Goal: Task Accomplishment & Management: Manage account settings

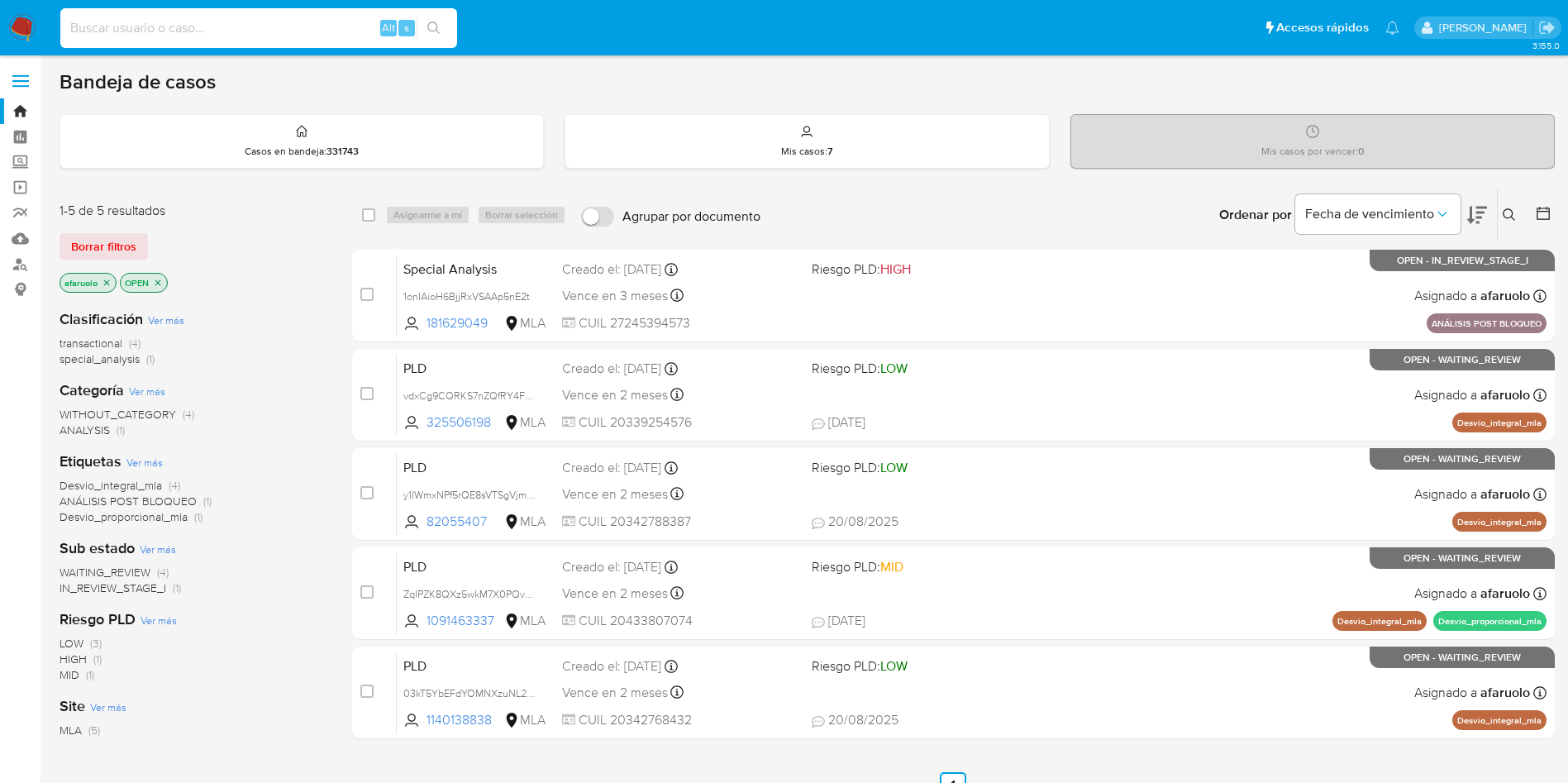
click at [316, 29] on input at bounding box center [259, 28] width 396 height 22
click at [1511, 221] on button at bounding box center [1511, 215] width 27 height 20
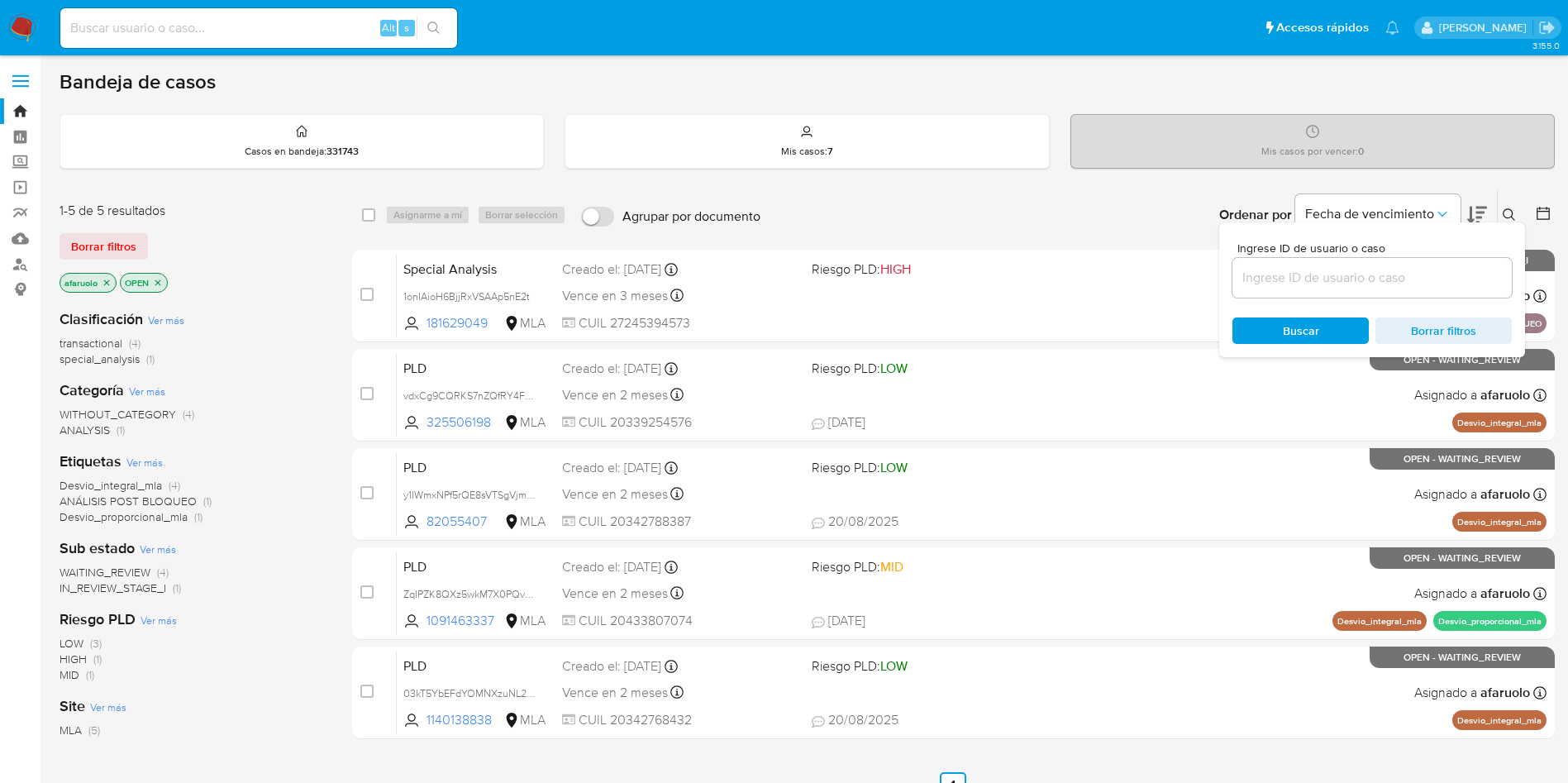
click at [1342, 273] on input at bounding box center [1371, 278] width 279 height 22
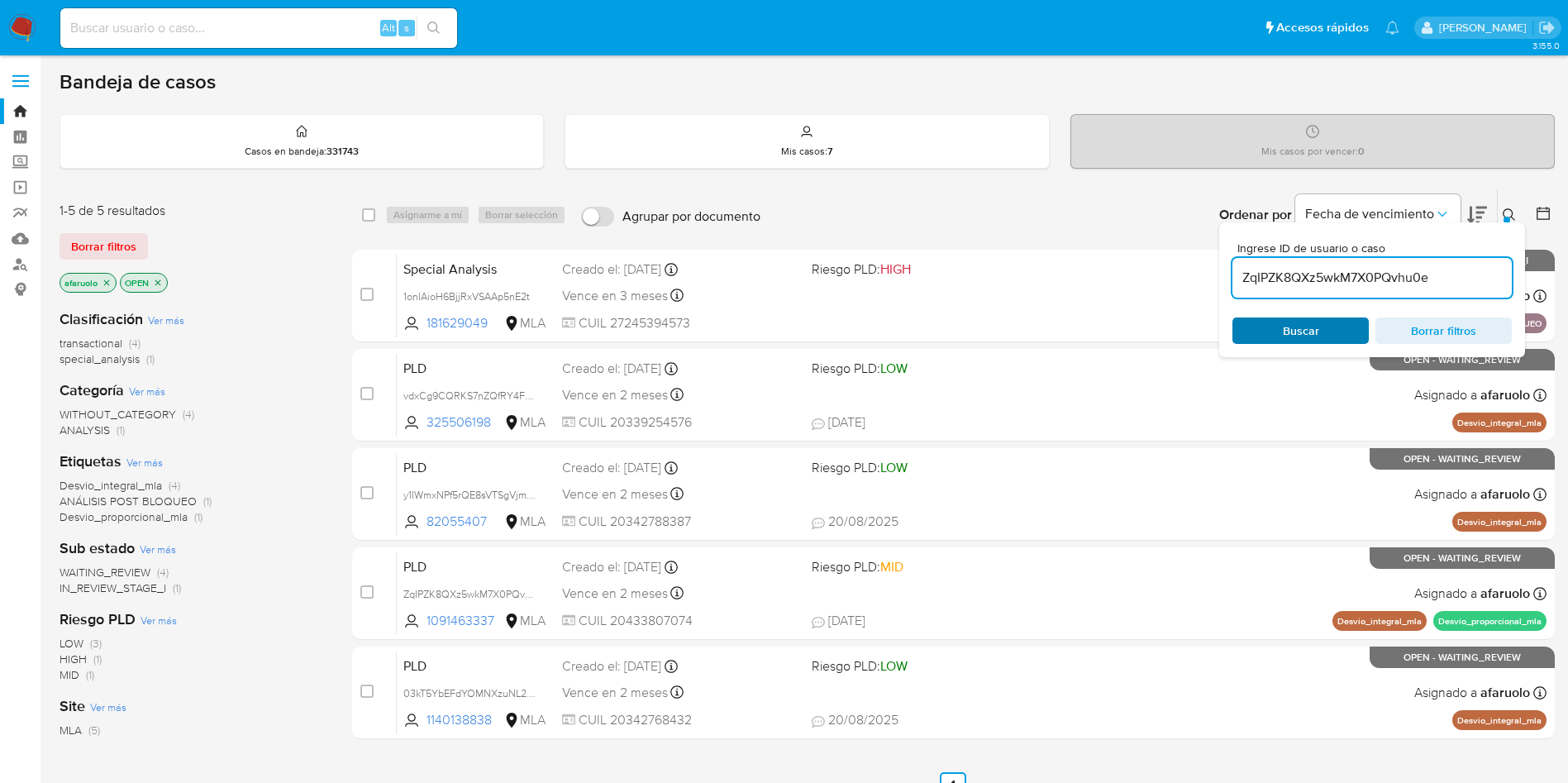
type input "ZqIPZK8QXz5wkM7X0PQvhu0e"
click at [1289, 323] on div "Buscar Borrar filtros" at bounding box center [1371, 331] width 279 height 27
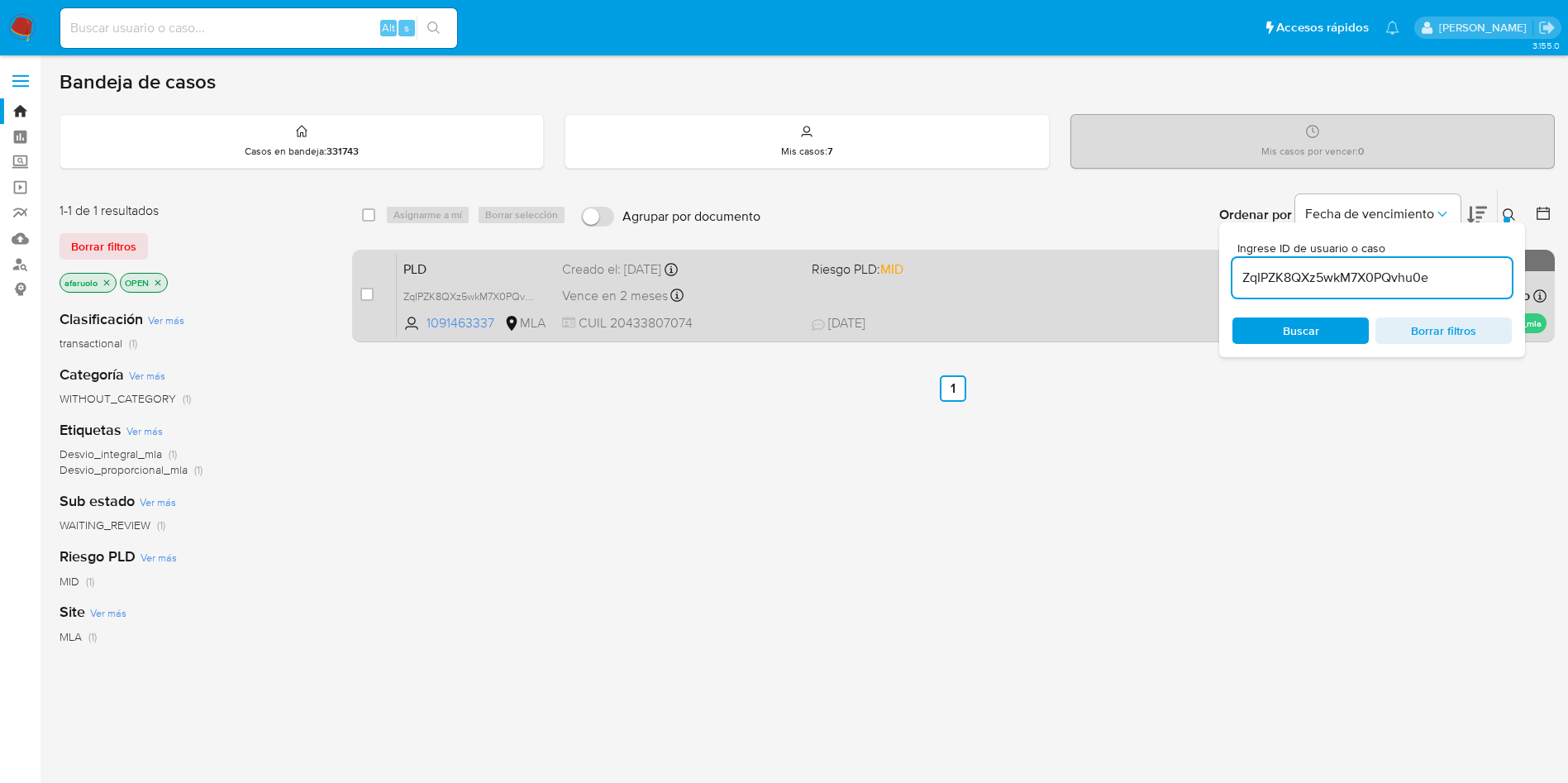
click at [358, 299] on div "case-item-checkbox No es posible asignar el caso PLD ZqIPZK8QXz5wkM7X0PQvhu0e 1…" at bounding box center [954, 296] width 1202 height 93
click at [361, 298] on span at bounding box center [367, 294] width 13 height 13
click at [374, 297] on div "case-item-checkbox No es posible asignar el caso" at bounding box center [379, 295] width 36 height 84
click at [369, 293] on input "checkbox" at bounding box center [367, 294] width 13 height 13
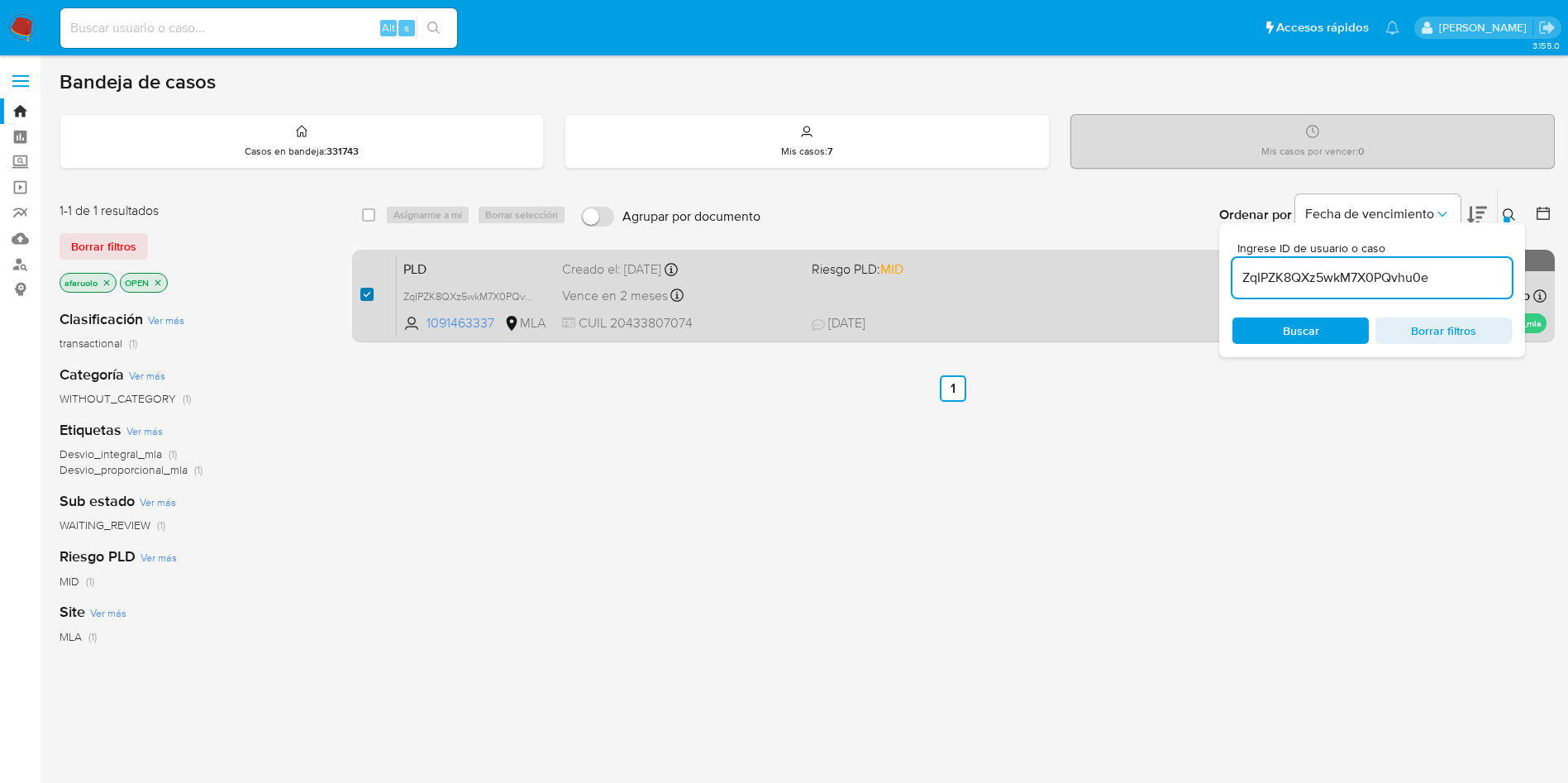
checkbox input "true"
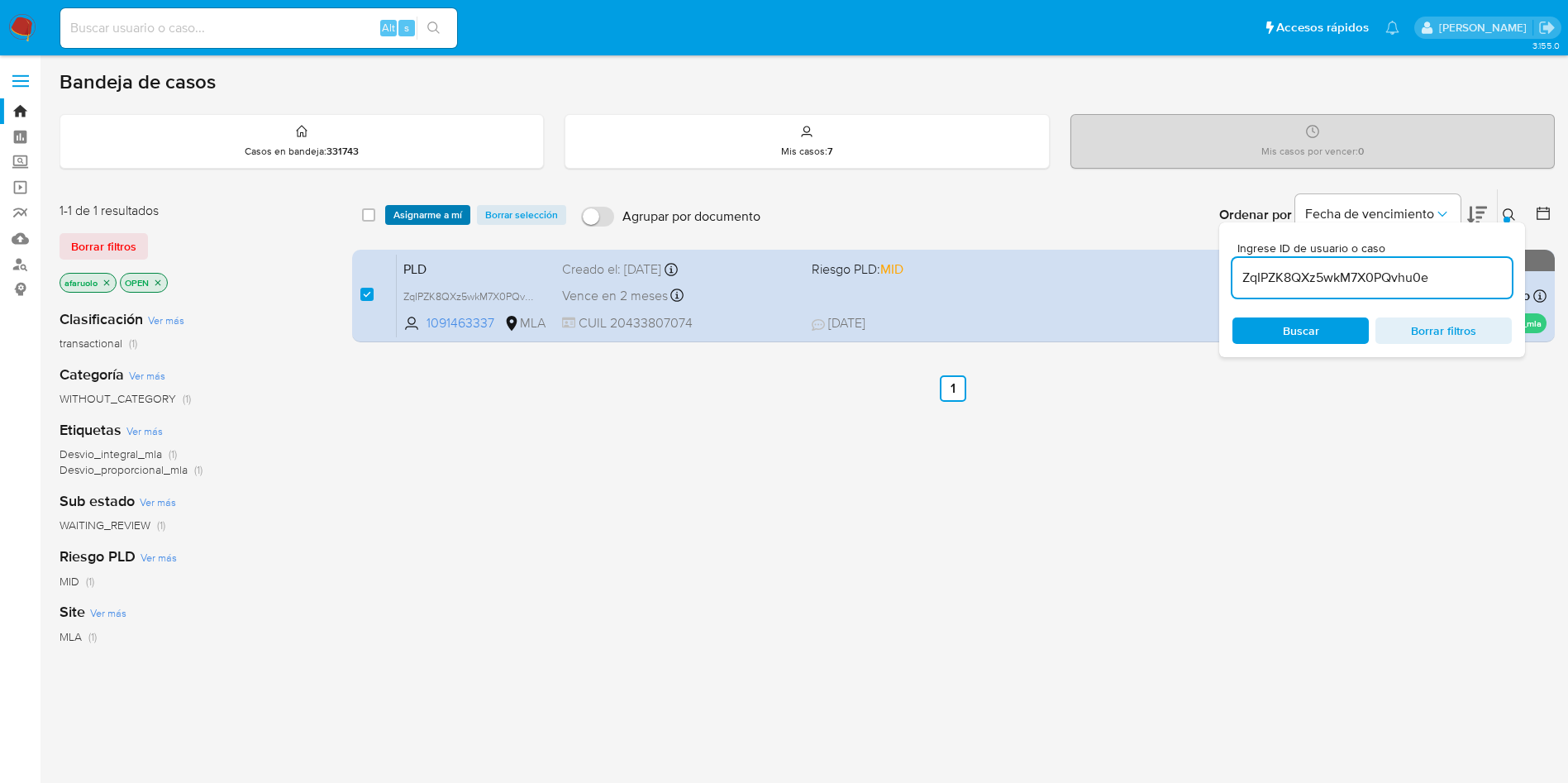
click at [423, 212] on span "Asignarme a mí" at bounding box center [427, 215] width 69 height 17
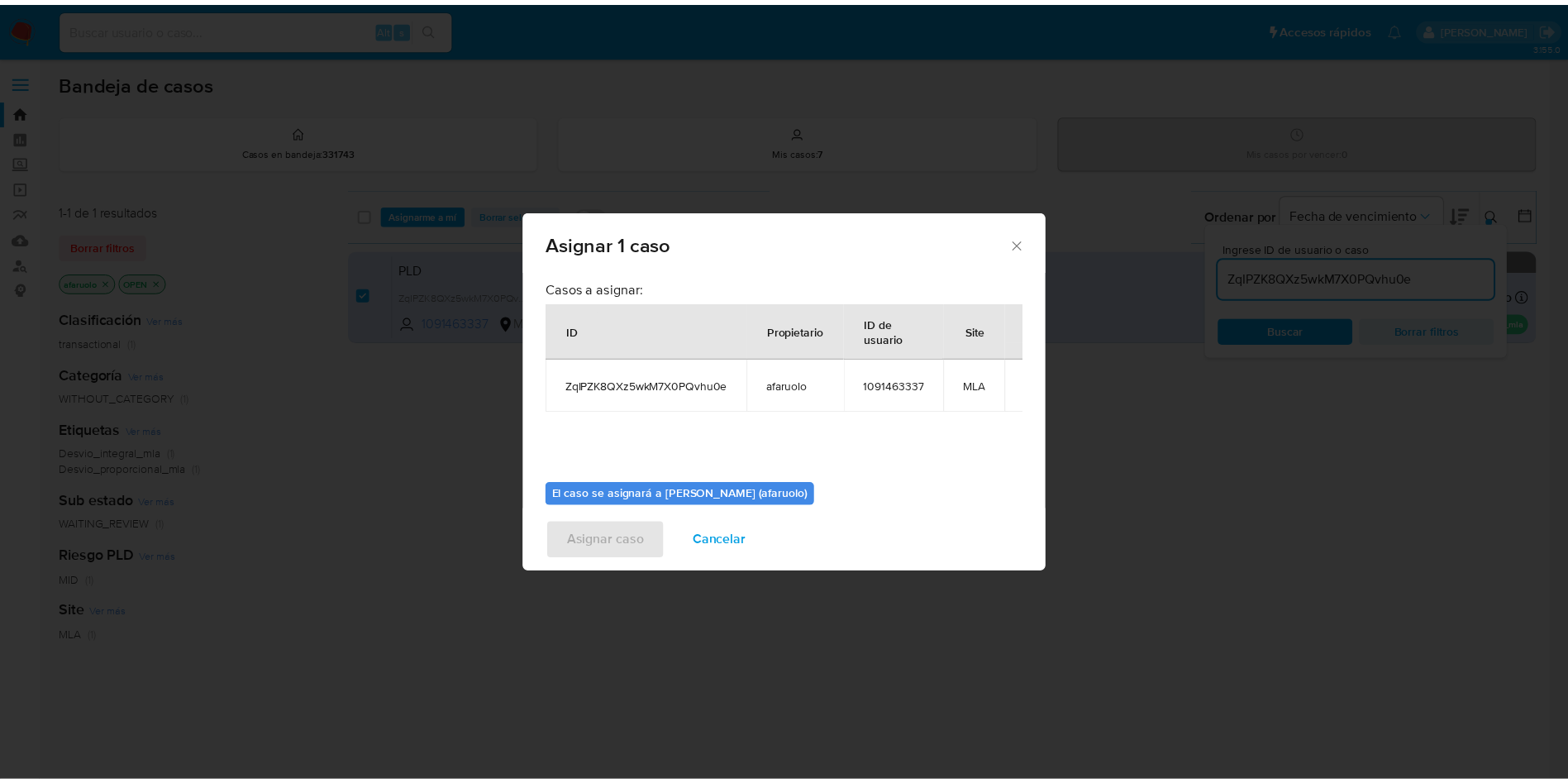
scroll to position [86, 0]
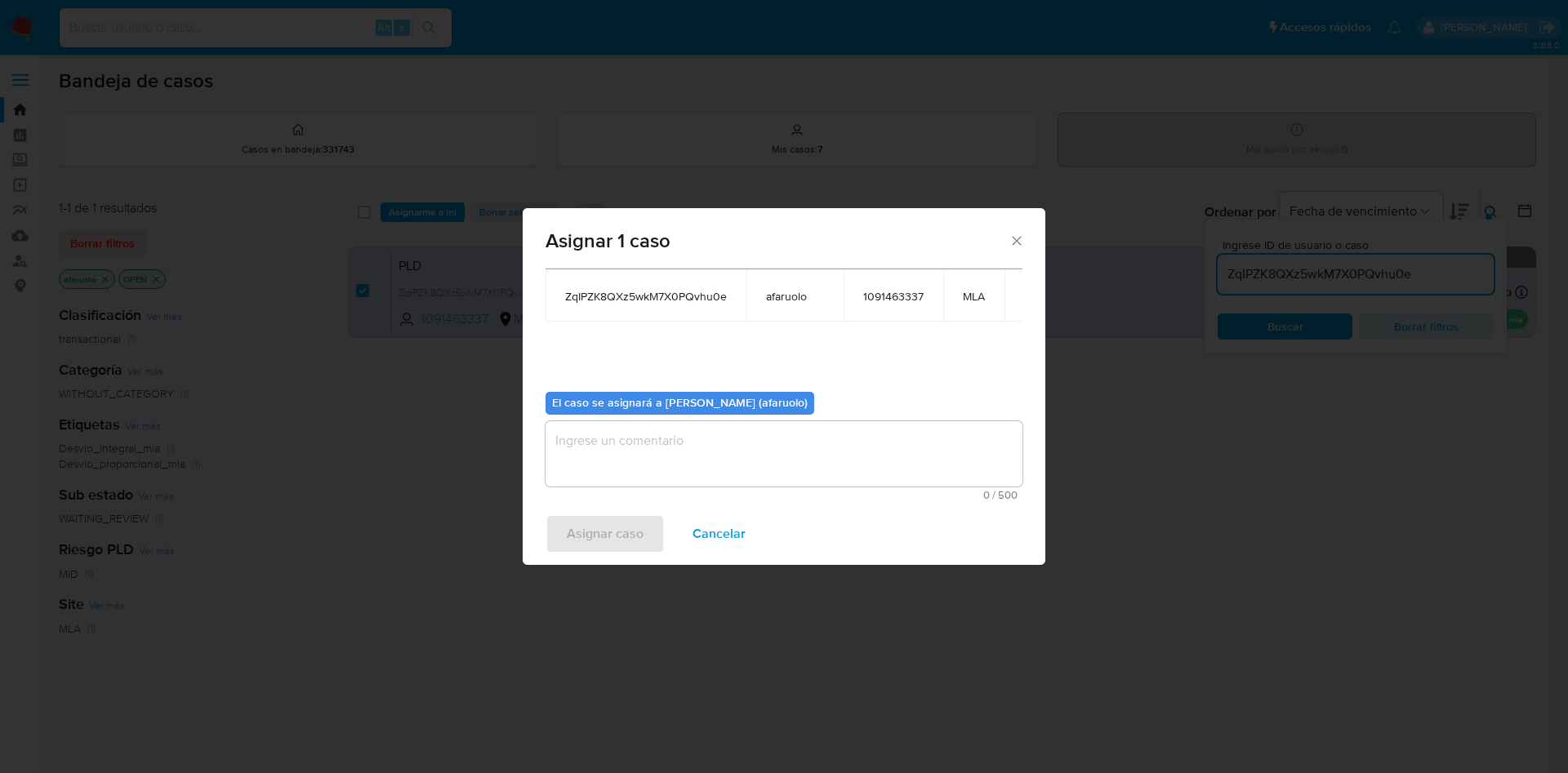
click at [714, 440] on textarea "assign-modal" at bounding box center [784, 454] width 477 height 66
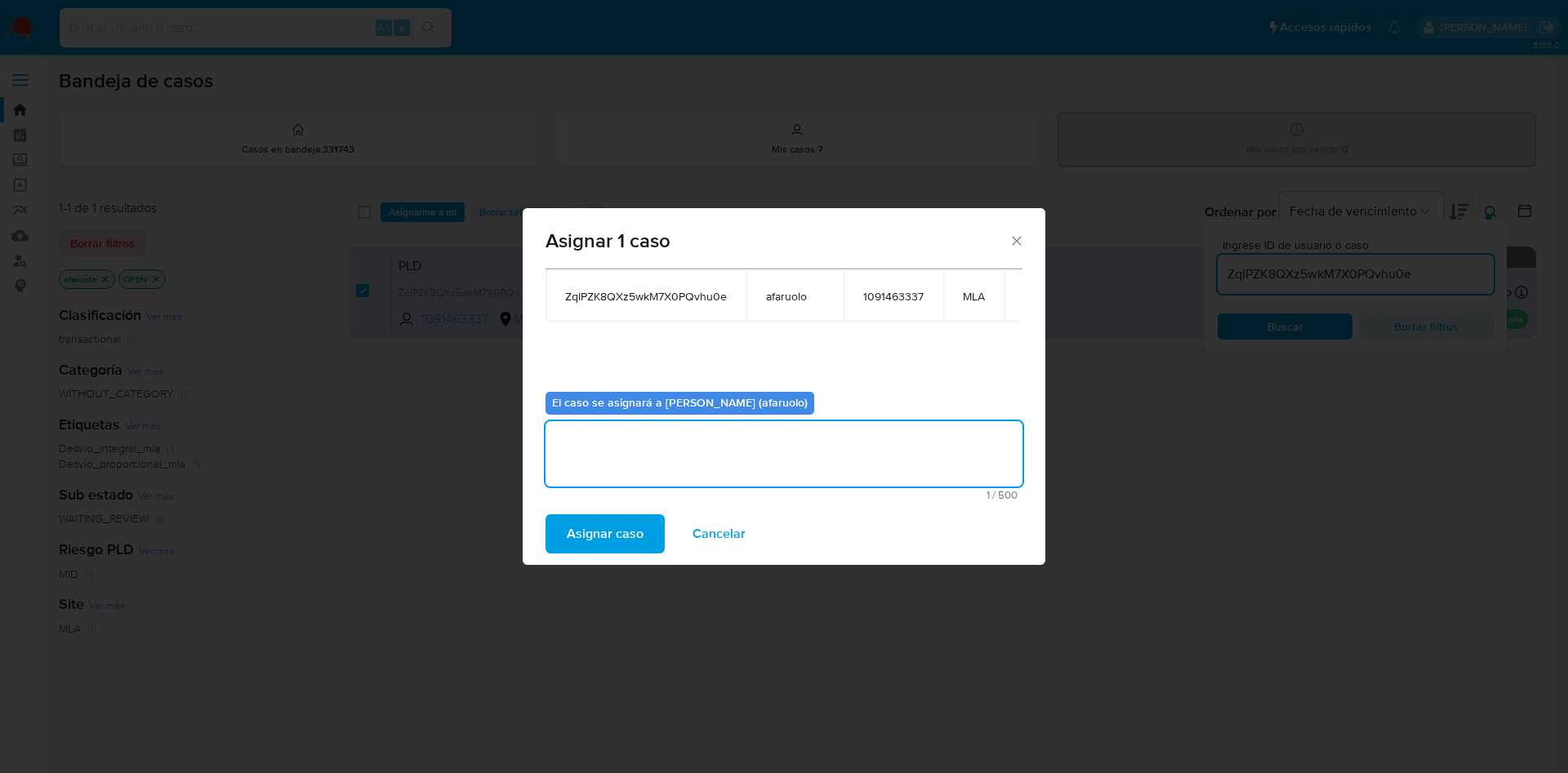
click at [631, 544] on span "Asignar caso" at bounding box center [605, 534] width 77 height 36
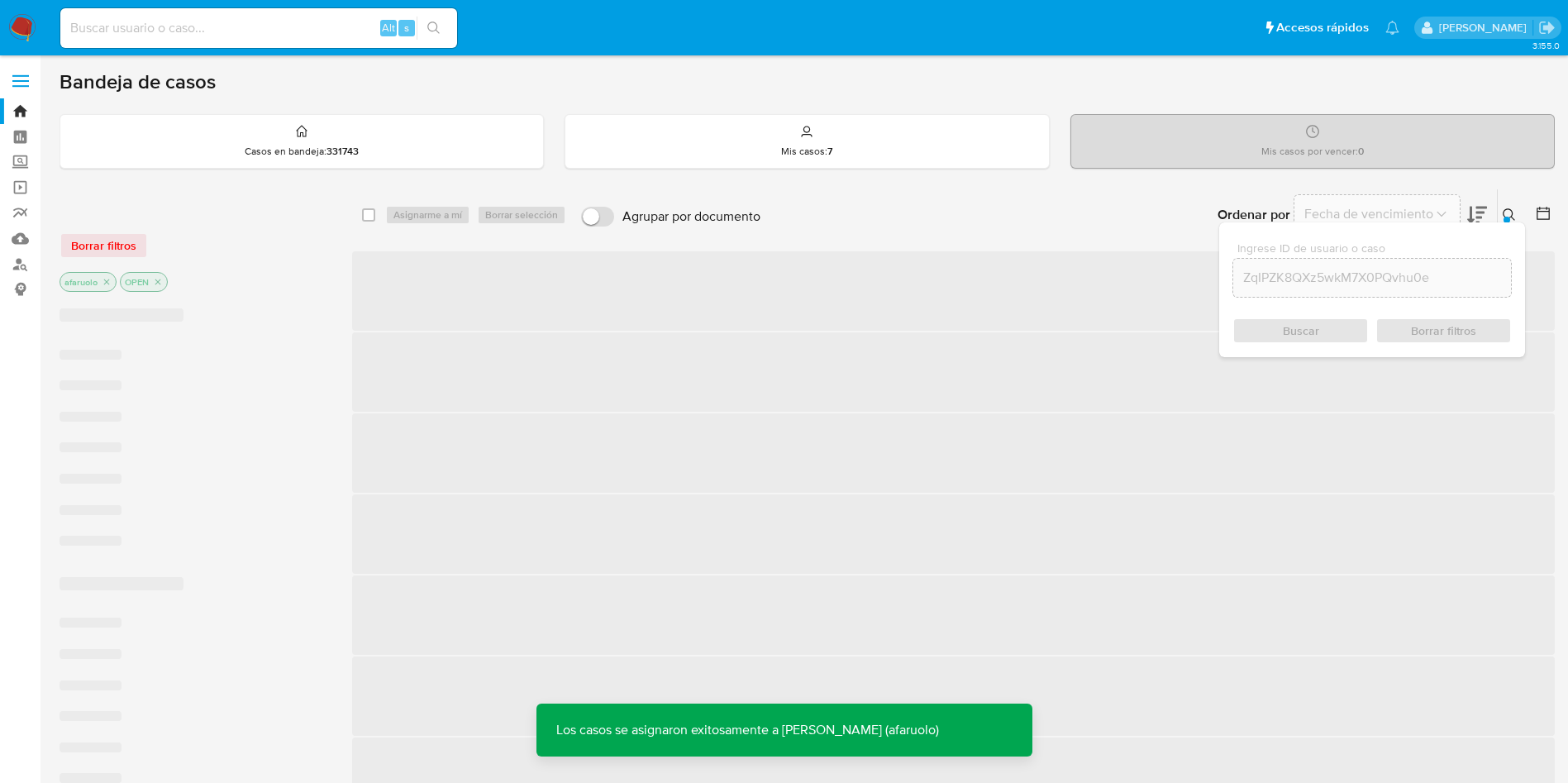
click at [255, 22] on input at bounding box center [259, 28] width 396 height 22
paste input "ZqIPZK8QXz5wkM7X0PQvhu0e"
type input "ZqIPZK8QXz5wkM7X0PQvhu0e"
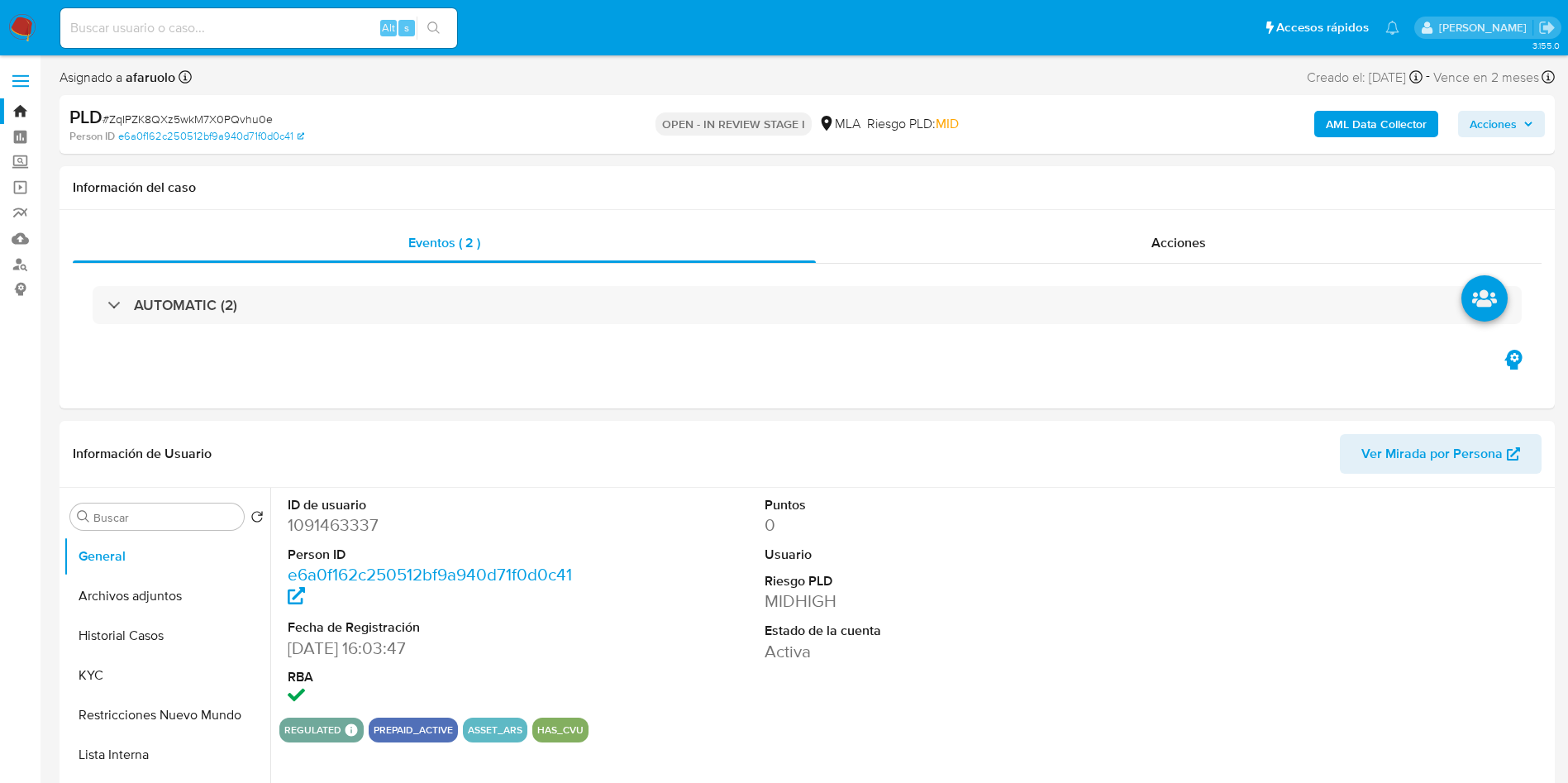
select select "10"
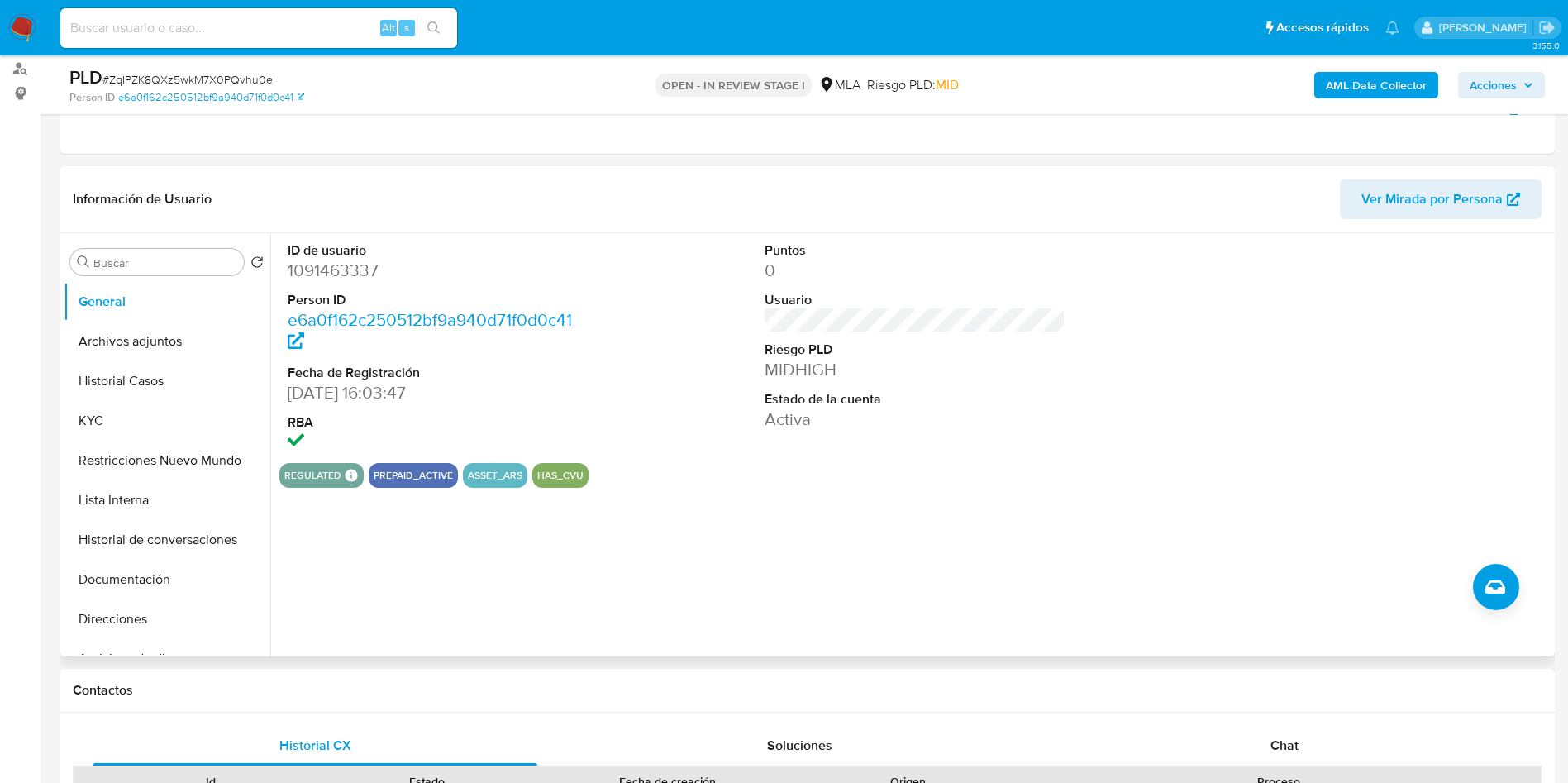
scroll to position [372, 0]
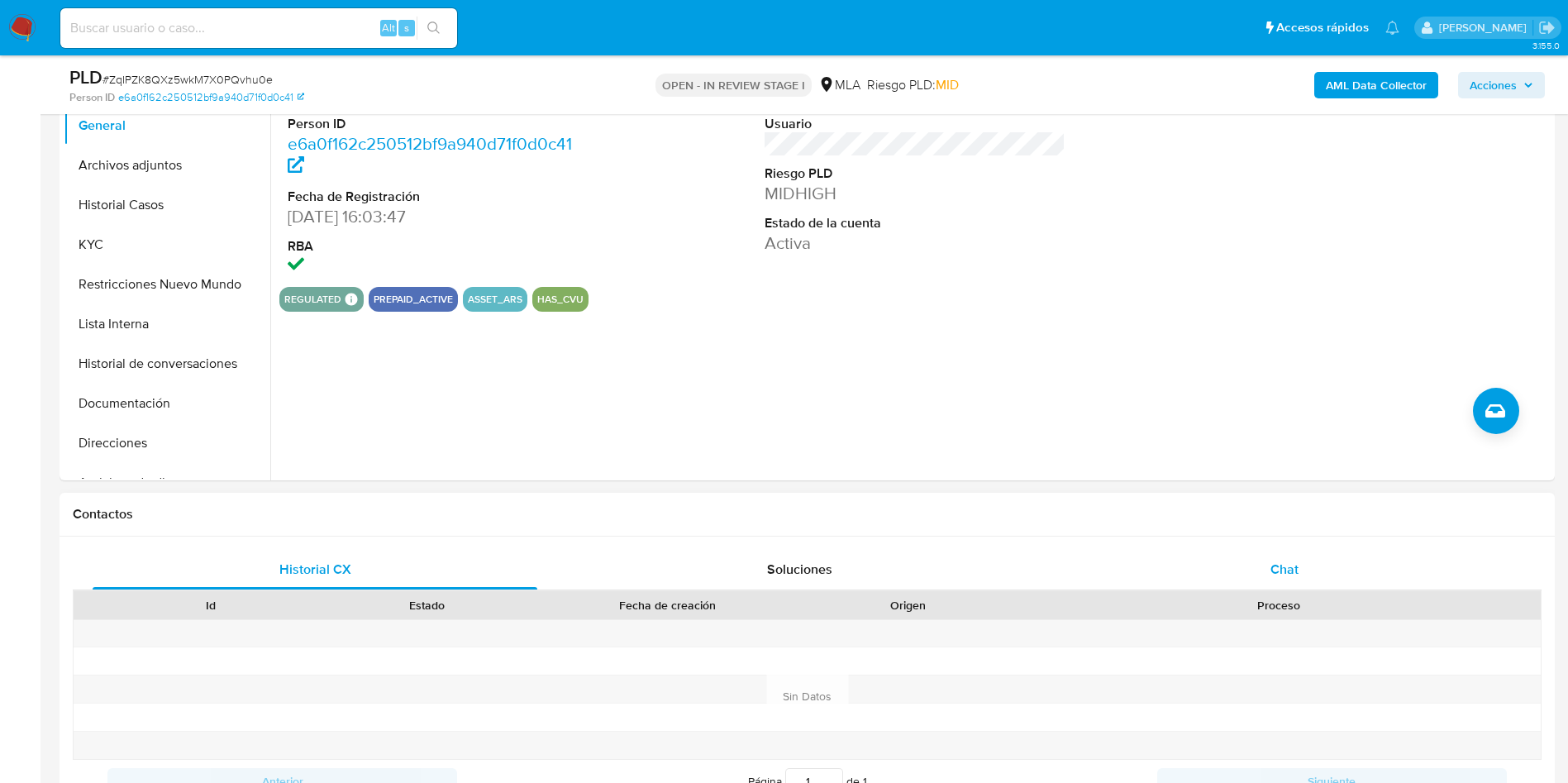
click at [1239, 575] on div "Chat" at bounding box center [1284, 570] width 444 height 40
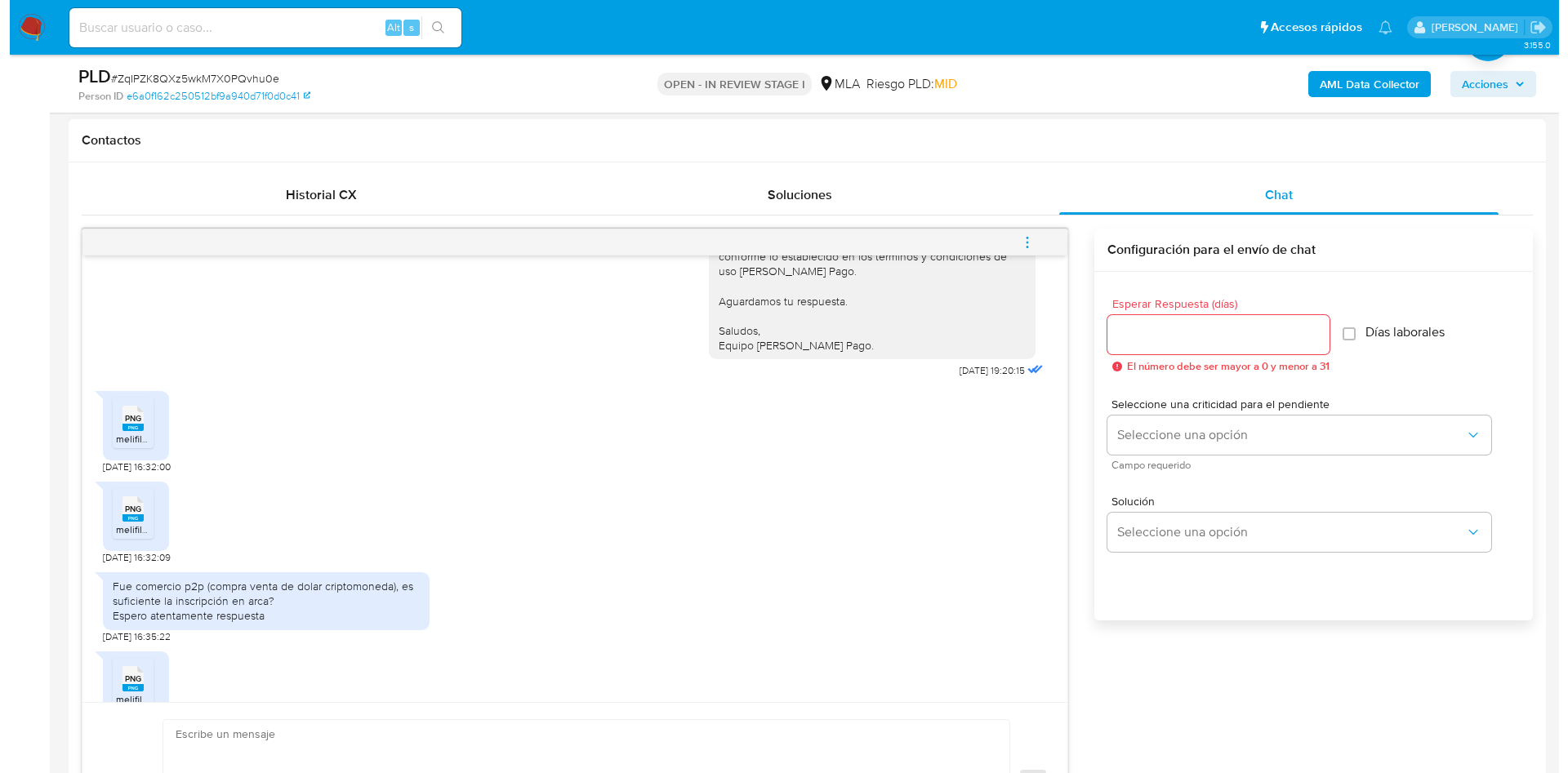
scroll to position [1399, 0]
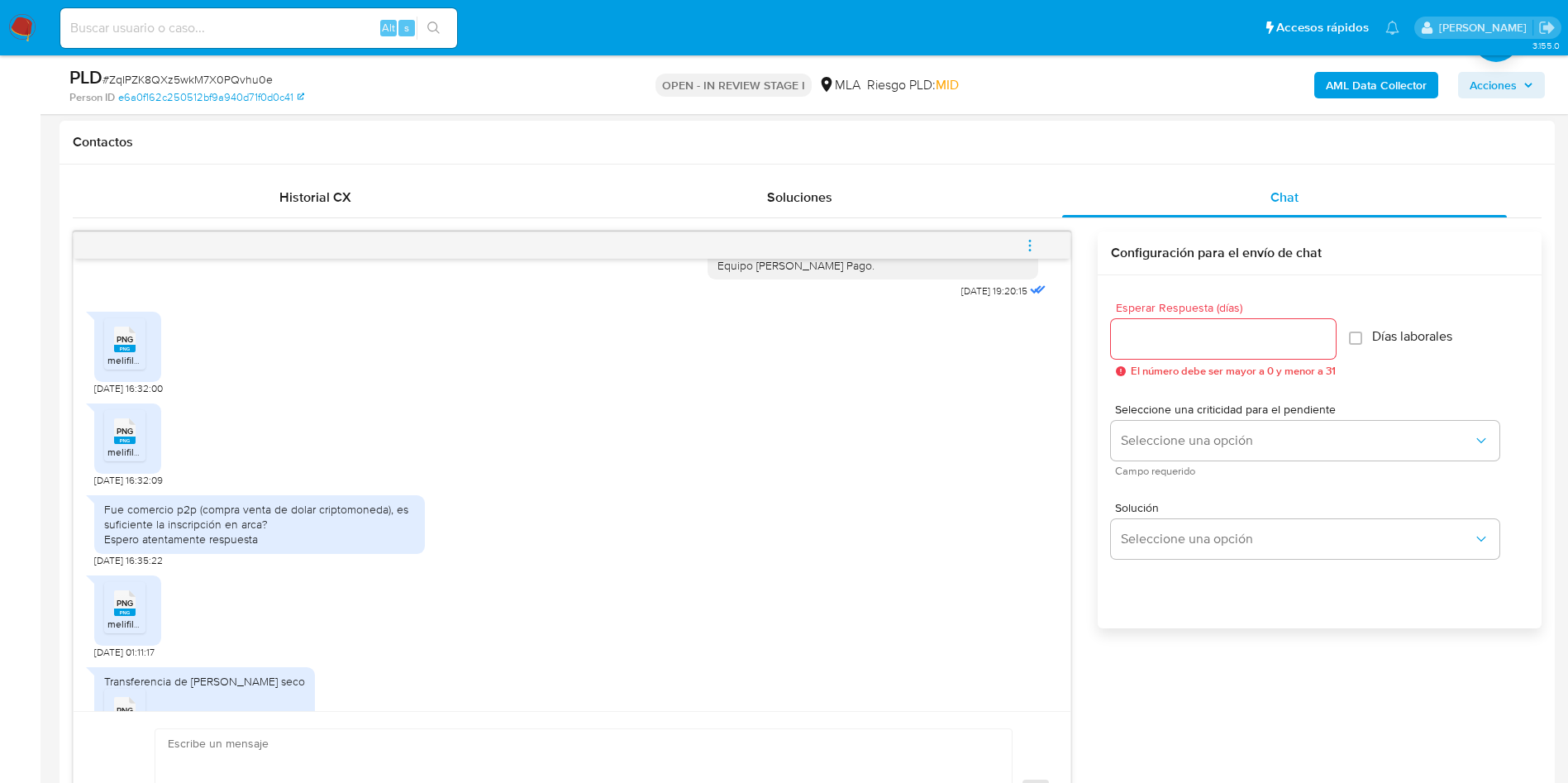
click at [122, 345] on span "PNG" at bounding box center [125, 339] width 17 height 11
click at [1045, 245] on button "menu-action" at bounding box center [1030, 246] width 55 height 40
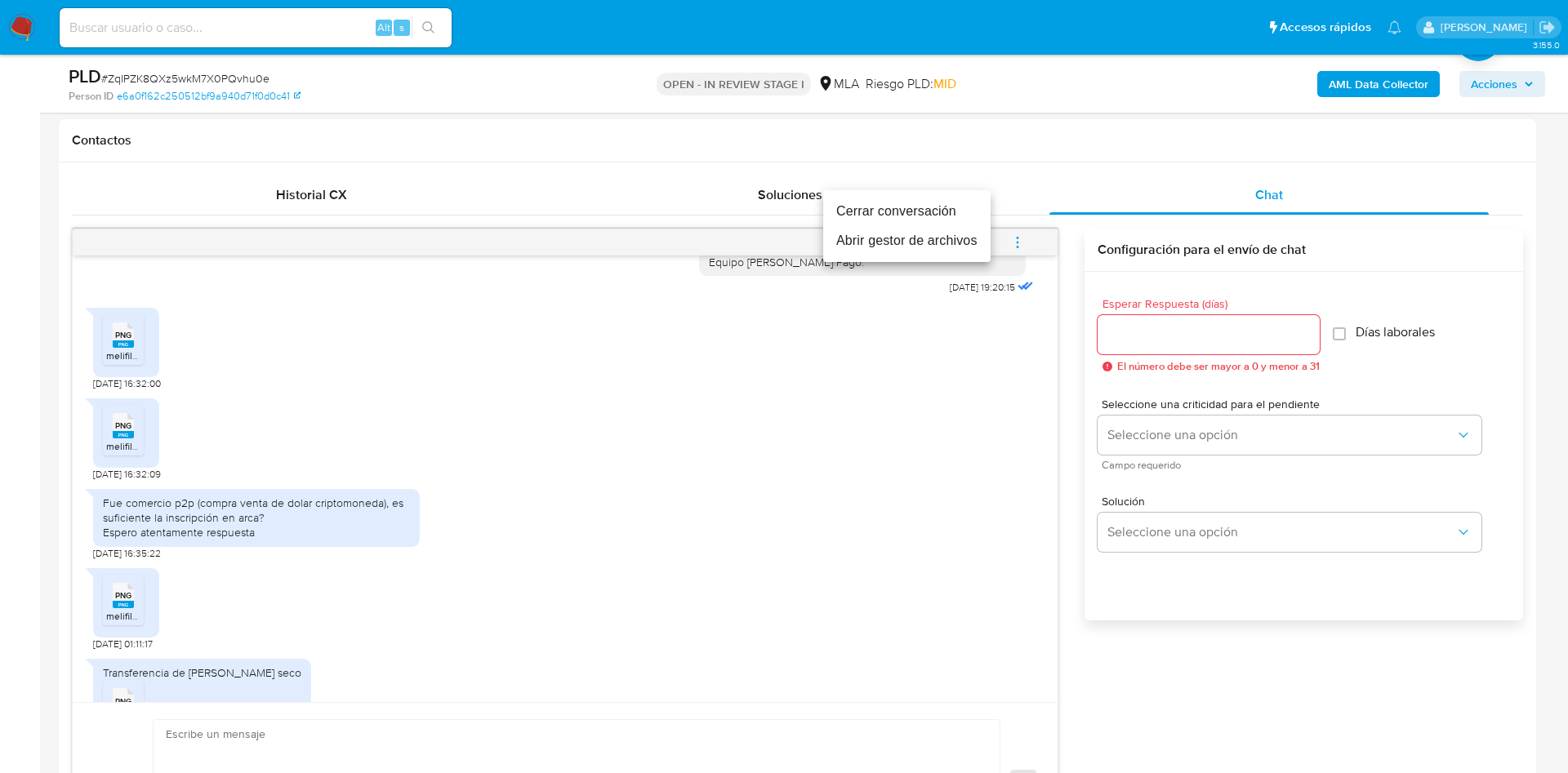
click at [935, 234] on li "Abrir gestor de archivos" at bounding box center [907, 241] width 167 height 29
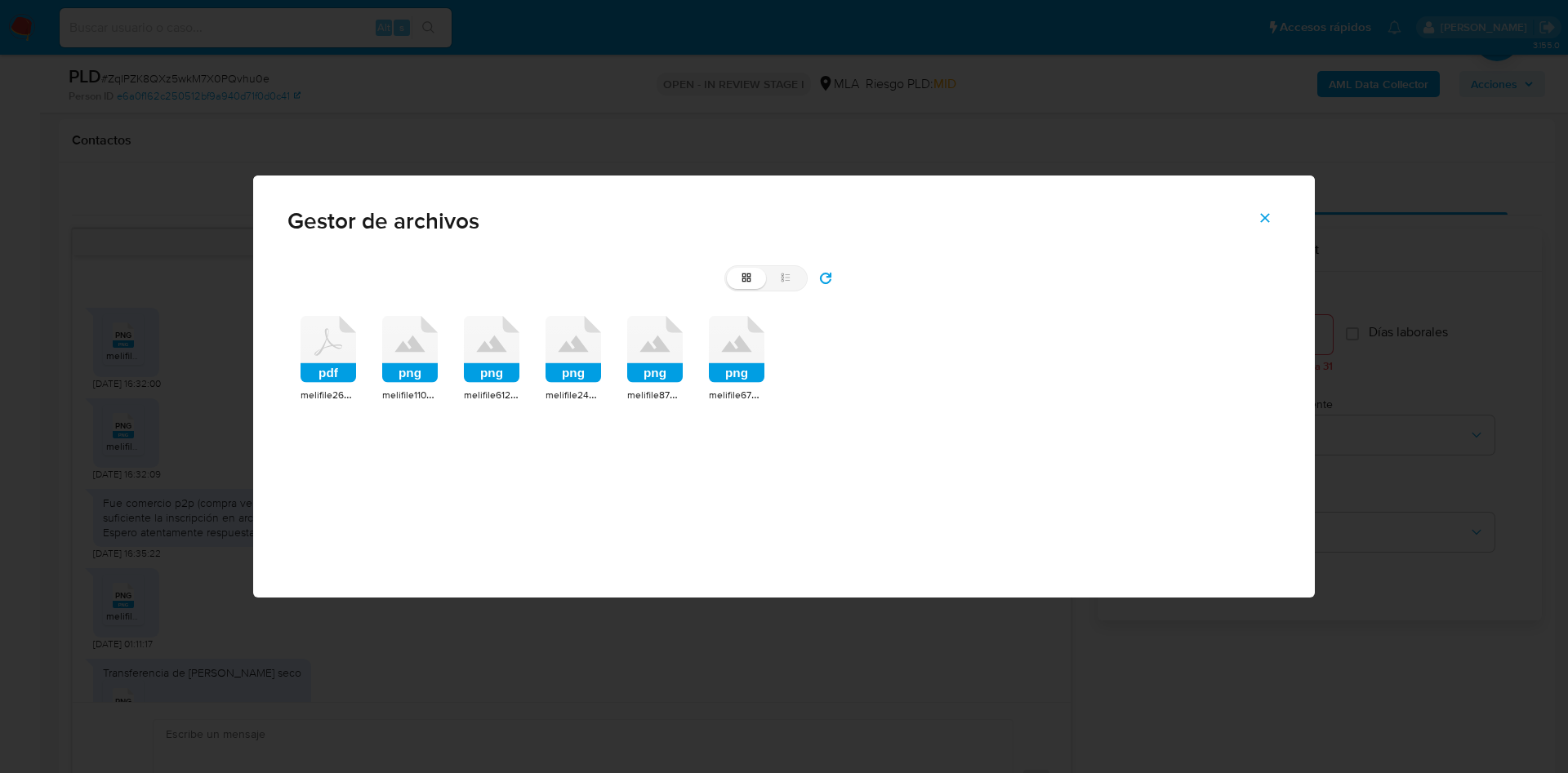
click at [317, 346] on icon at bounding box center [329, 350] width 56 height 67
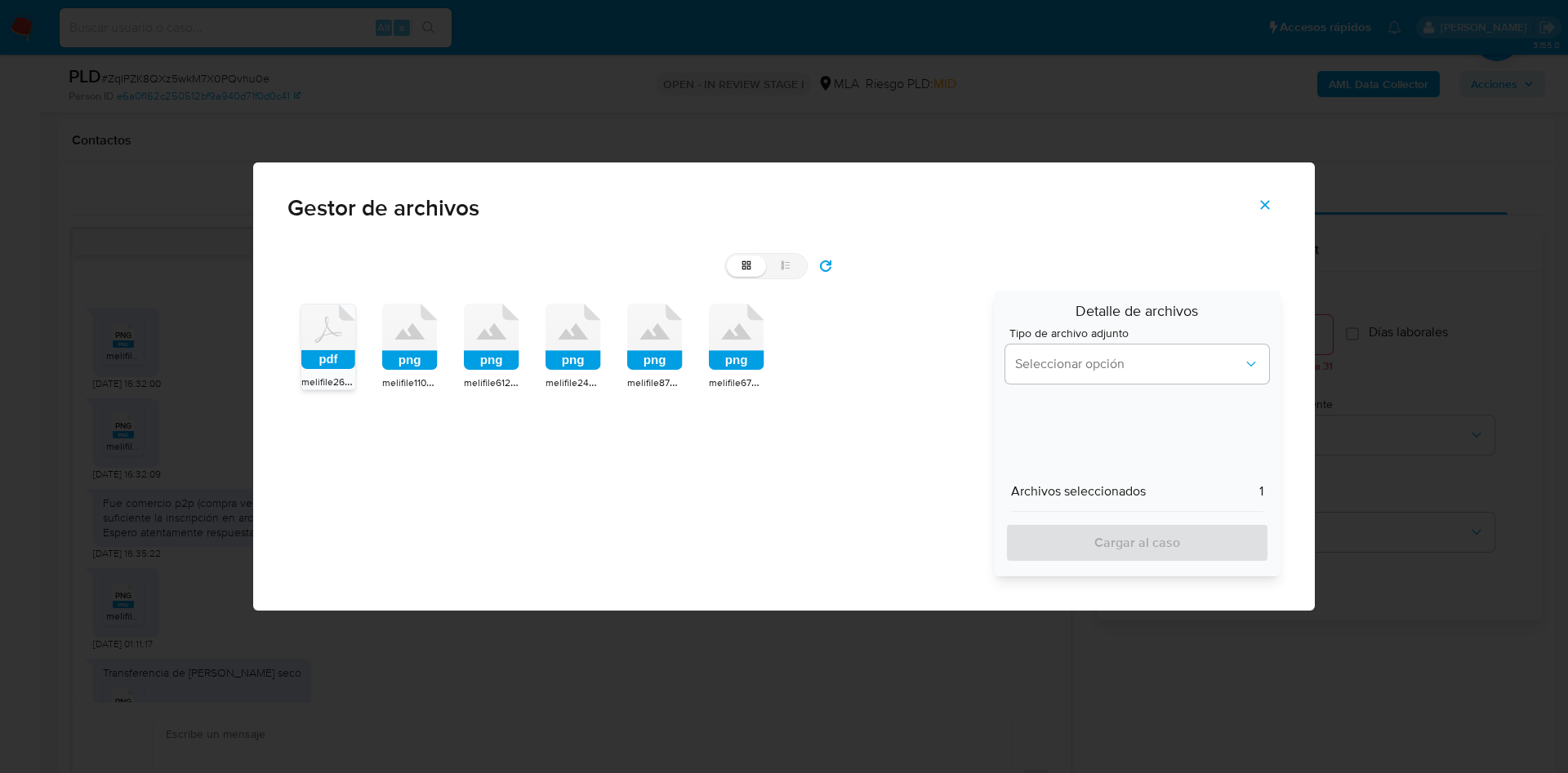
drag, startPoint x: 425, startPoint y: 335, endPoint x: 401, endPoint y: 343, distance: 25.3
click at [356, 343] on icon at bounding box center [329, 337] width 54 height 65
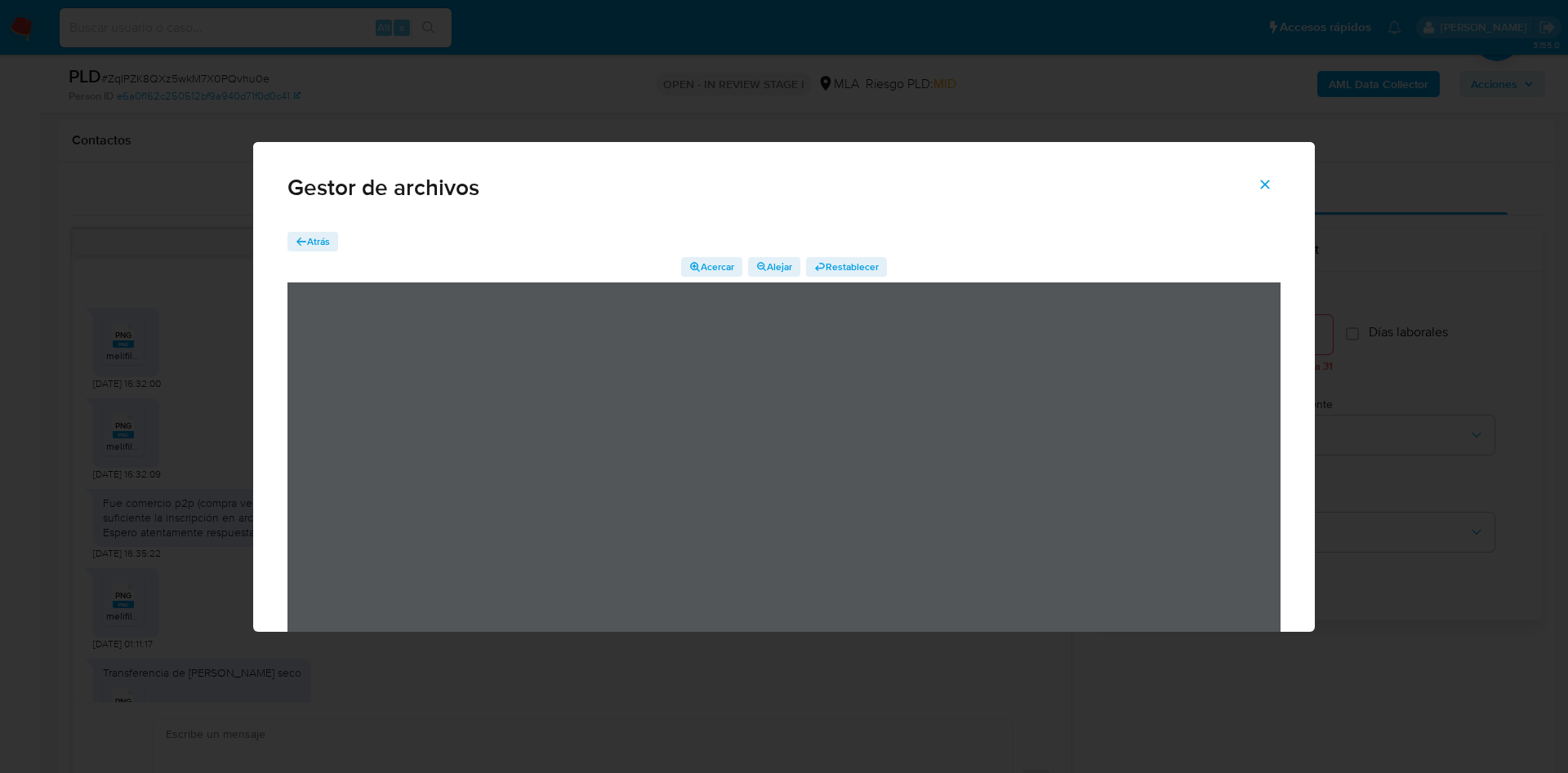
click at [319, 245] on span "Atrás" at bounding box center [319, 242] width 23 height 20
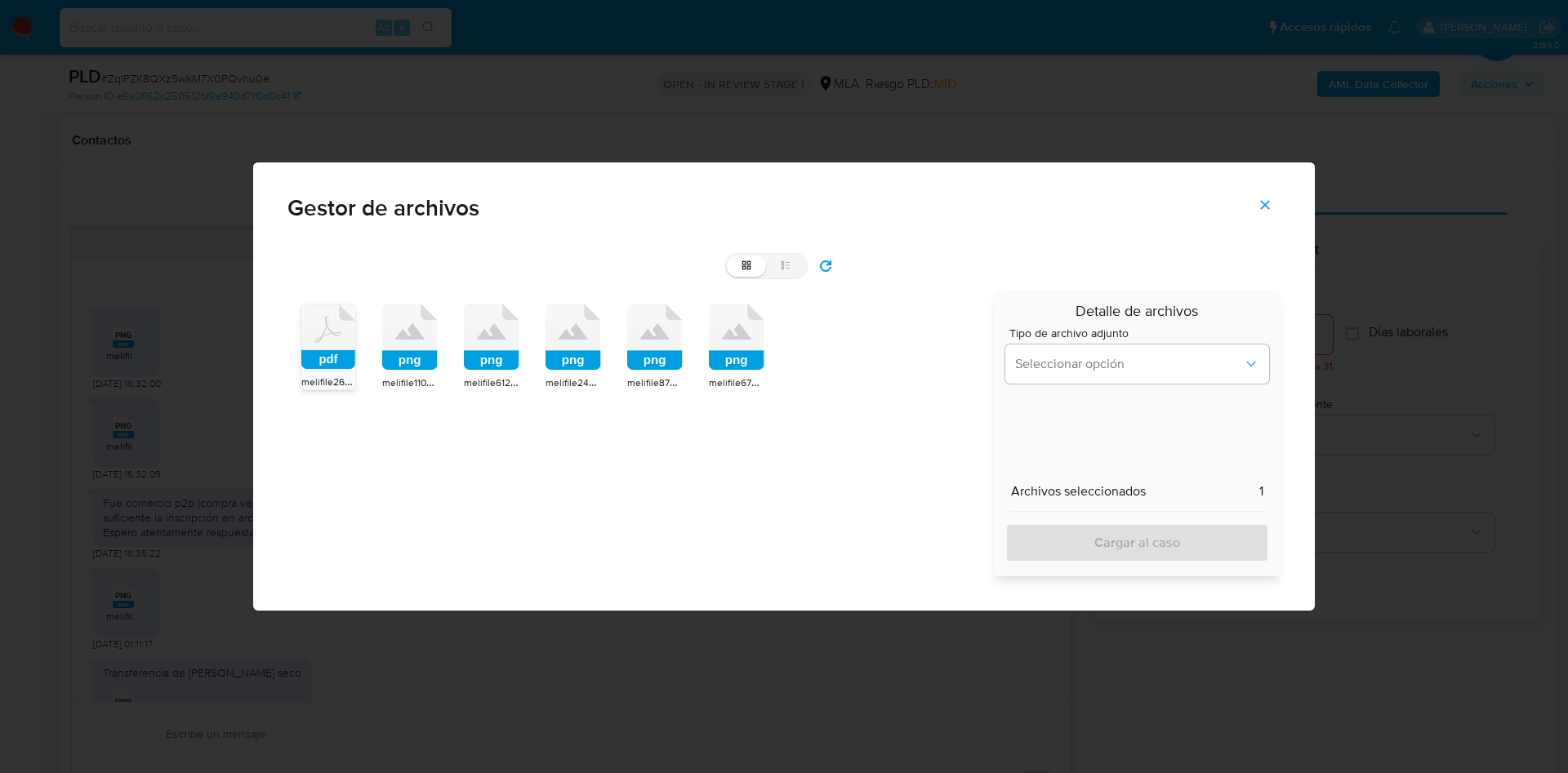
click at [356, 327] on icon at bounding box center [329, 337] width 54 height 65
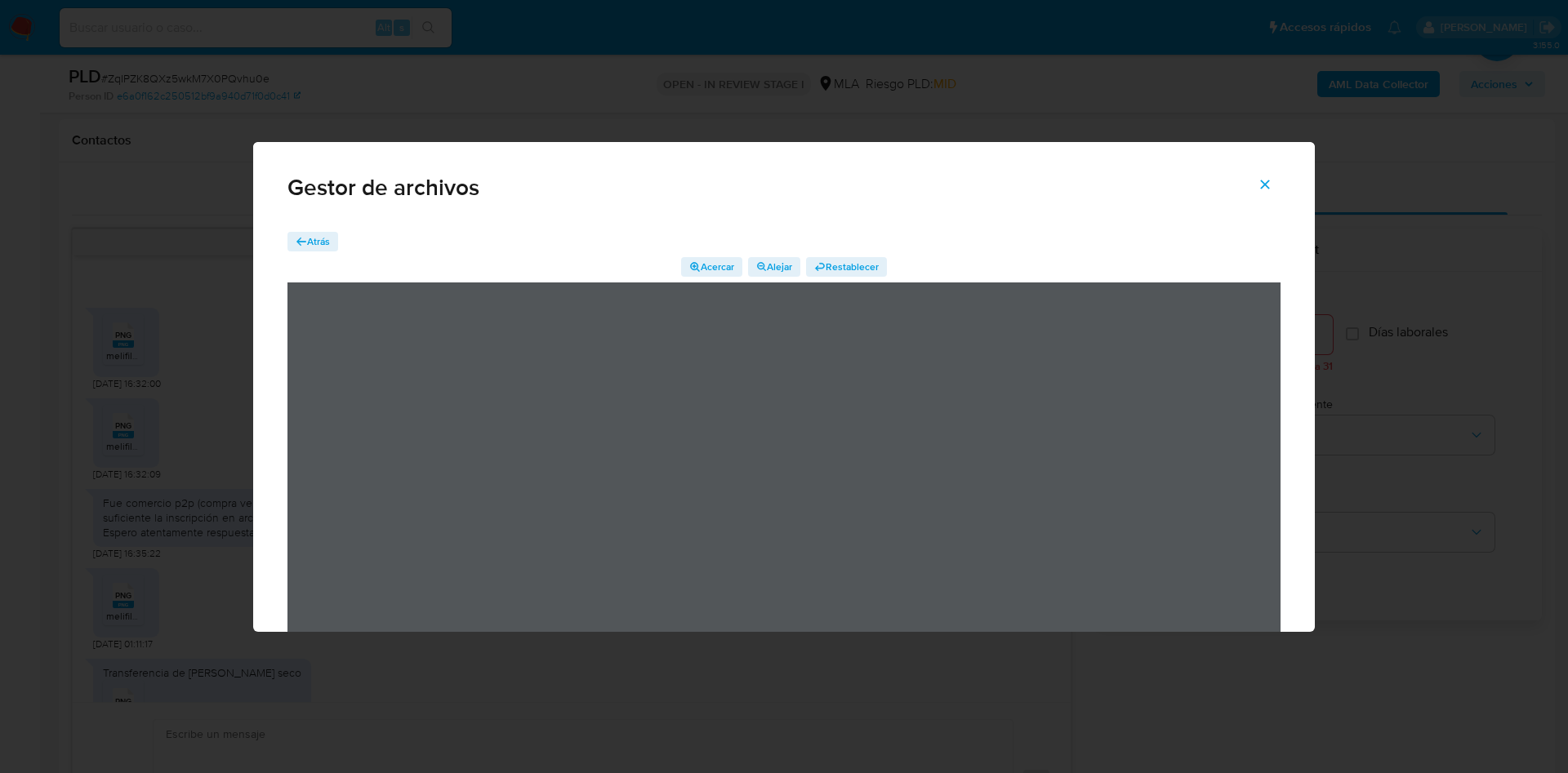
click at [325, 249] on span "Atrás" at bounding box center [319, 242] width 23 height 20
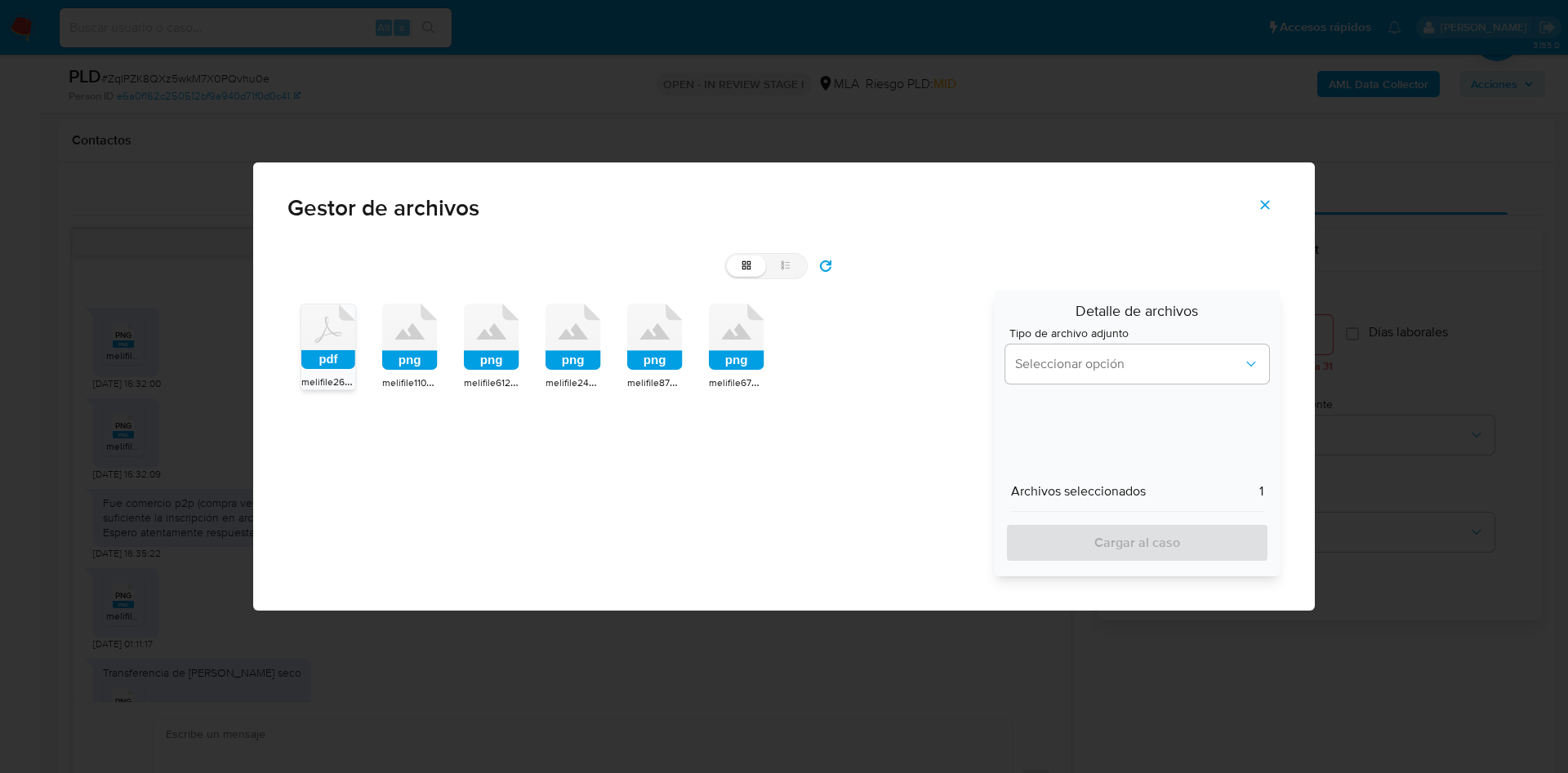
click at [356, 348] on icon at bounding box center [329, 337] width 54 height 65
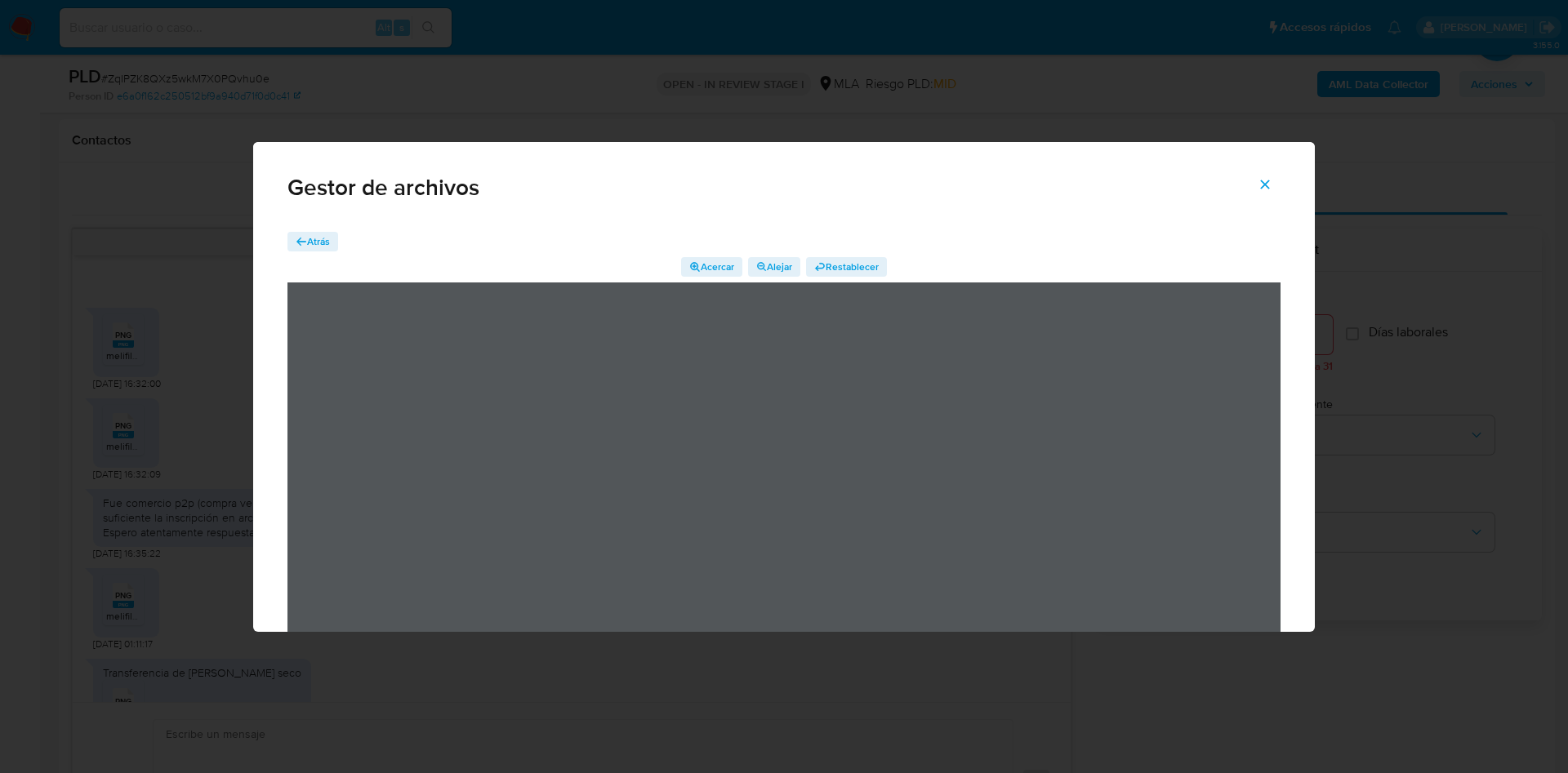
click at [315, 242] on span "Atrás" at bounding box center [319, 242] width 23 height 20
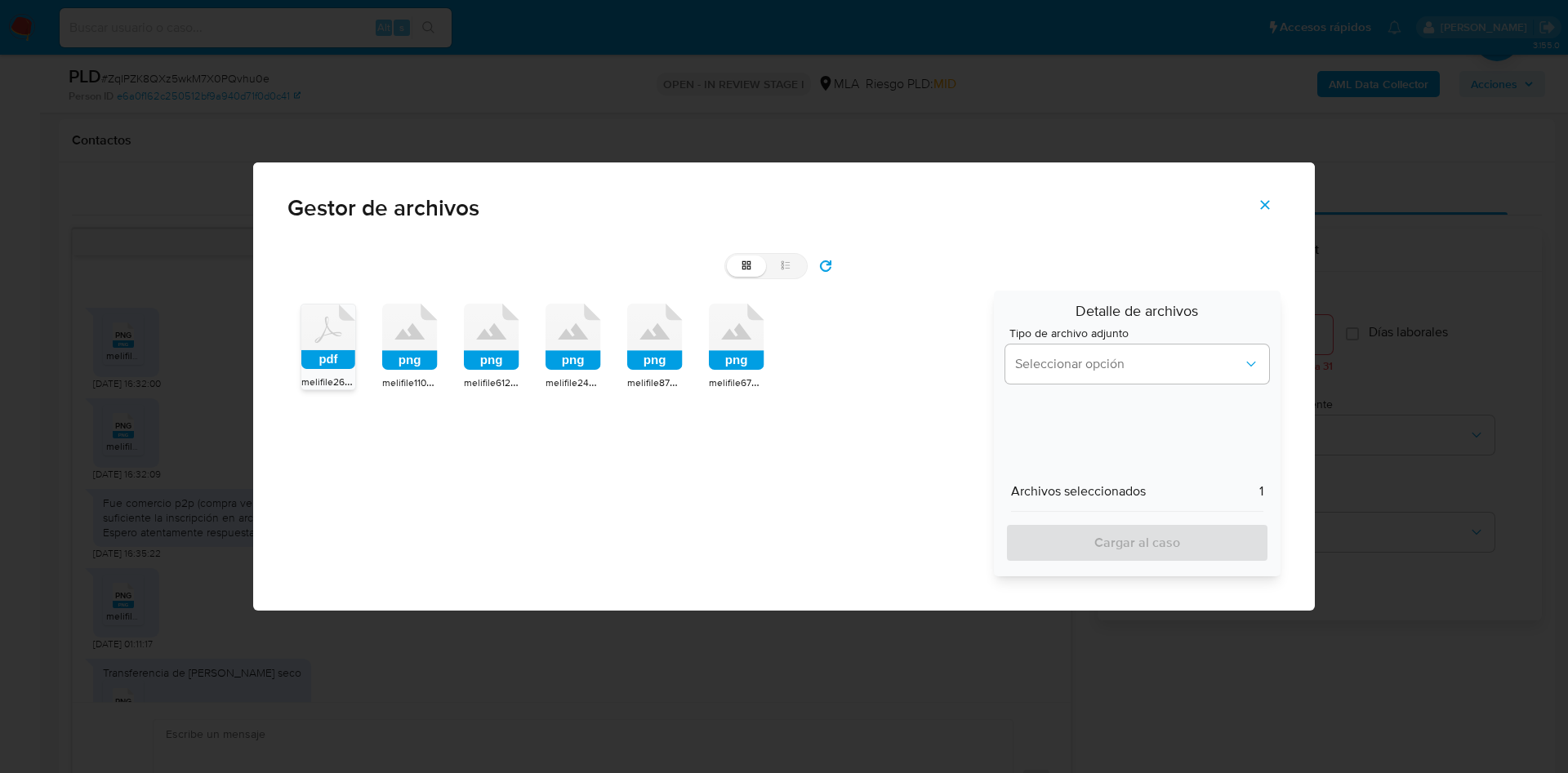
click at [648, 331] on icon at bounding box center [654, 332] width 30 height 16
click at [648, 331] on icon at bounding box center [655, 332] width 29 height 16
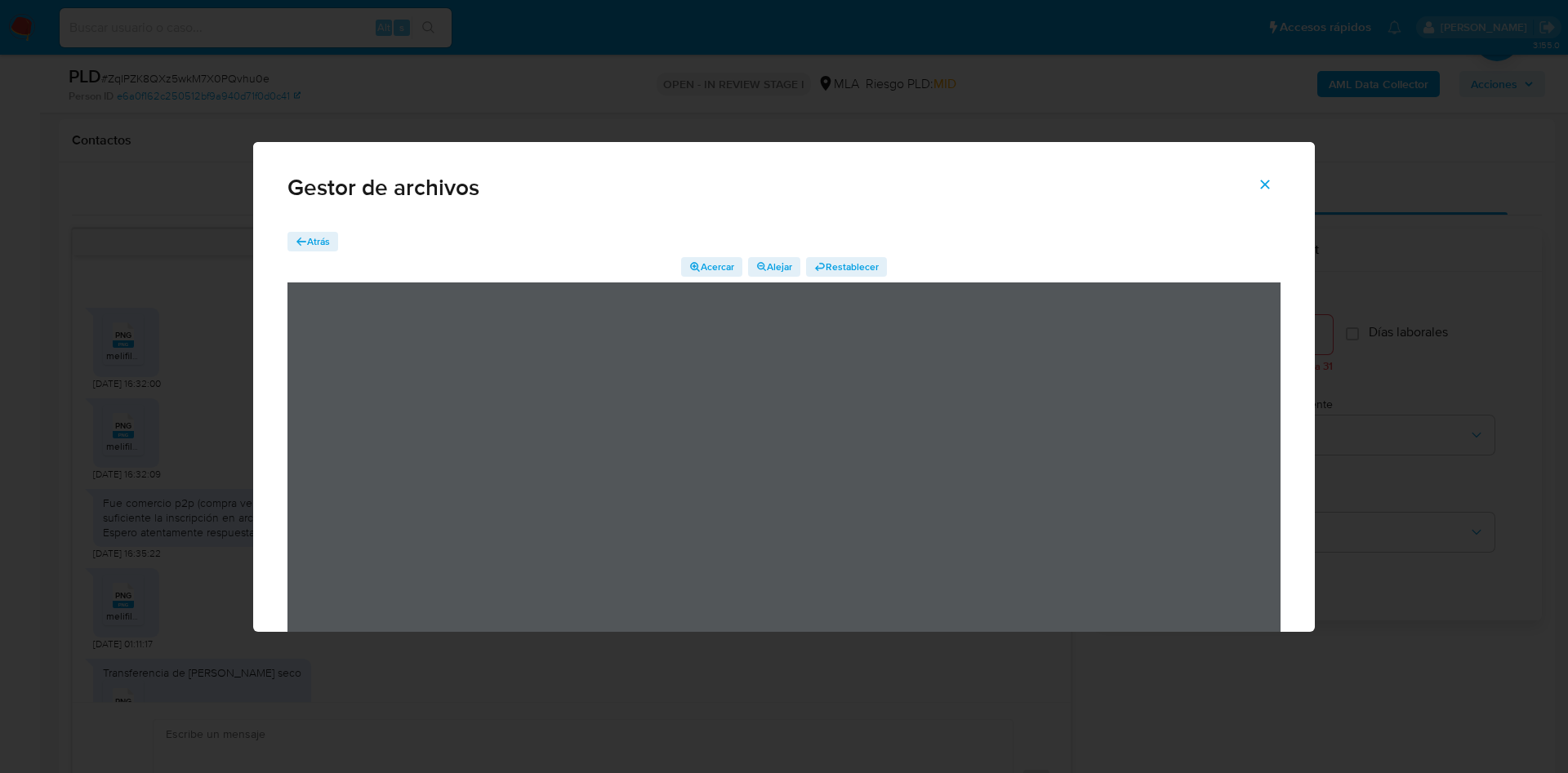
click at [312, 242] on span "Atrás" at bounding box center [319, 242] width 23 height 20
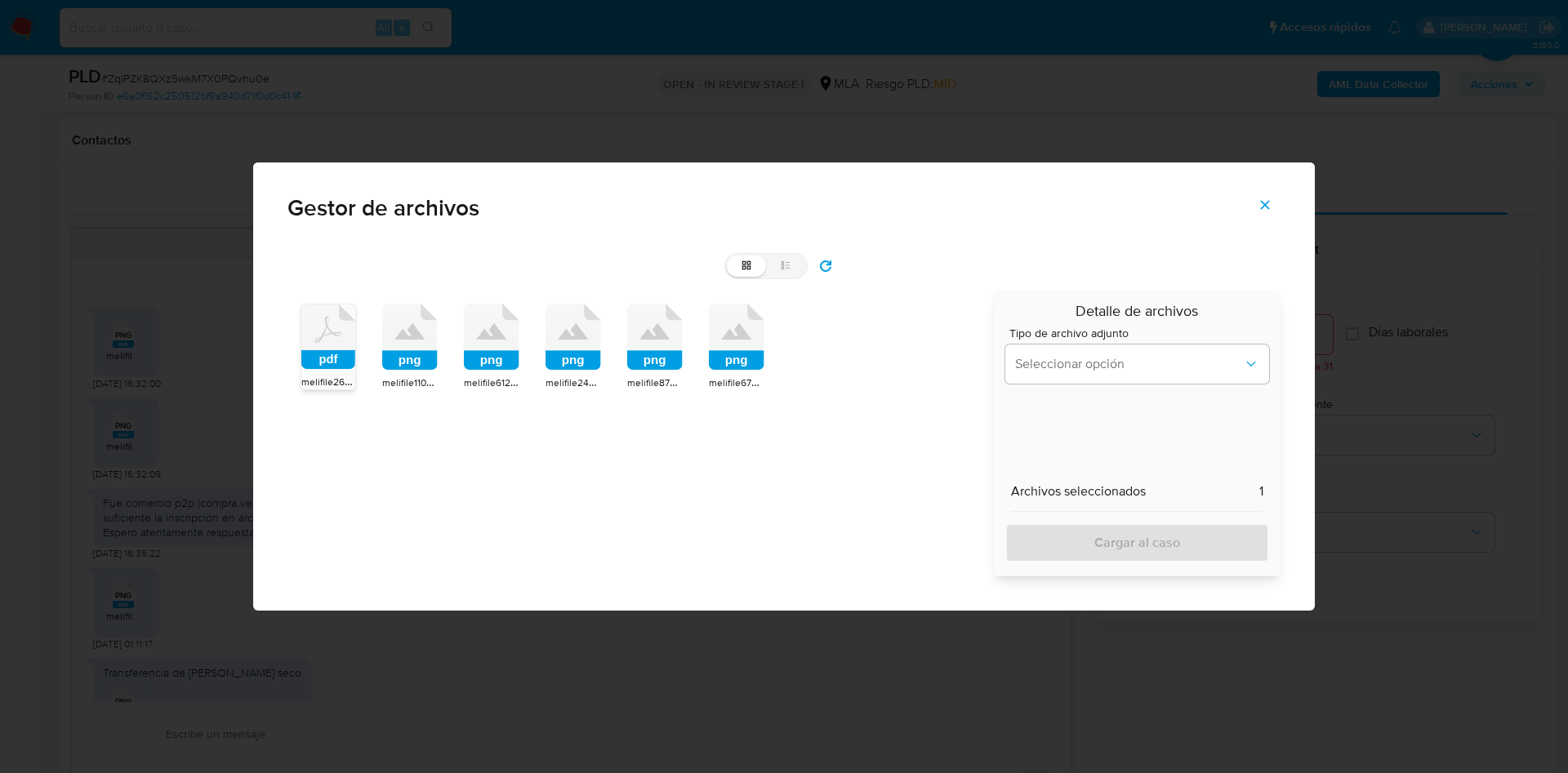
click at [356, 321] on icon at bounding box center [329, 337] width 54 height 65
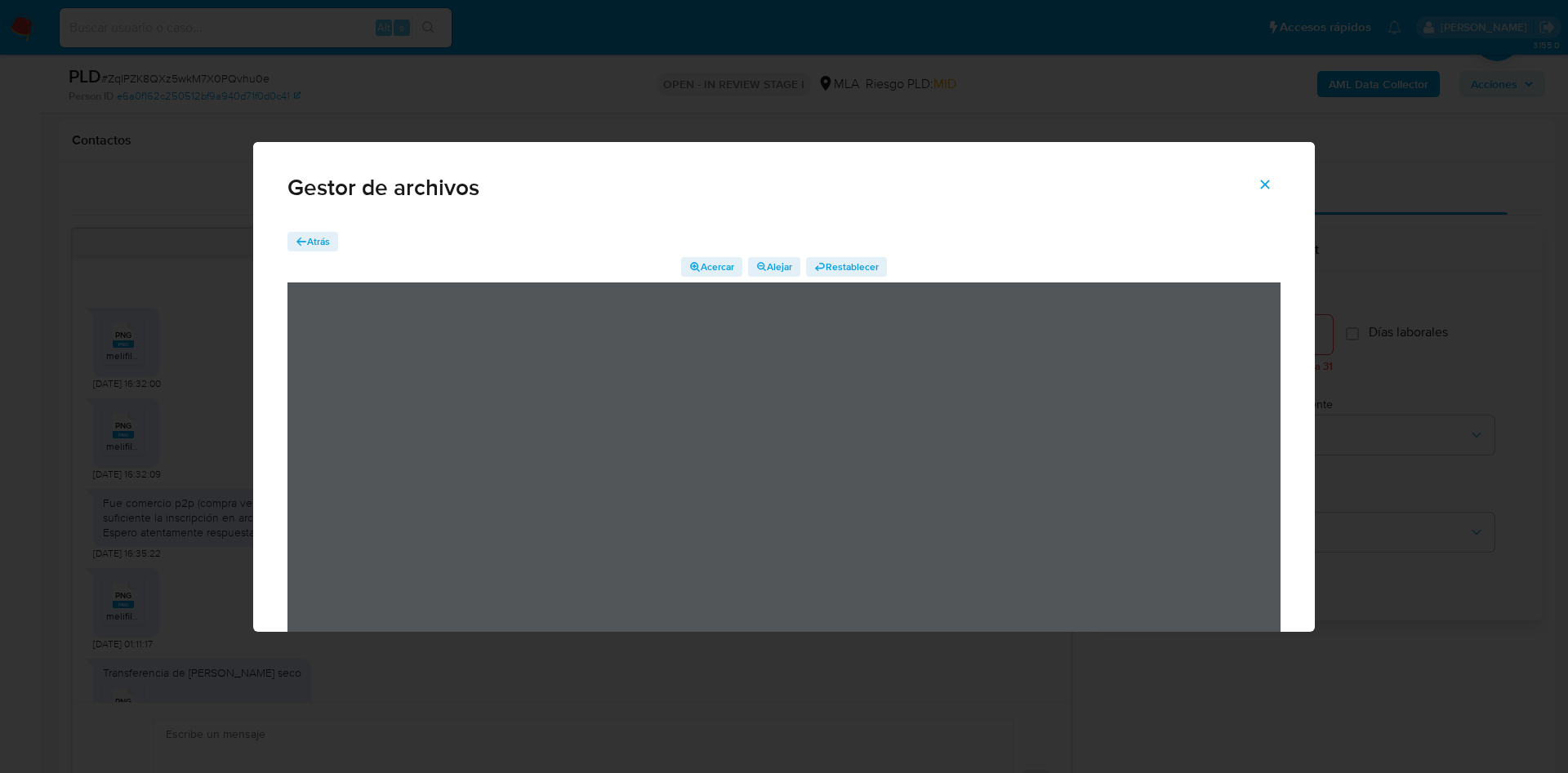
click at [322, 237] on span "Atrás" at bounding box center [319, 242] width 23 height 20
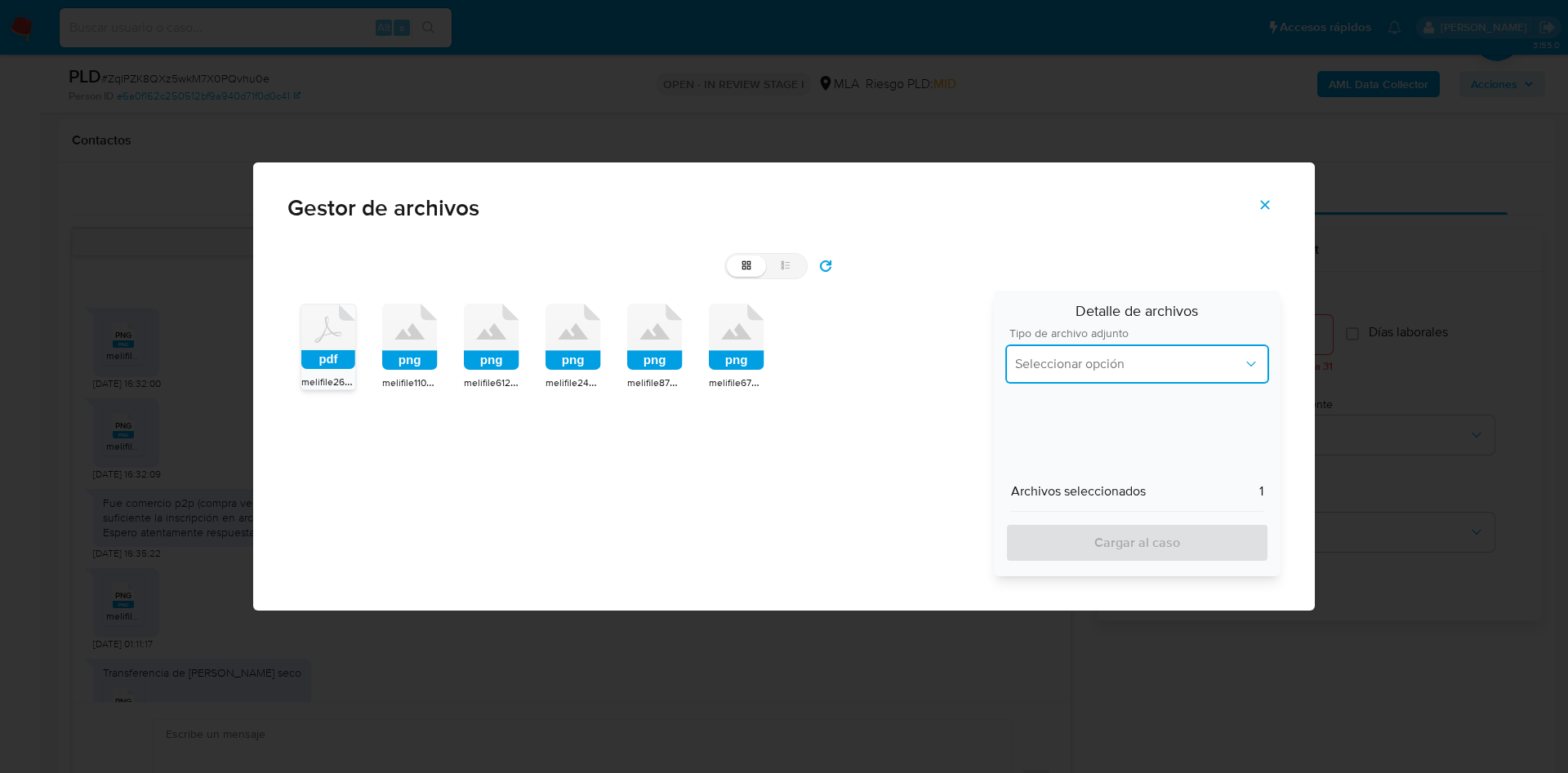
click at [1084, 365] on span "Seleccionar opción" at bounding box center [1129, 364] width 228 height 16
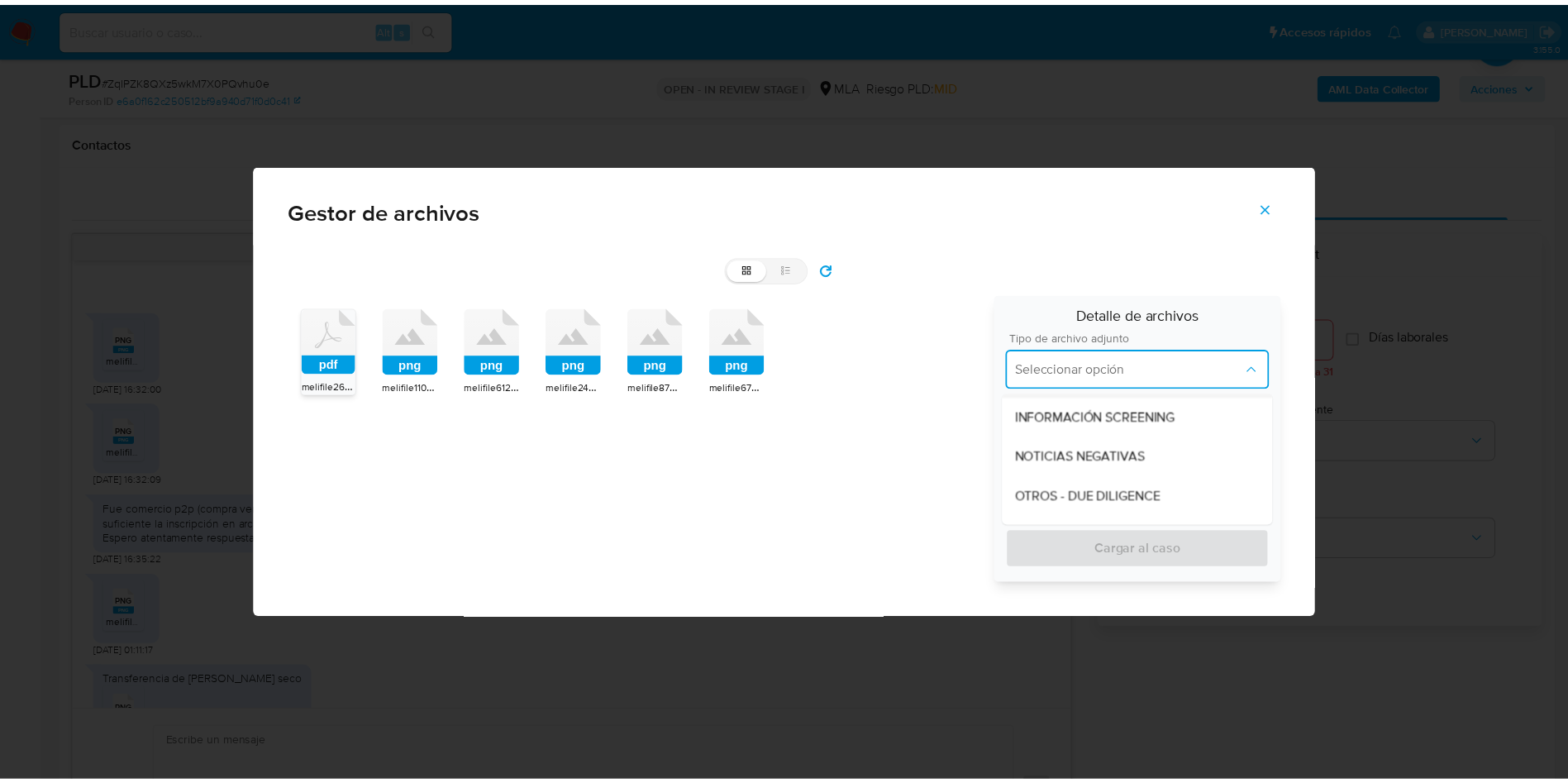
scroll to position [248, 0]
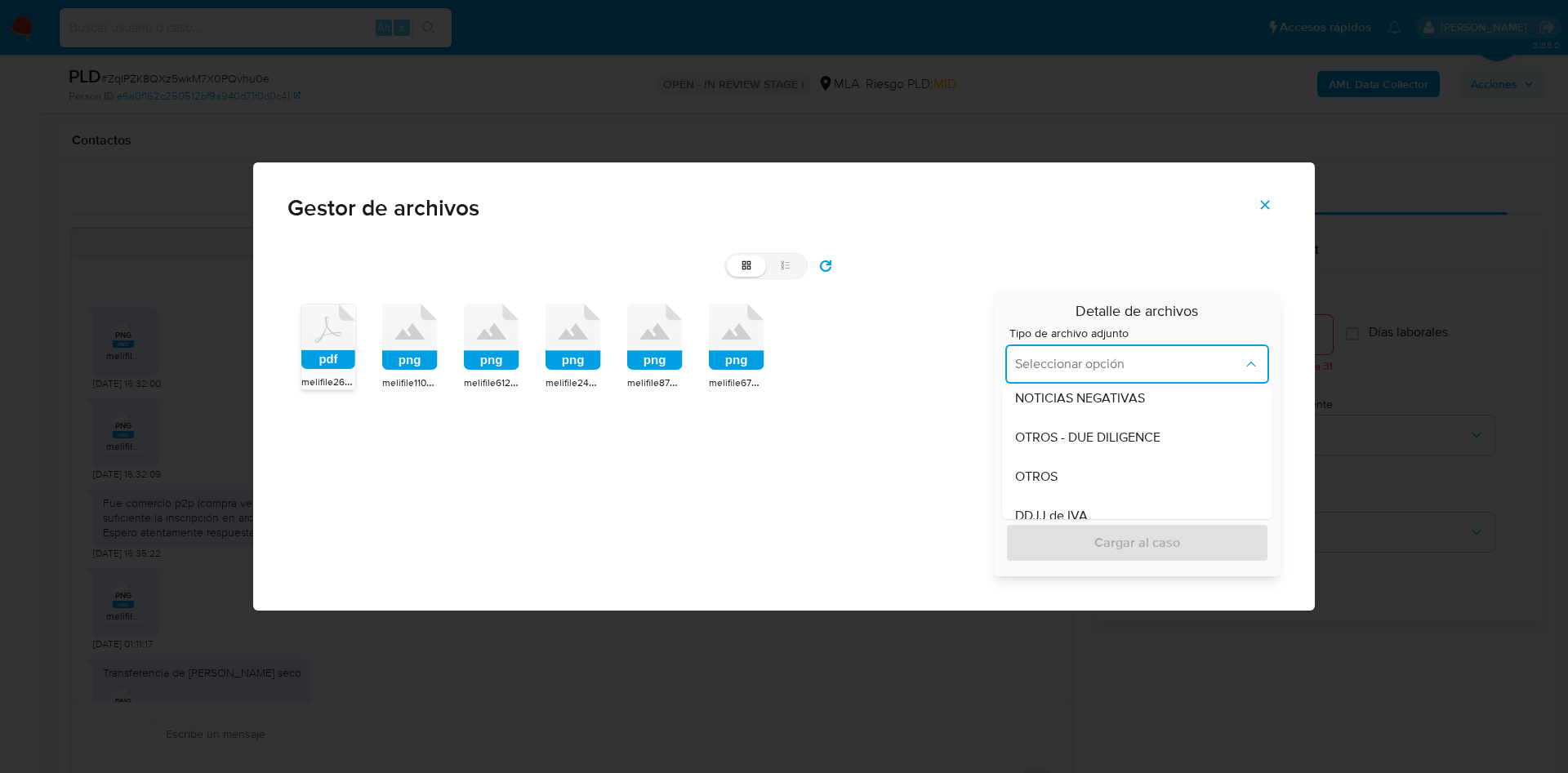
click at [1074, 473] on div "OTROS" at bounding box center [1137, 477] width 244 height 39
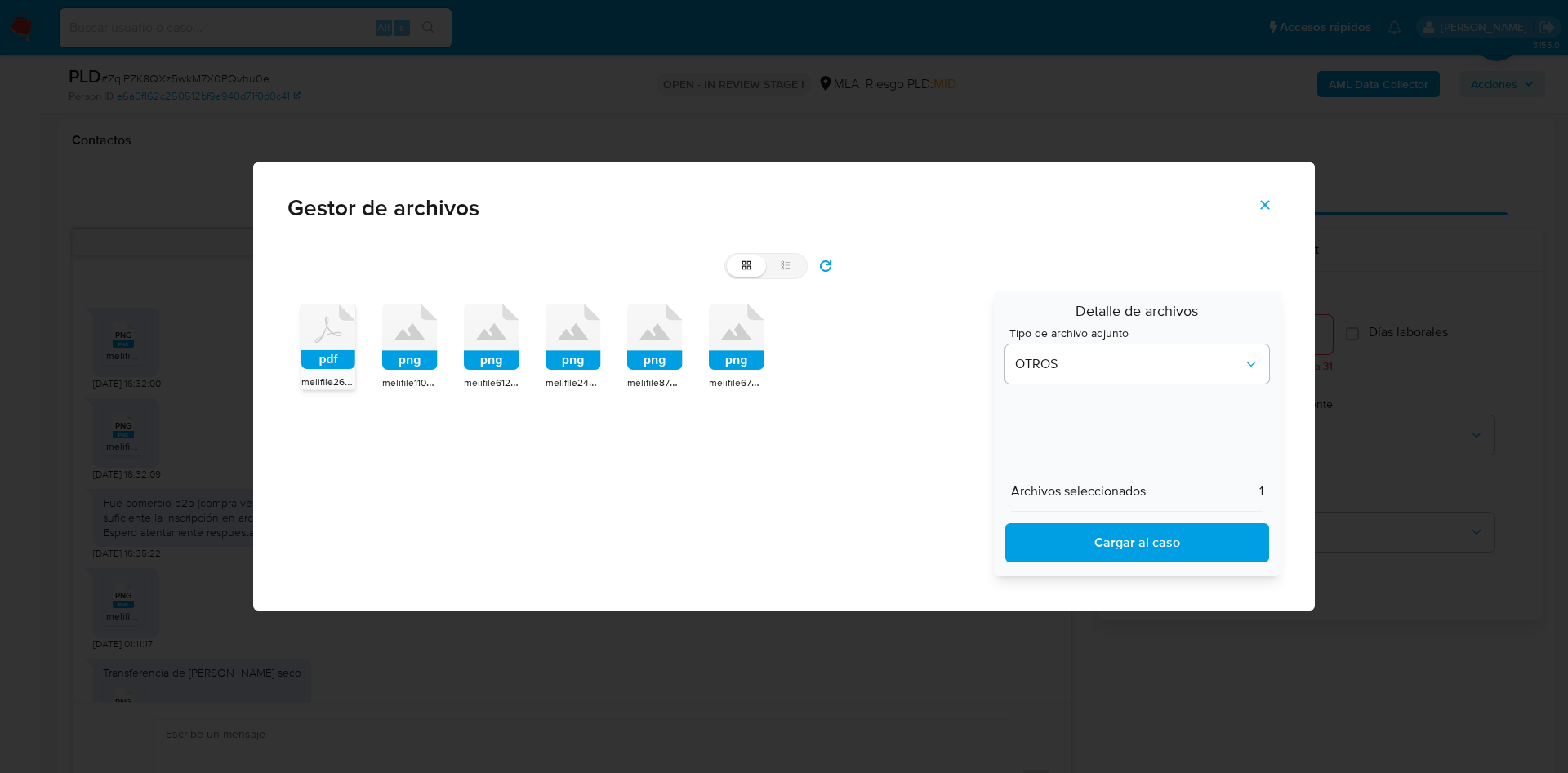
click at [1126, 552] on span "Cargar al caso" at bounding box center [1137, 543] width 221 height 36
click at [1263, 208] on icon "Cerrar" at bounding box center [1265, 205] width 15 height 15
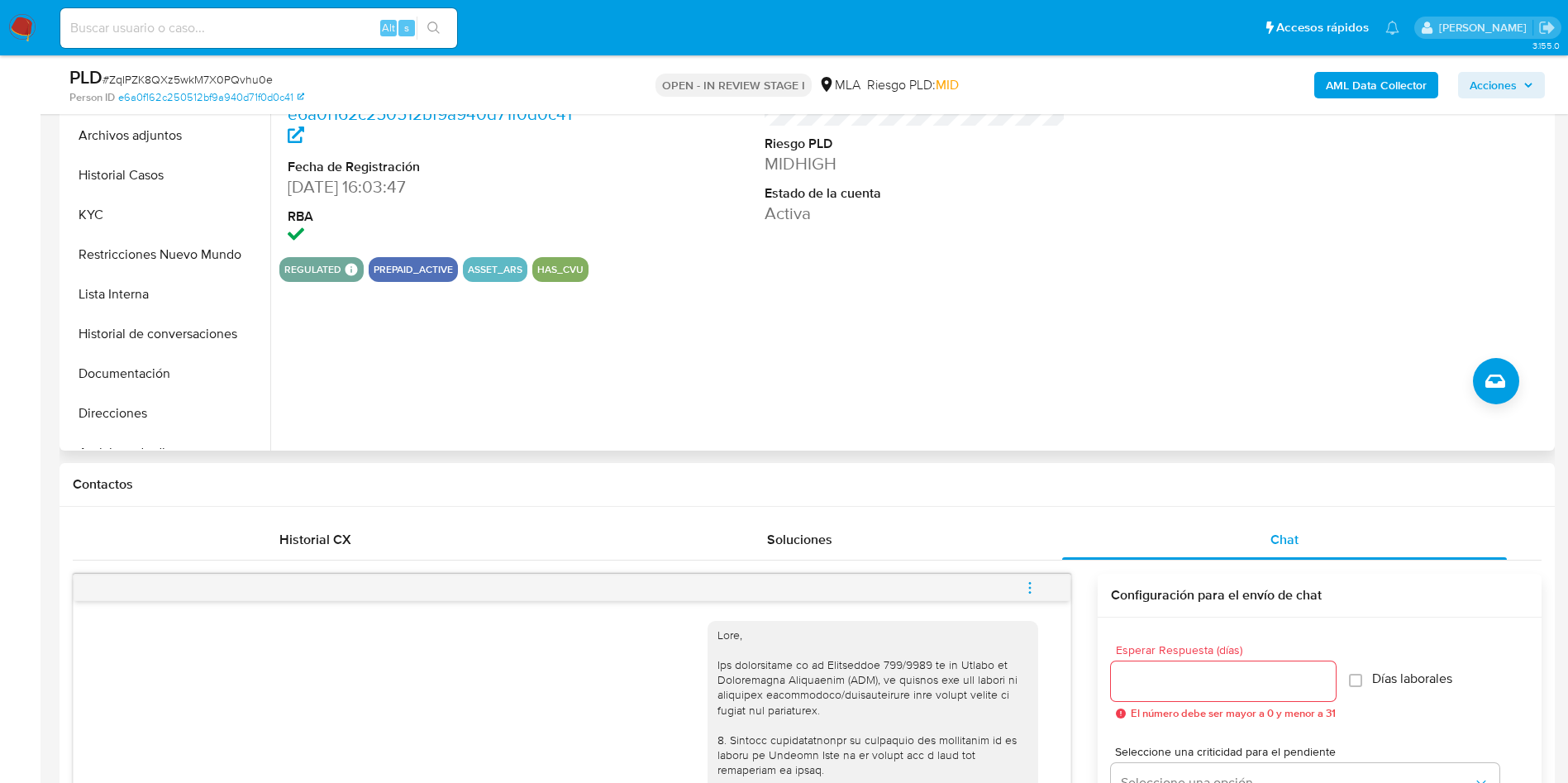
scroll to position [0, 0]
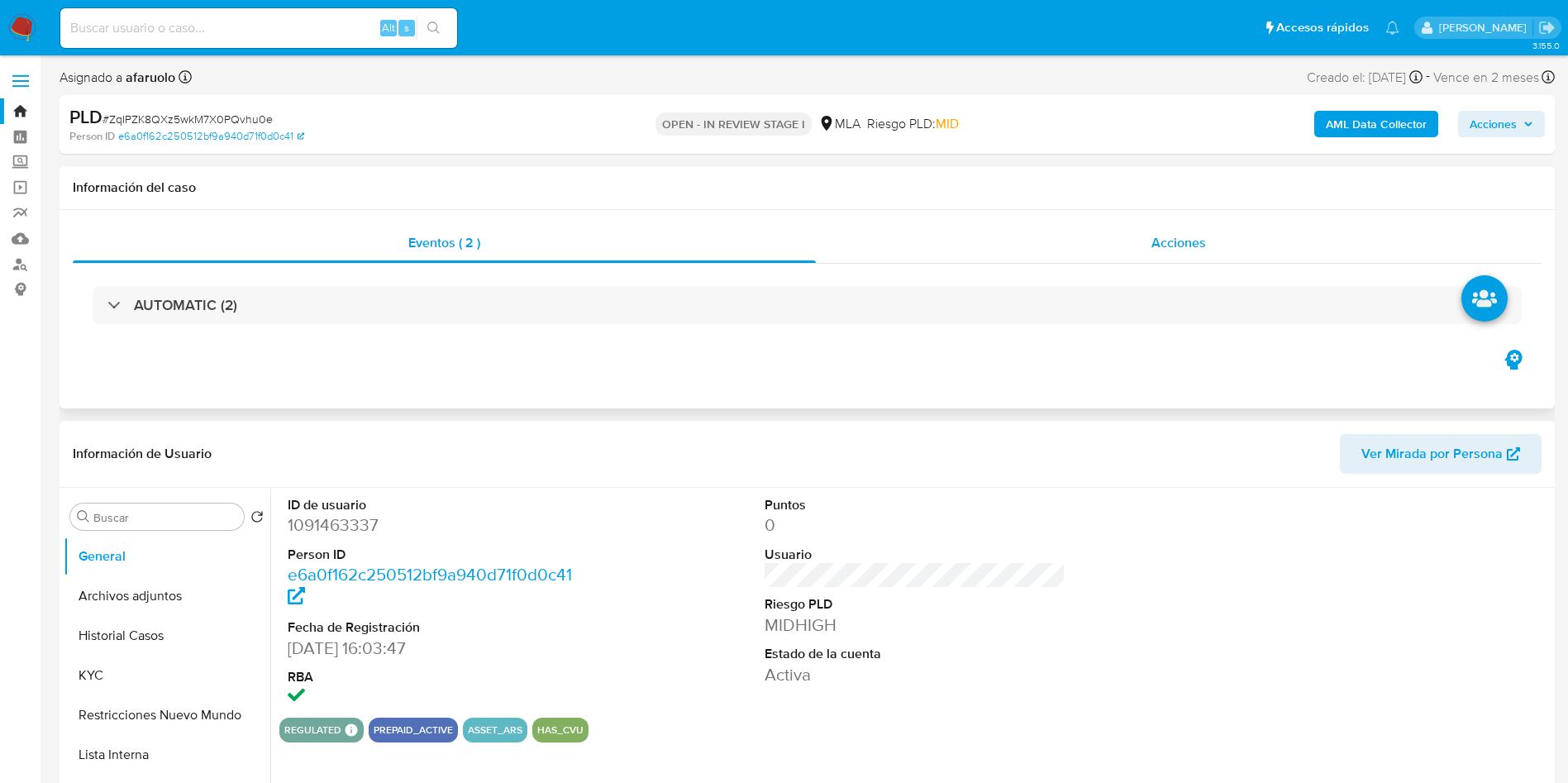
click at [1196, 255] on div "Acciones" at bounding box center [1178, 243] width 726 height 40
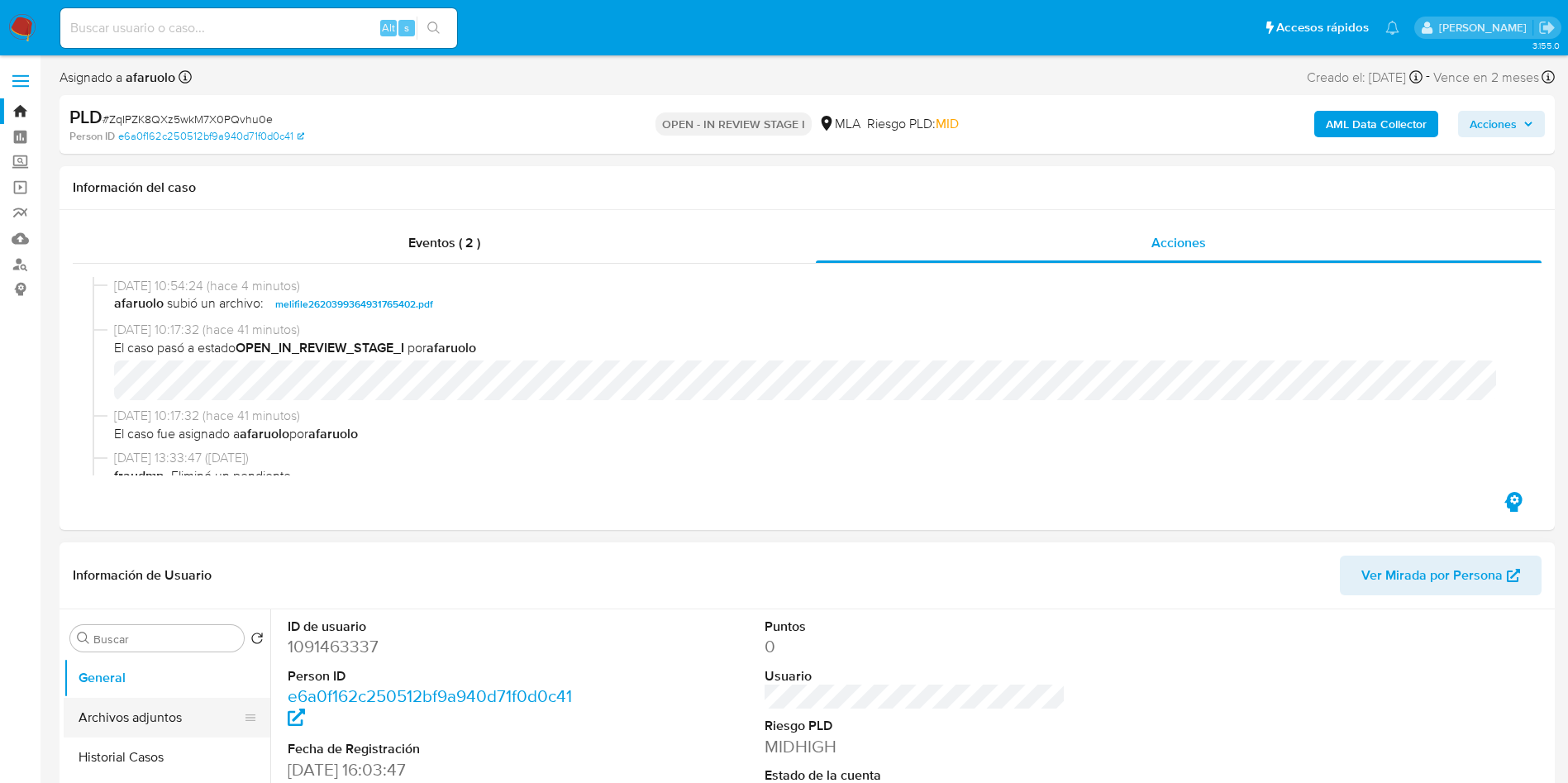
click at [175, 717] on button "Archivos adjuntos" at bounding box center [160, 717] width 193 height 40
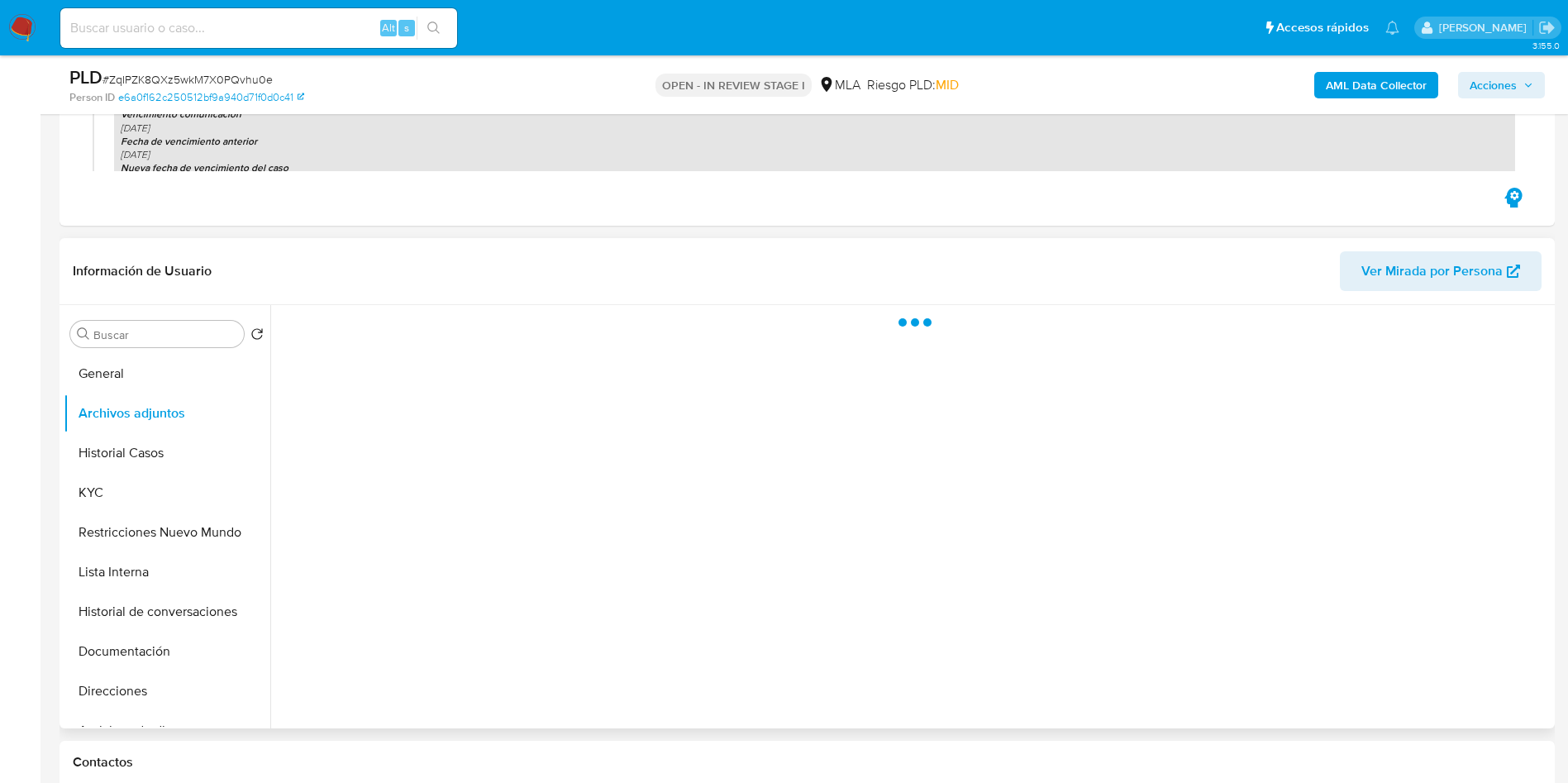
scroll to position [248, 0]
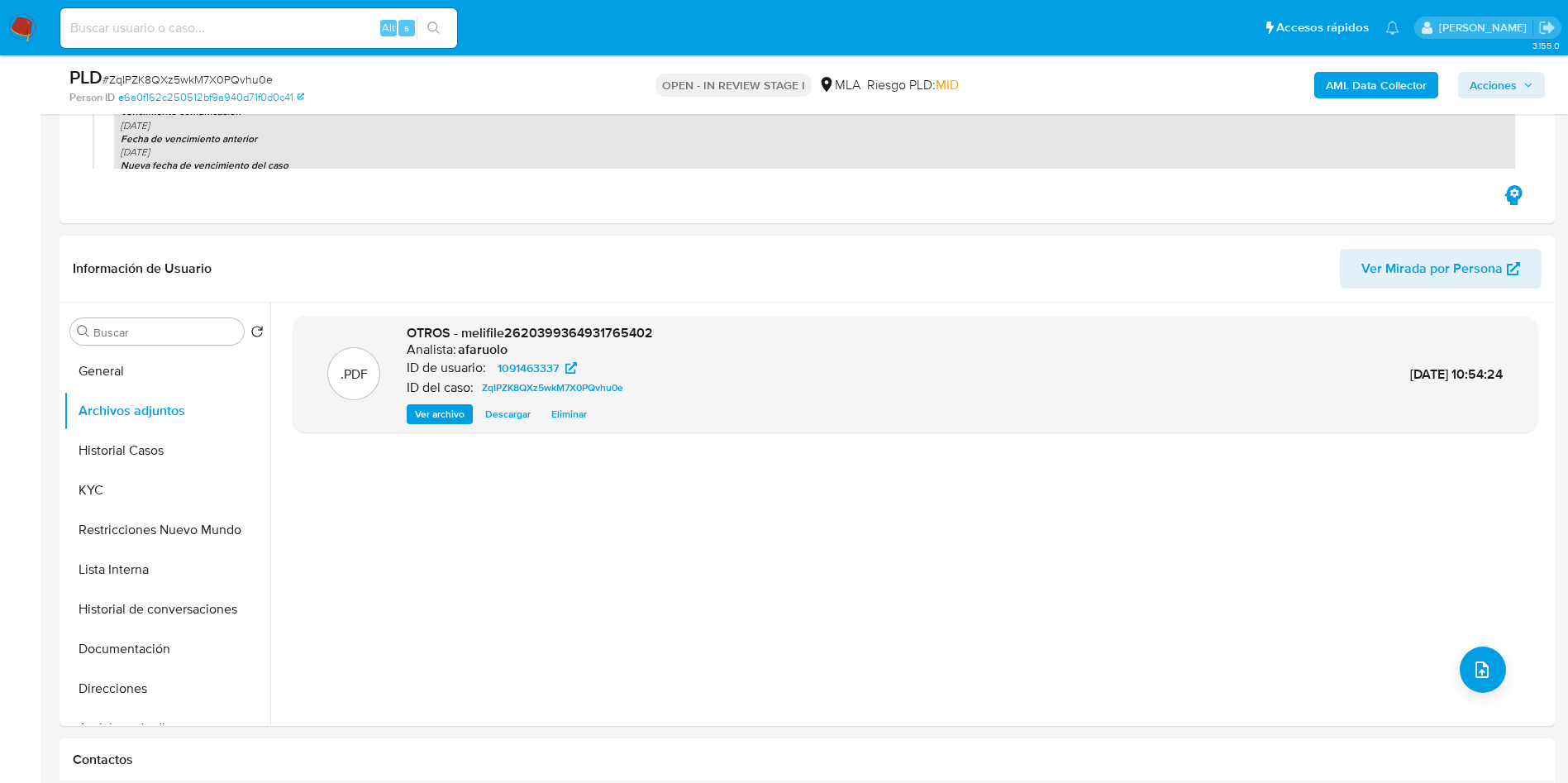
click at [1379, 81] on b "AML Data Collector" at bounding box center [1376, 85] width 101 height 27
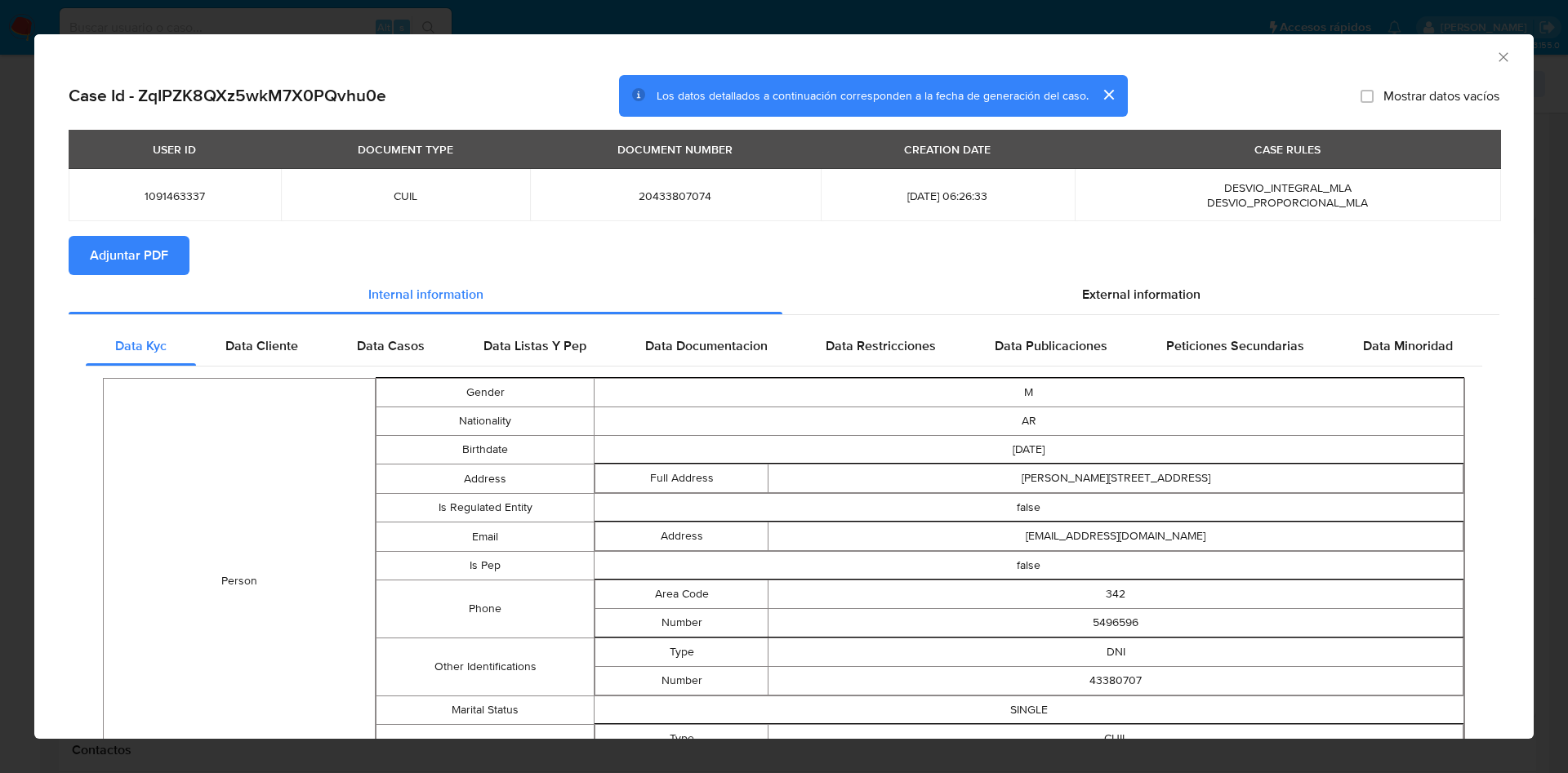
click at [162, 262] on span "Adjuntar PDF" at bounding box center [129, 255] width 79 height 36
click at [1495, 64] on icon "Cerrar ventana" at bounding box center [1503, 57] width 16 height 16
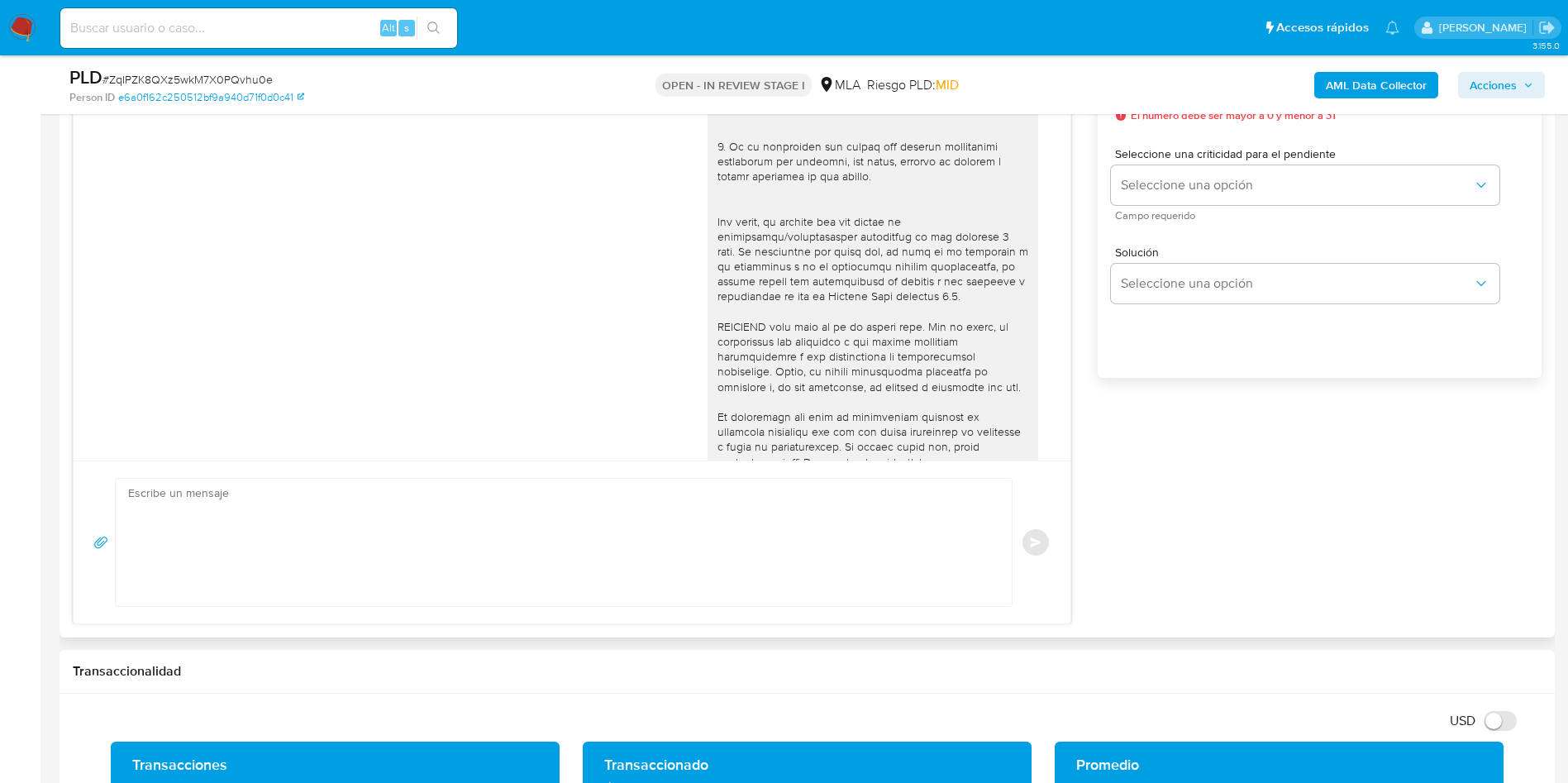
scroll to position [496, 0]
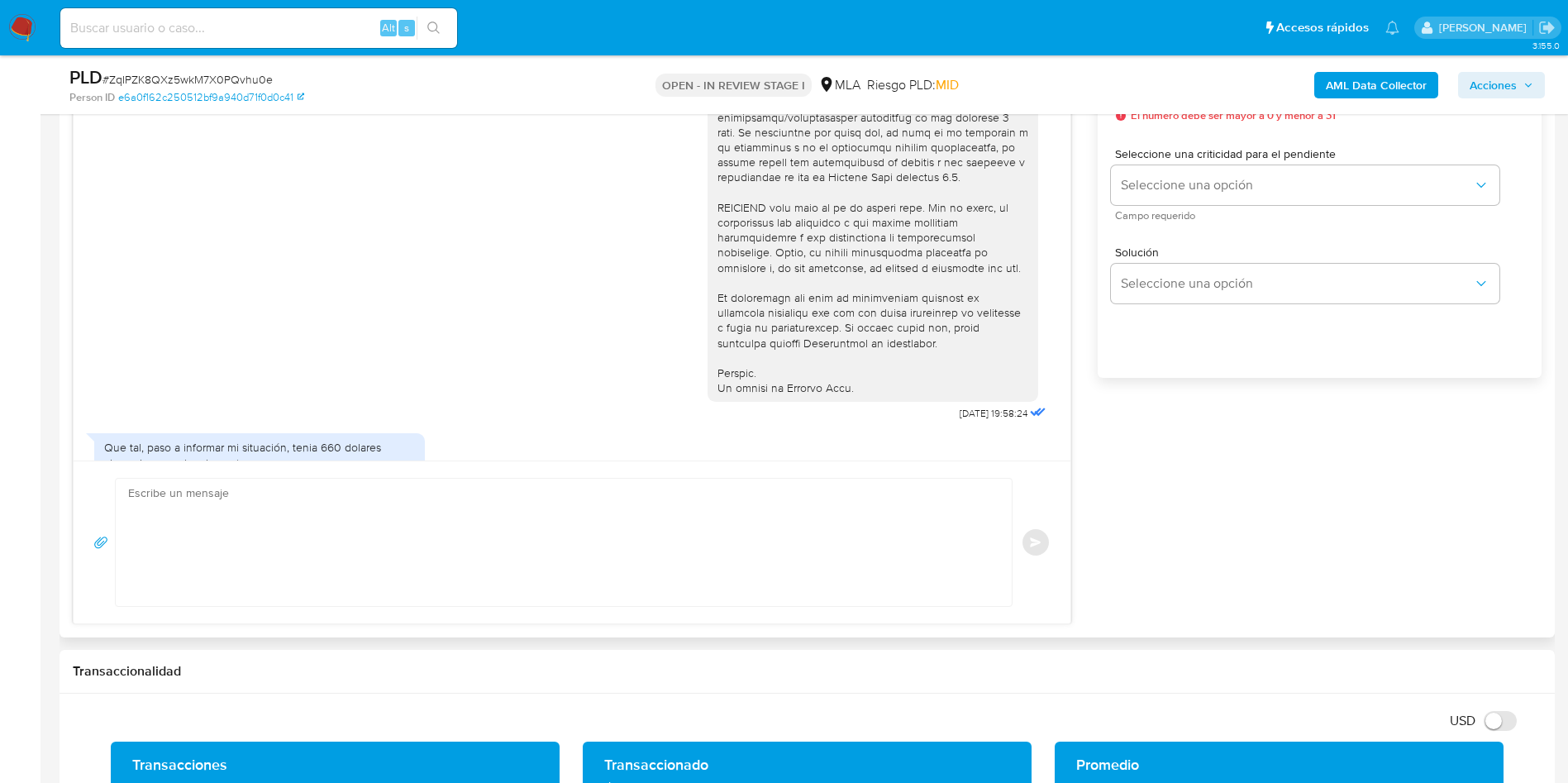
click at [823, 520] on textarea at bounding box center [560, 542] width 863 height 128
click at [388, 479] on textarea at bounding box center [560, 542] width 863 height 128
paste textarea "Hola, Muchas gracias por la respuesta. Analizamos tu caso y notamos que la info…"
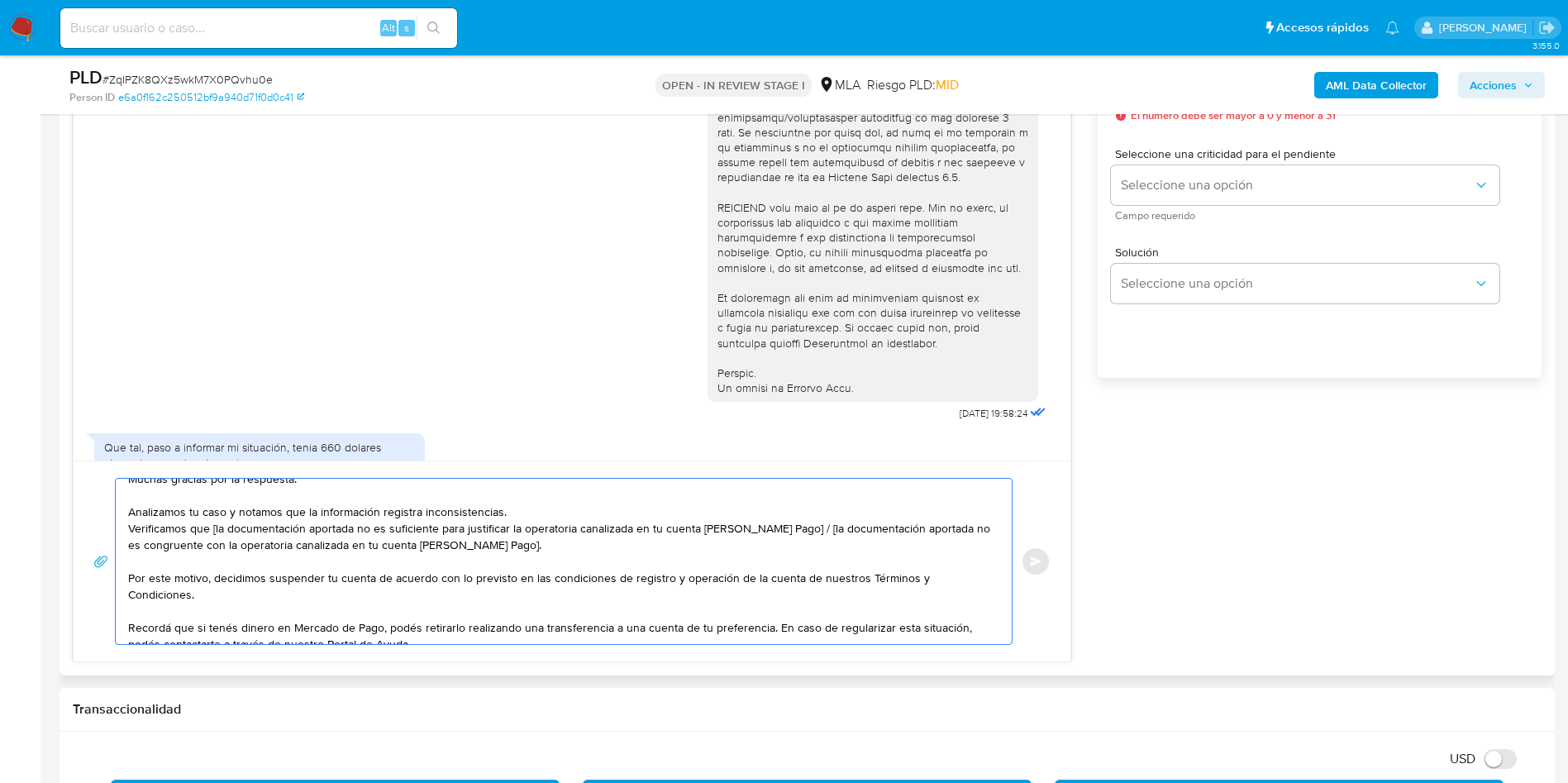
scroll to position [0, 0]
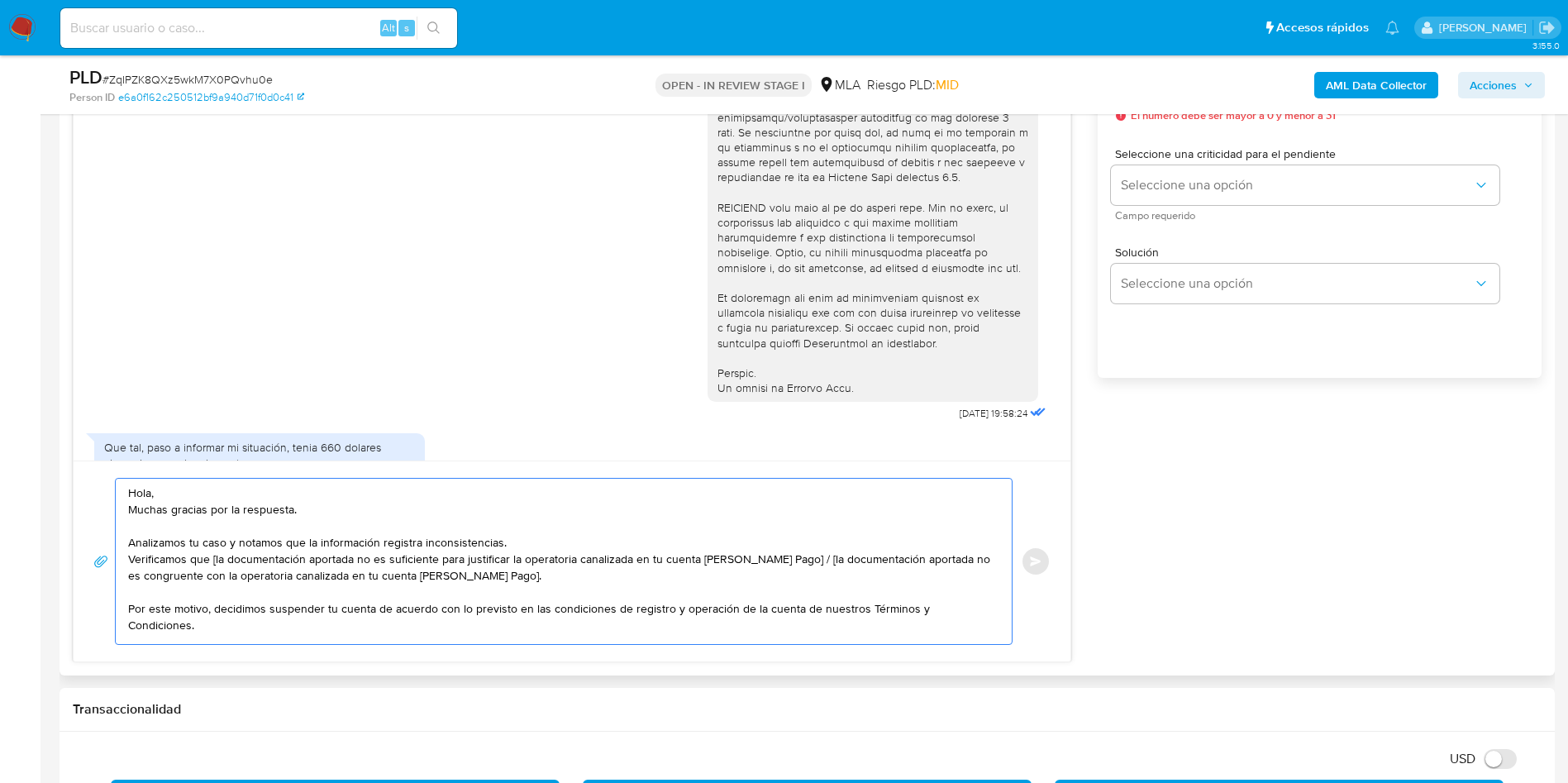
click at [216, 564] on textarea "Hola, Muchas gracias por la respuesta. Analizamos tu caso y notamos que la info…" at bounding box center [560, 561] width 863 height 165
click at [794, 560] on textarea "Hola, Muchas gracias por la respuesta. Analizamos tu caso y notamos que la info…" at bounding box center [560, 561] width 863 height 165
drag, startPoint x: 785, startPoint y: 557, endPoint x: 728, endPoint y: 581, distance: 61.8
click at [728, 581] on textarea "Hola, Muchas gracias por la respuesta. Analizamos tu caso y notamos que la info…" at bounding box center [560, 561] width 863 height 165
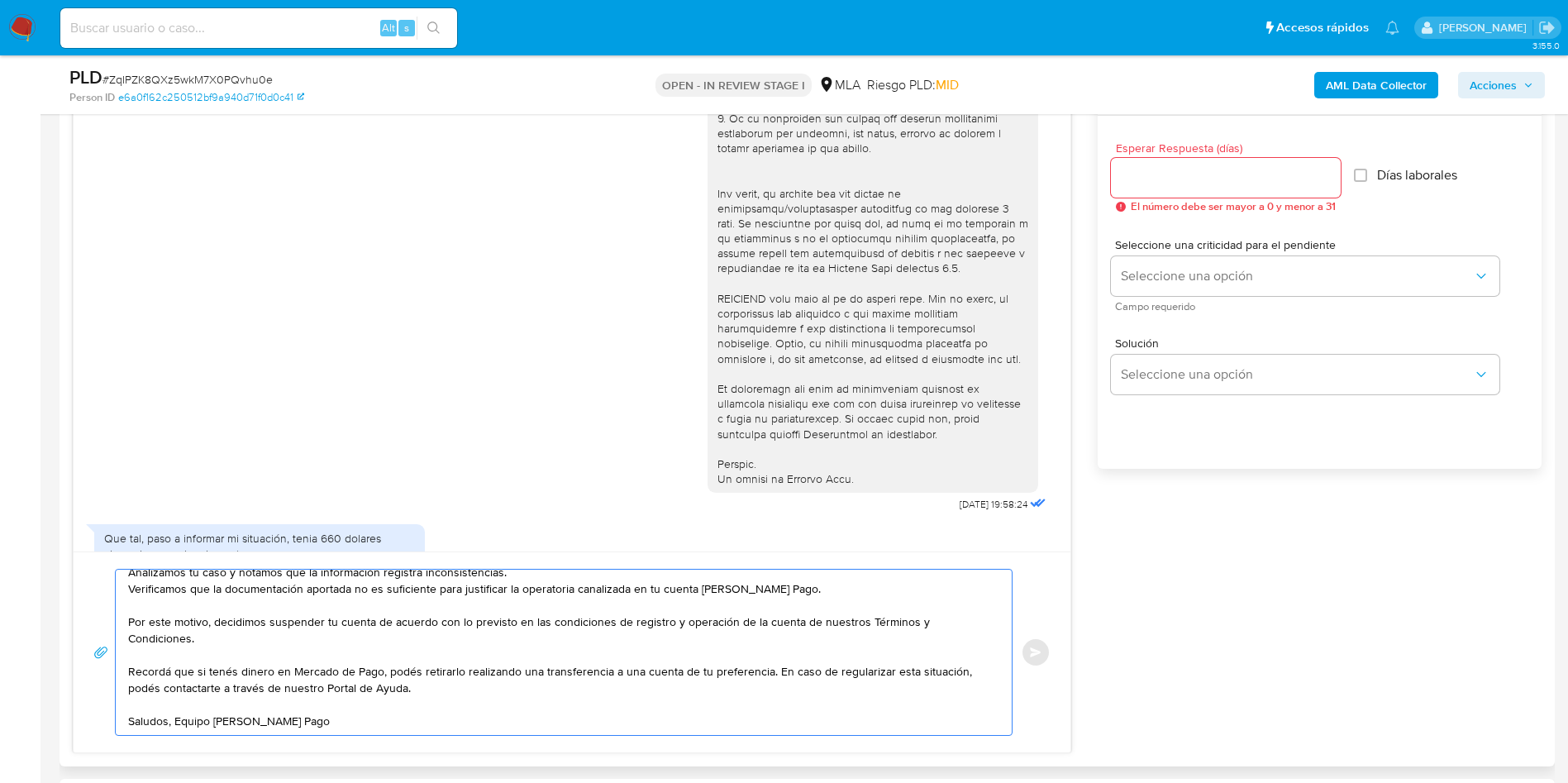
scroll to position [992, 0]
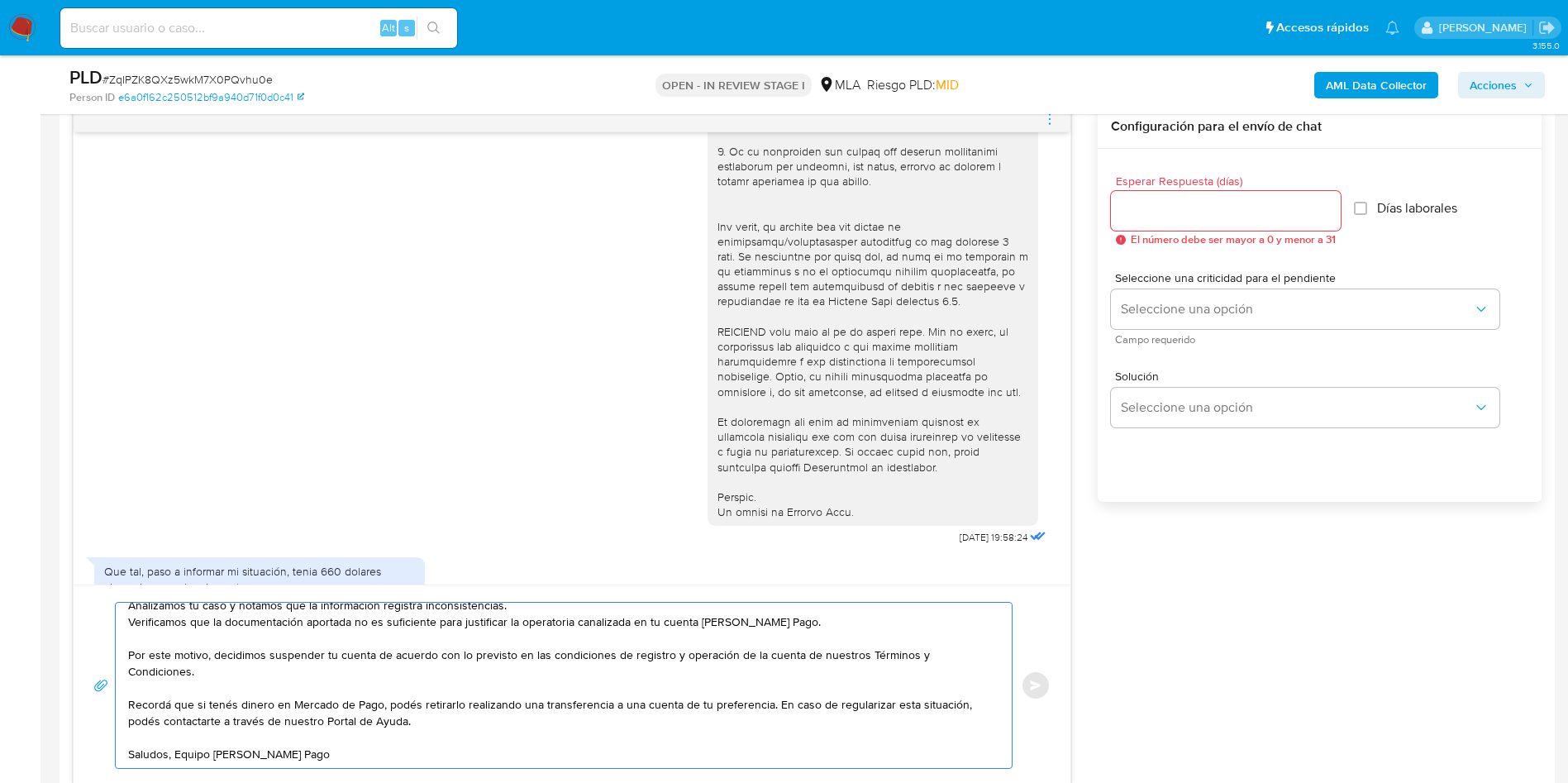
type textarea "Hola, Muchas gracias por la respuesta. Analizamos tu caso y notamos que la info…"
click at [1249, 214] on input "Esperar Respuesta (días)" at bounding box center [1226, 211] width 230 height 22
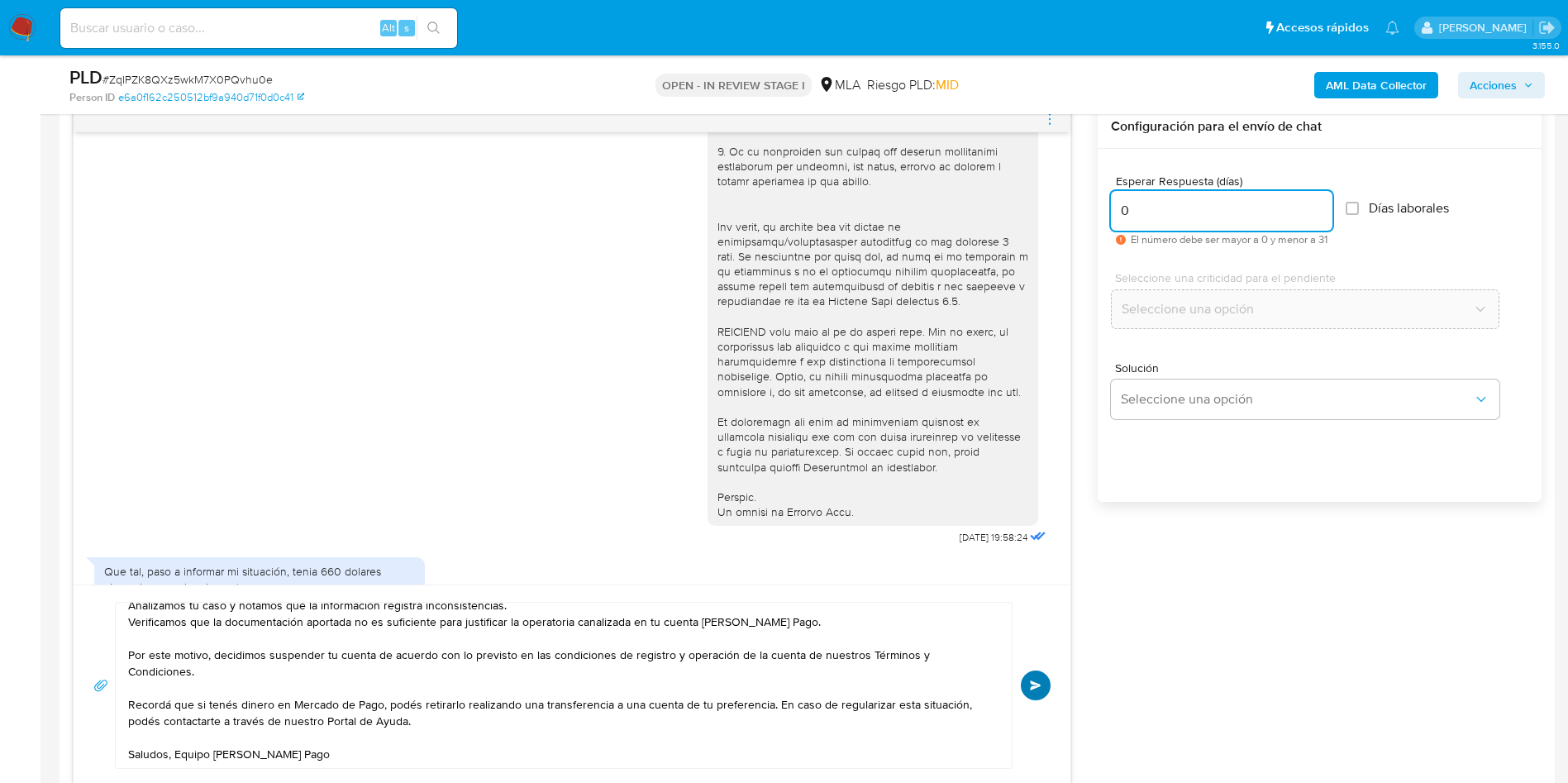
type input "0"
click at [1038, 678] on button "Enviar" at bounding box center [1036, 685] width 30 height 30
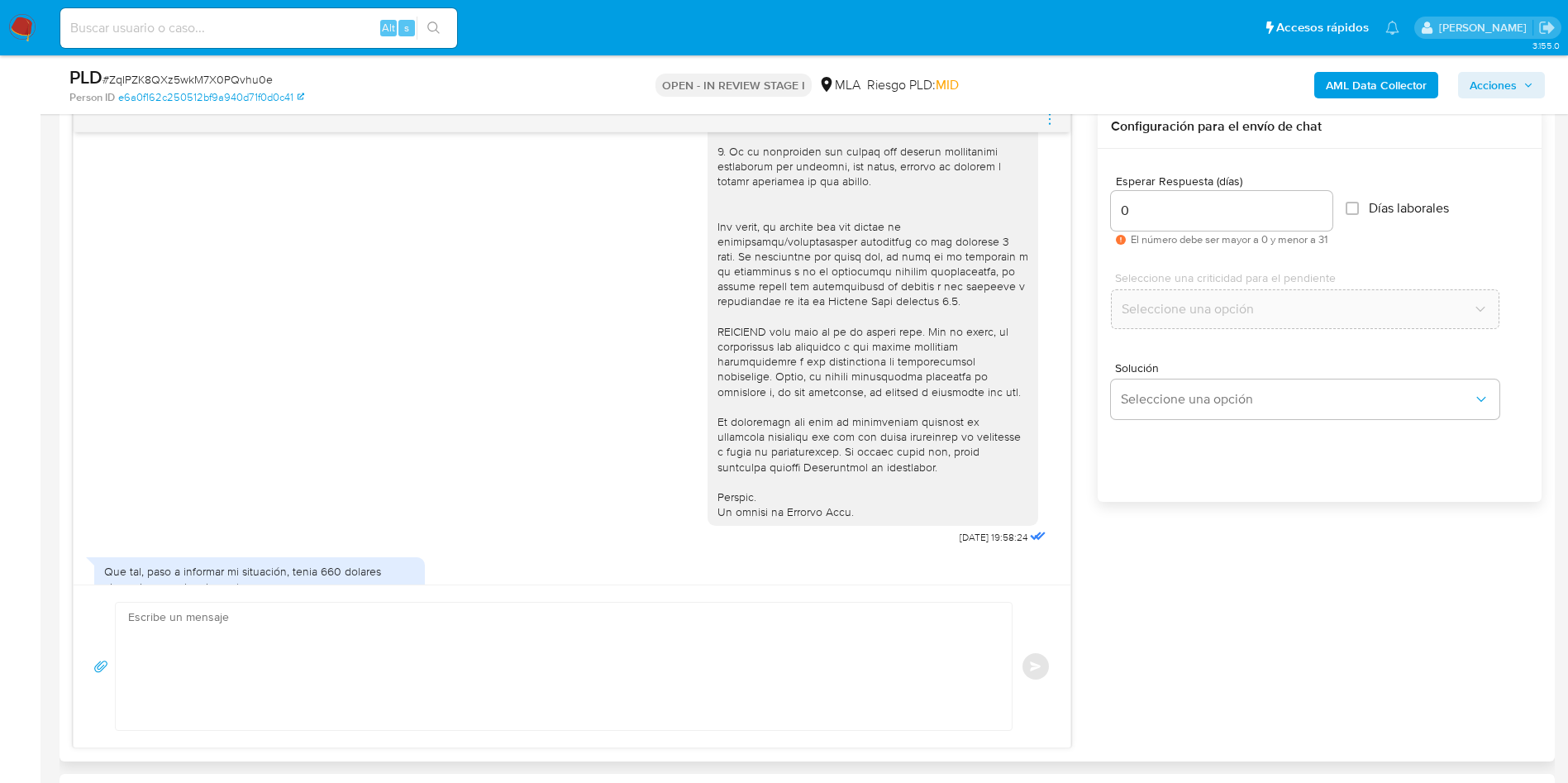
scroll to position [2124, 0]
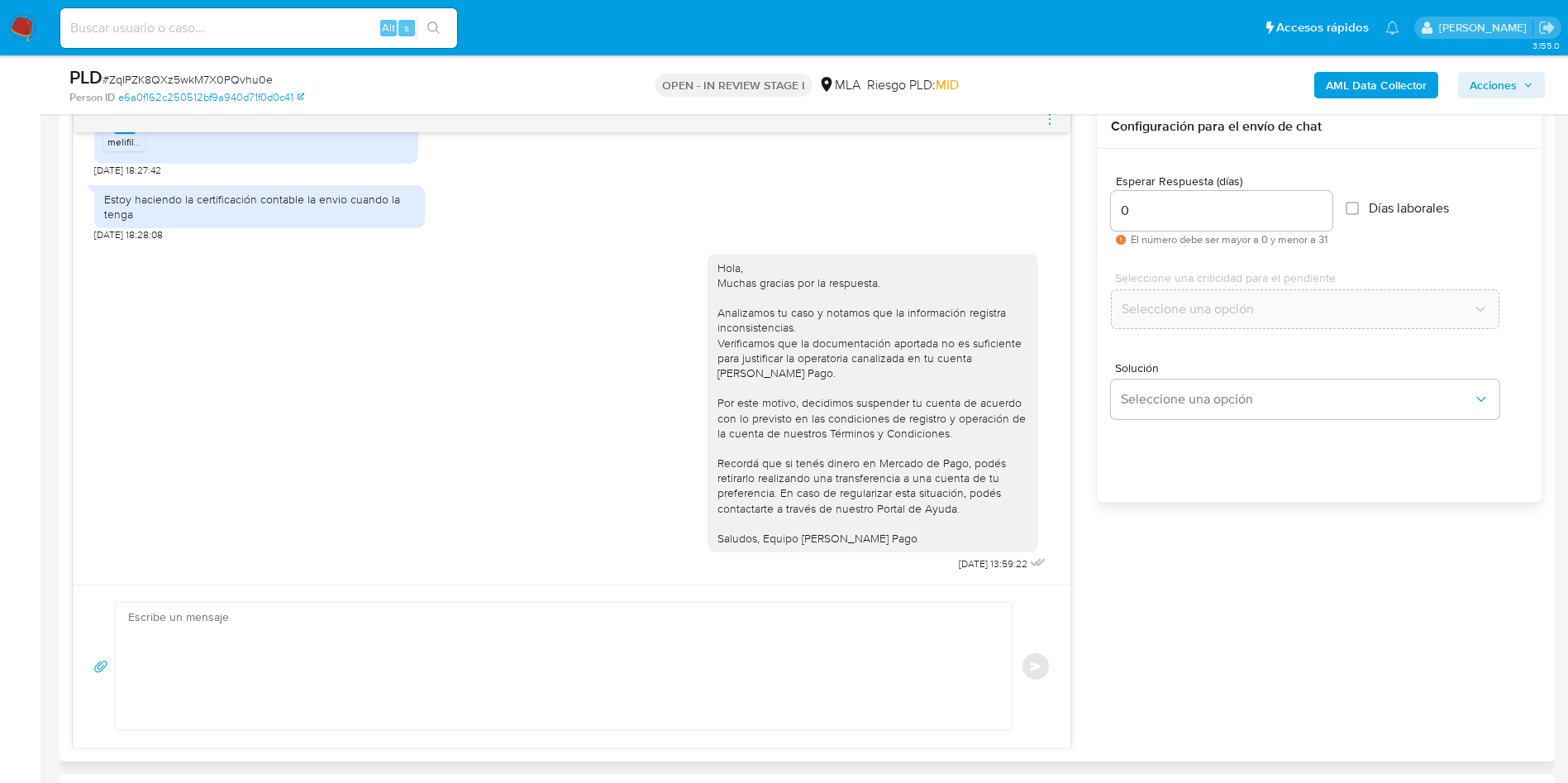
click at [1050, 120] on icon "menu-action" at bounding box center [1050, 119] width 15 height 15
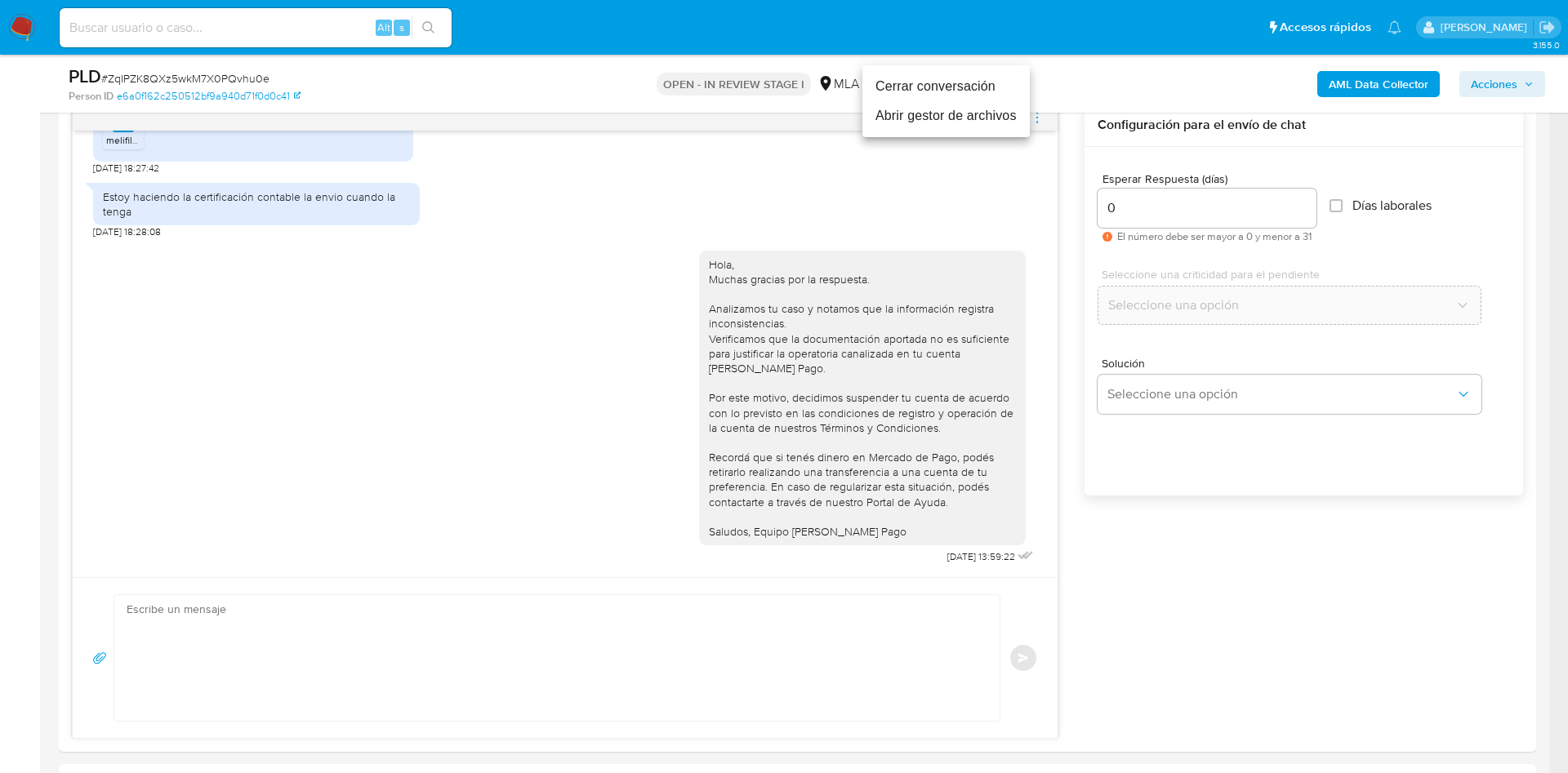
click at [977, 79] on li "Cerrar conversación" at bounding box center [946, 87] width 167 height 29
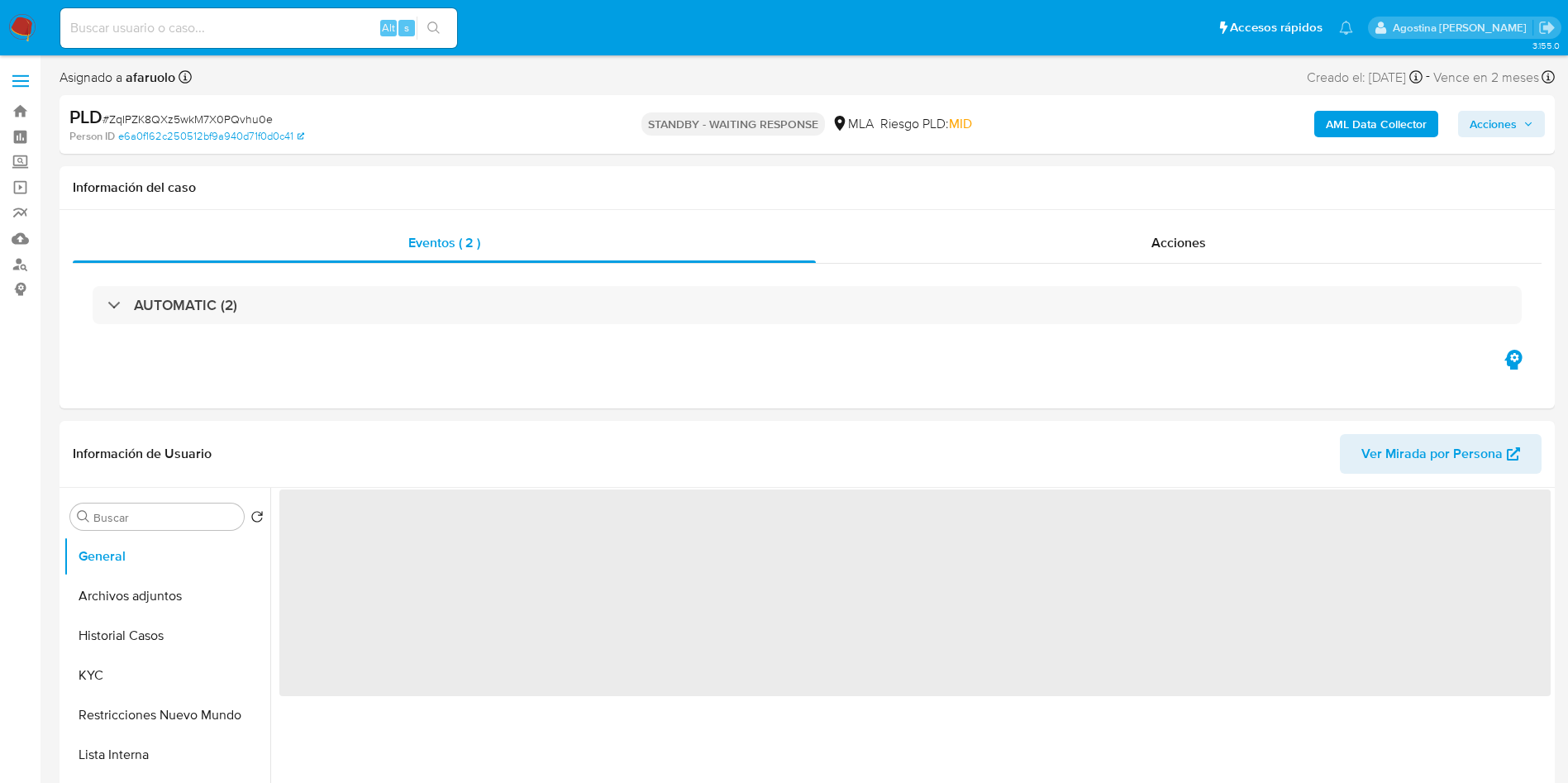
select select "10"
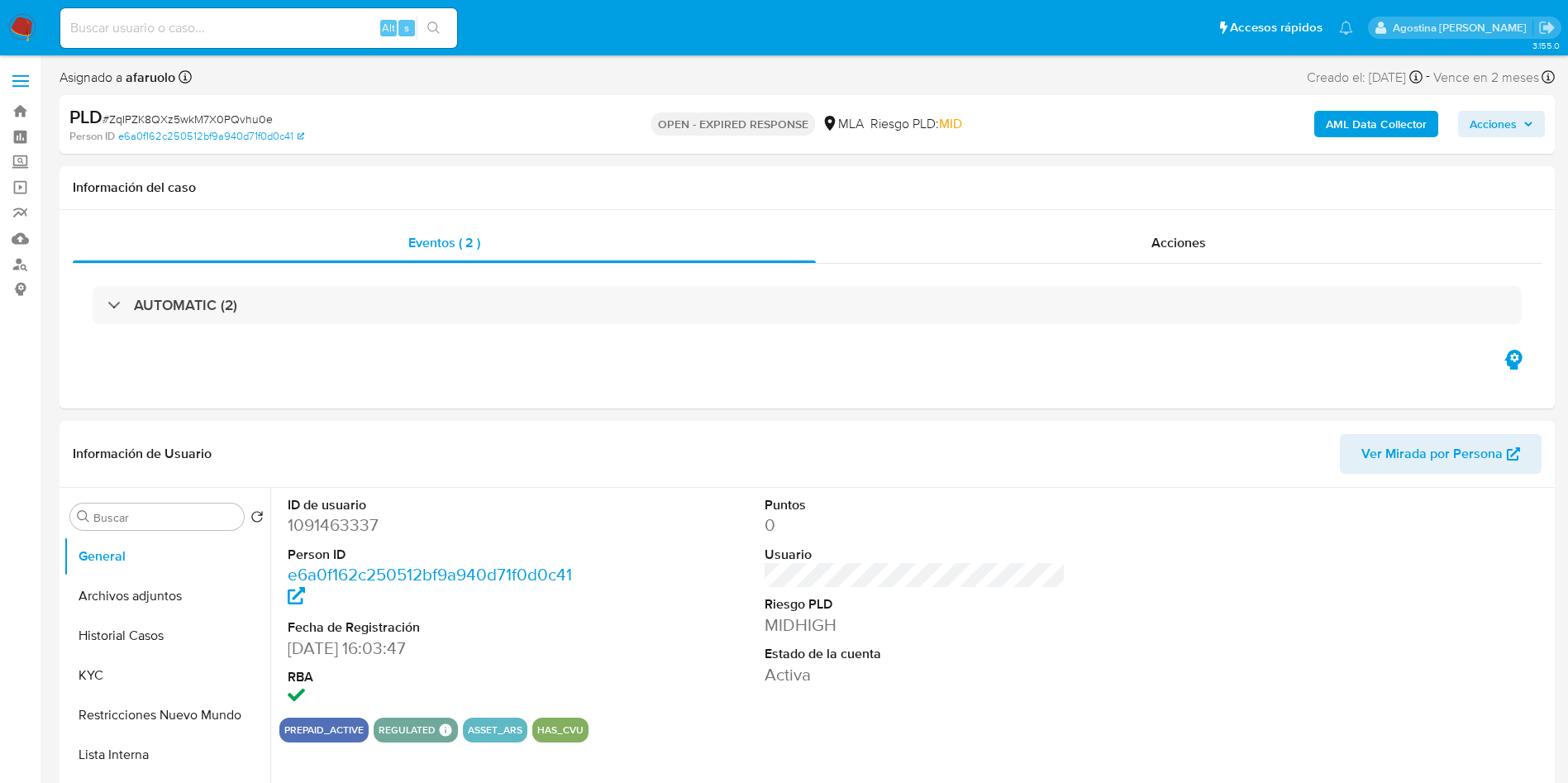
select select "10"
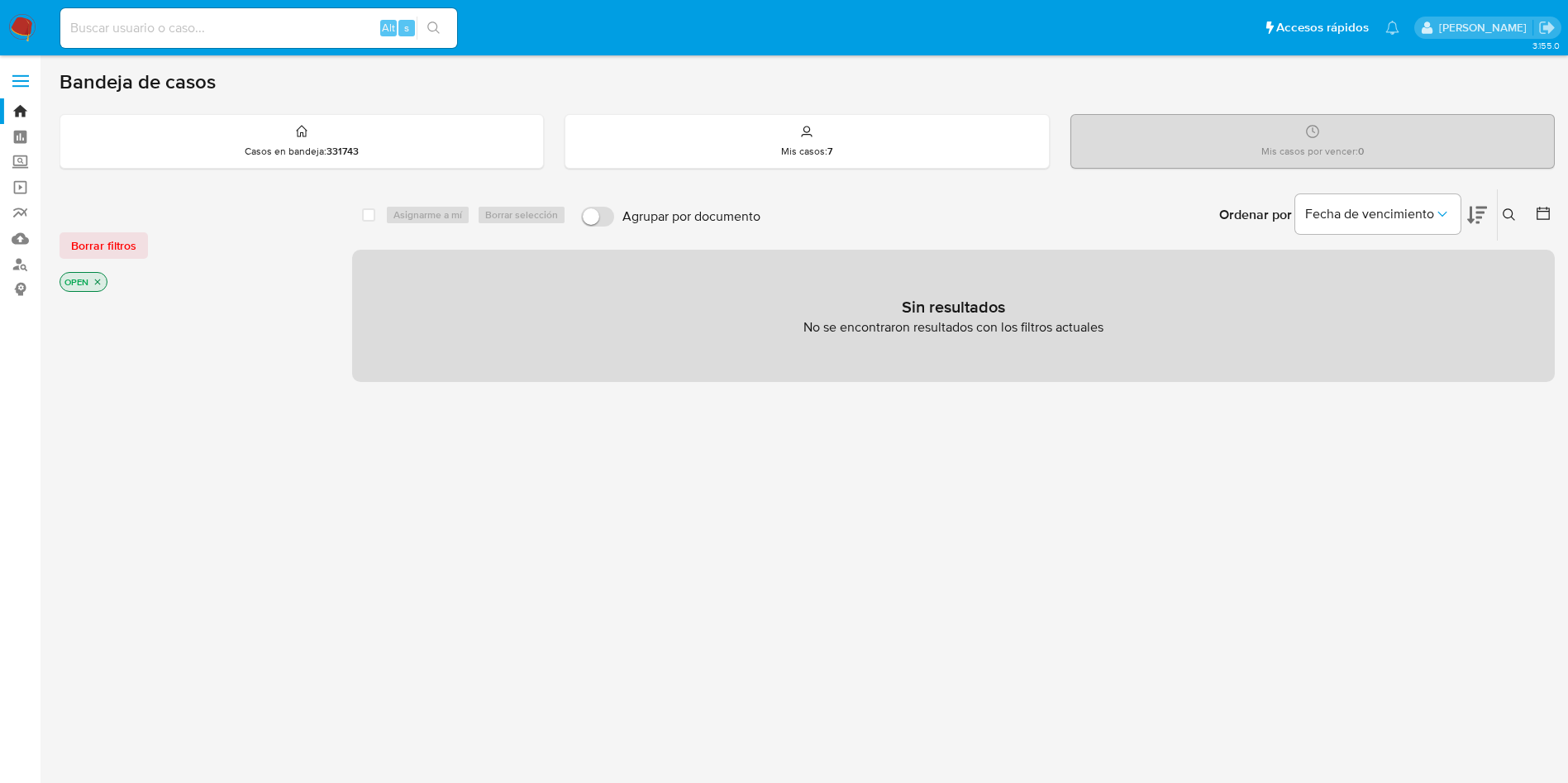
click at [1512, 219] on icon at bounding box center [1509, 215] width 13 height 13
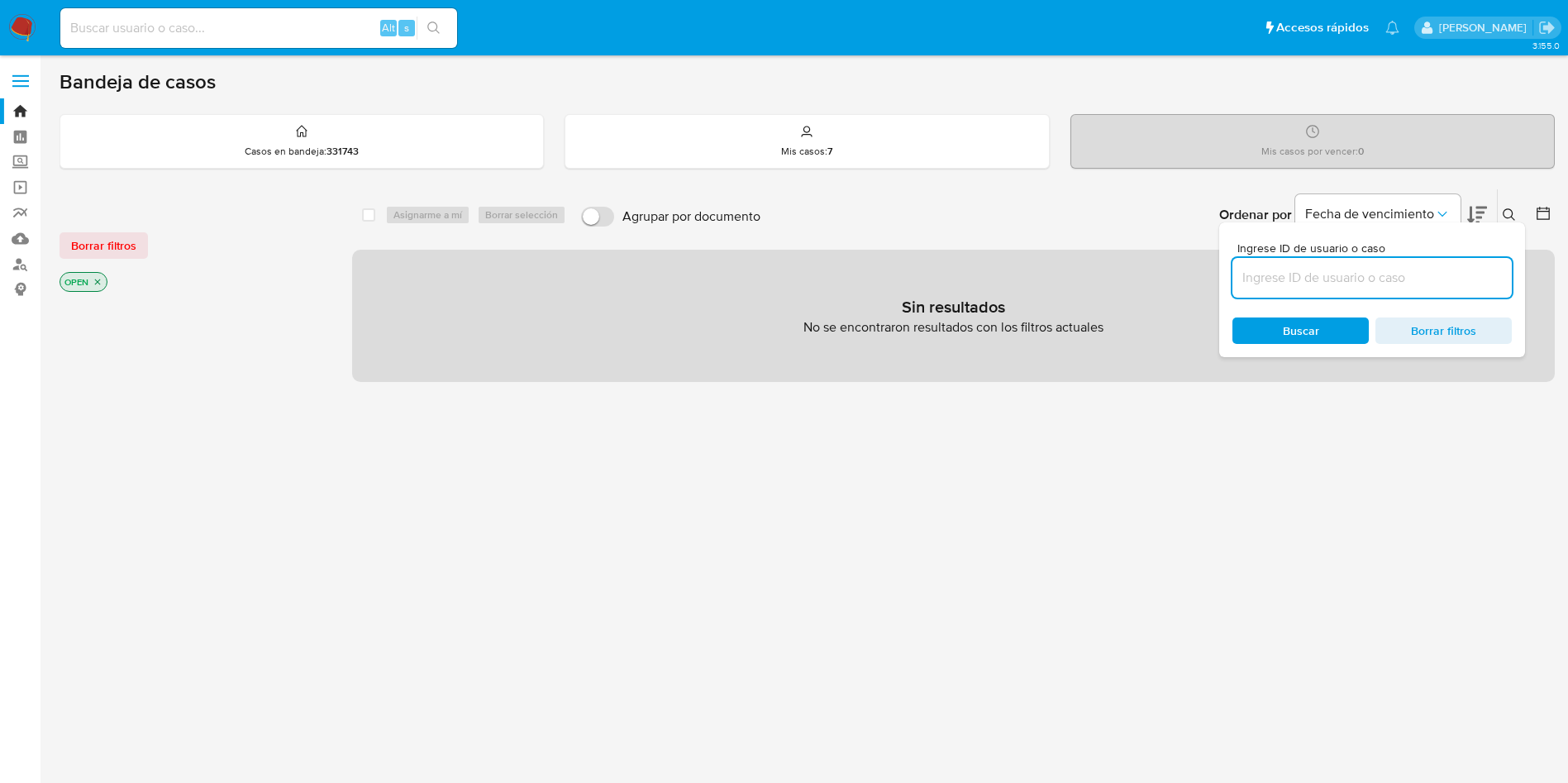
click at [1319, 269] on input at bounding box center [1371, 278] width 279 height 22
type input "ZqIPZK8QXz5wkM7X0PQvhu0e"
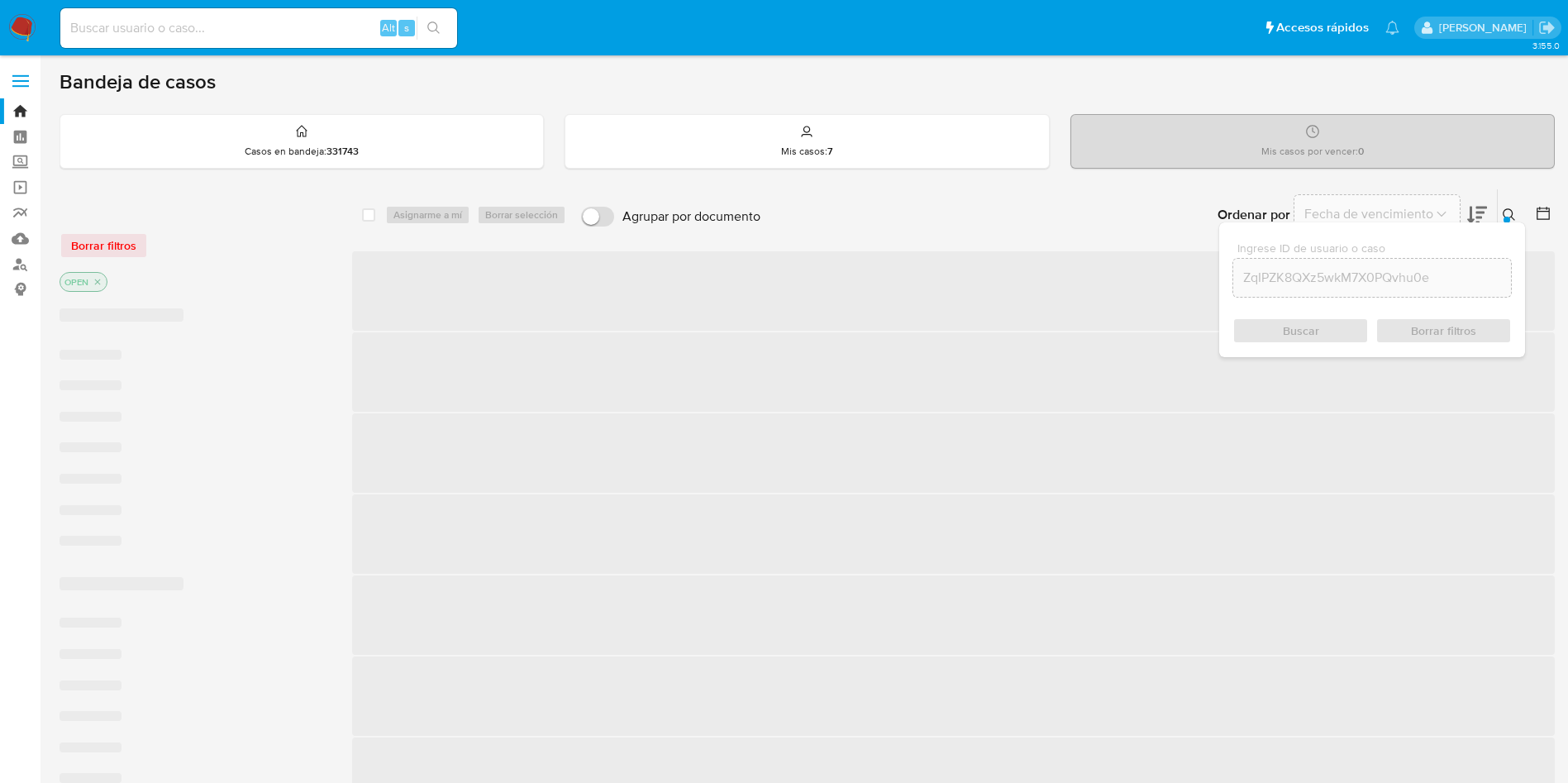
click at [1258, 323] on div "Buscar Borrar filtros" at bounding box center [1371, 331] width 279 height 27
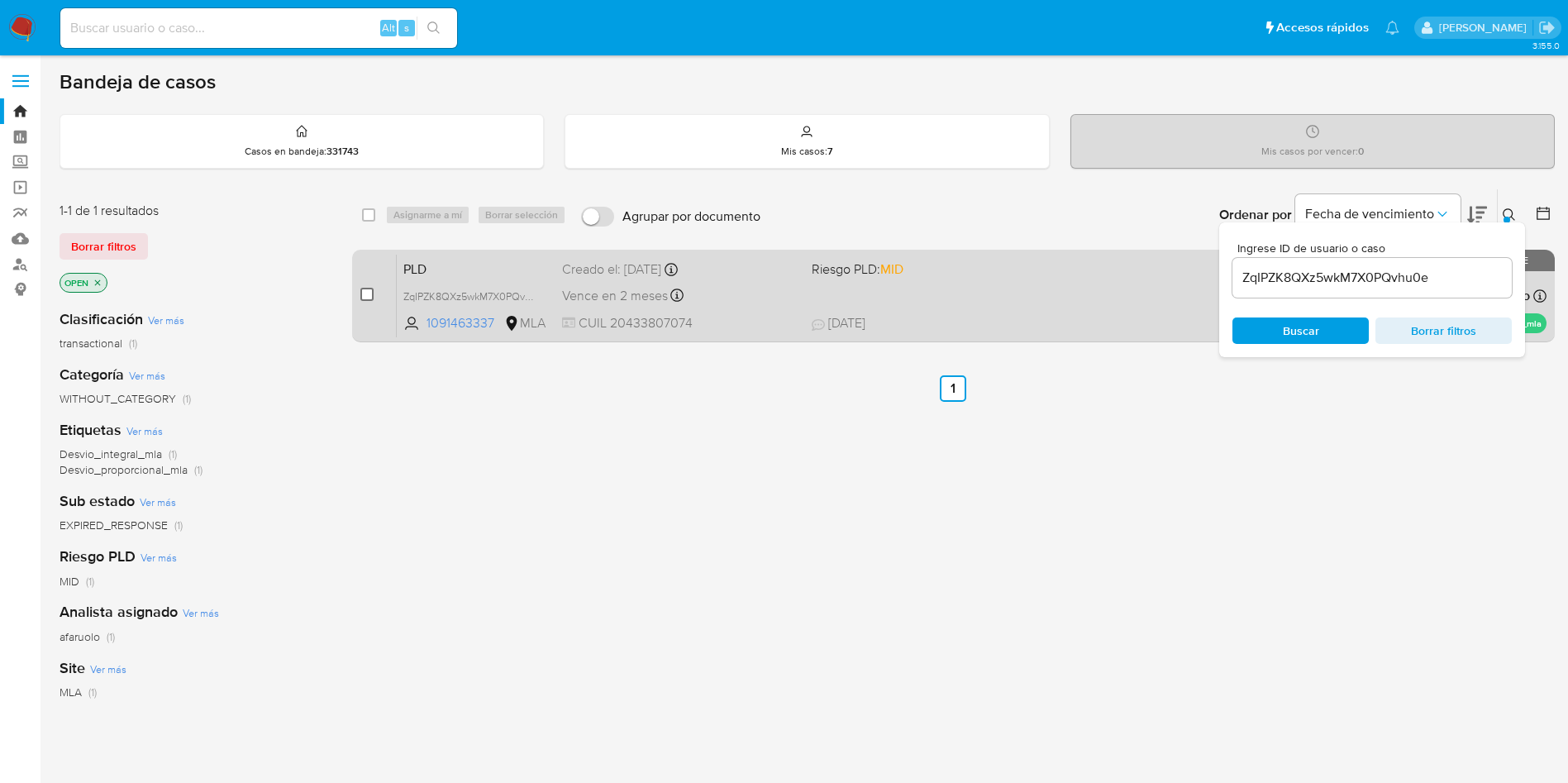
click at [361, 294] on input "checkbox" at bounding box center [367, 294] width 13 height 13
checkbox input "true"
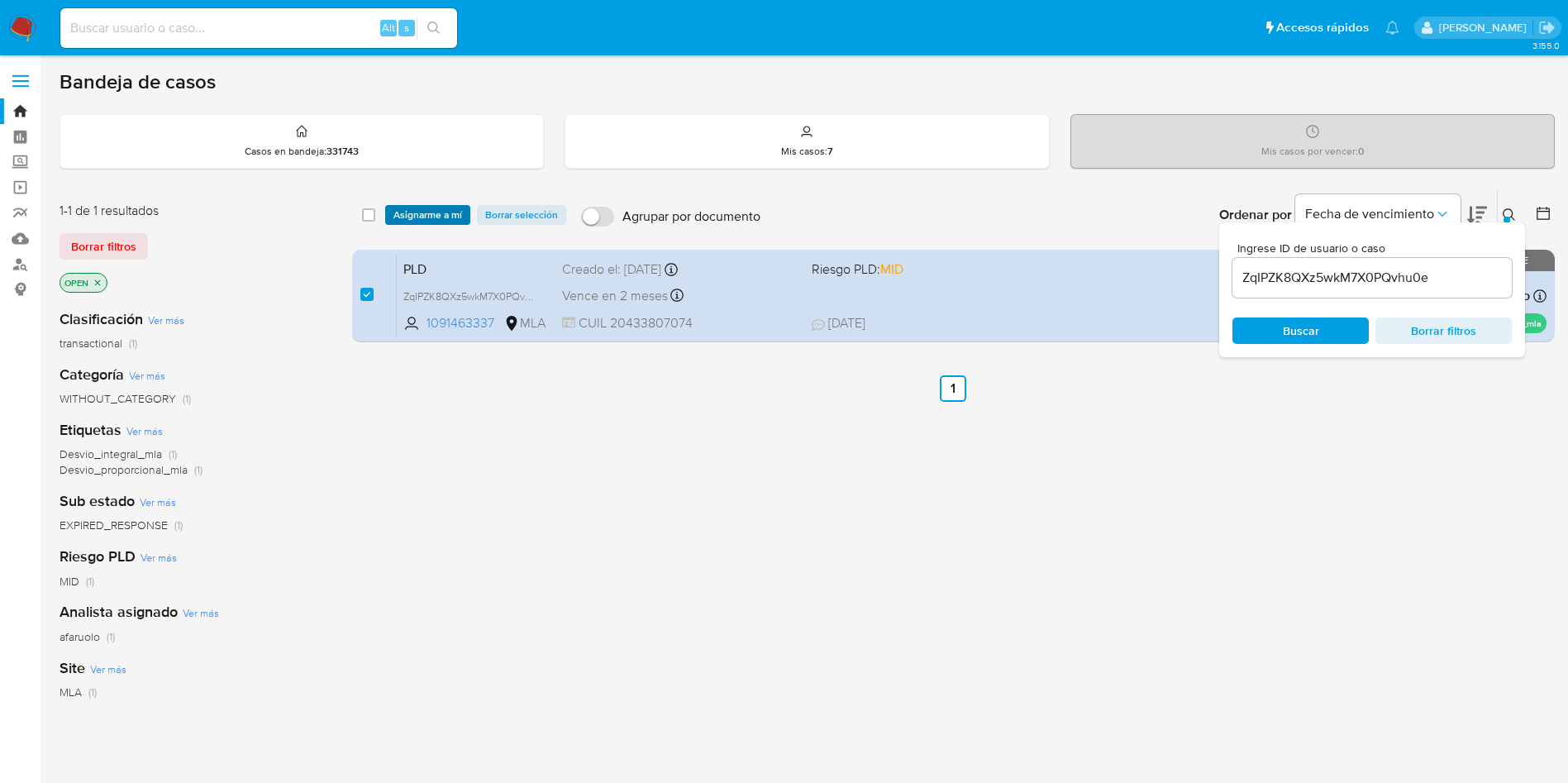
click at [425, 214] on span "Asignarme a mí" at bounding box center [427, 215] width 69 height 17
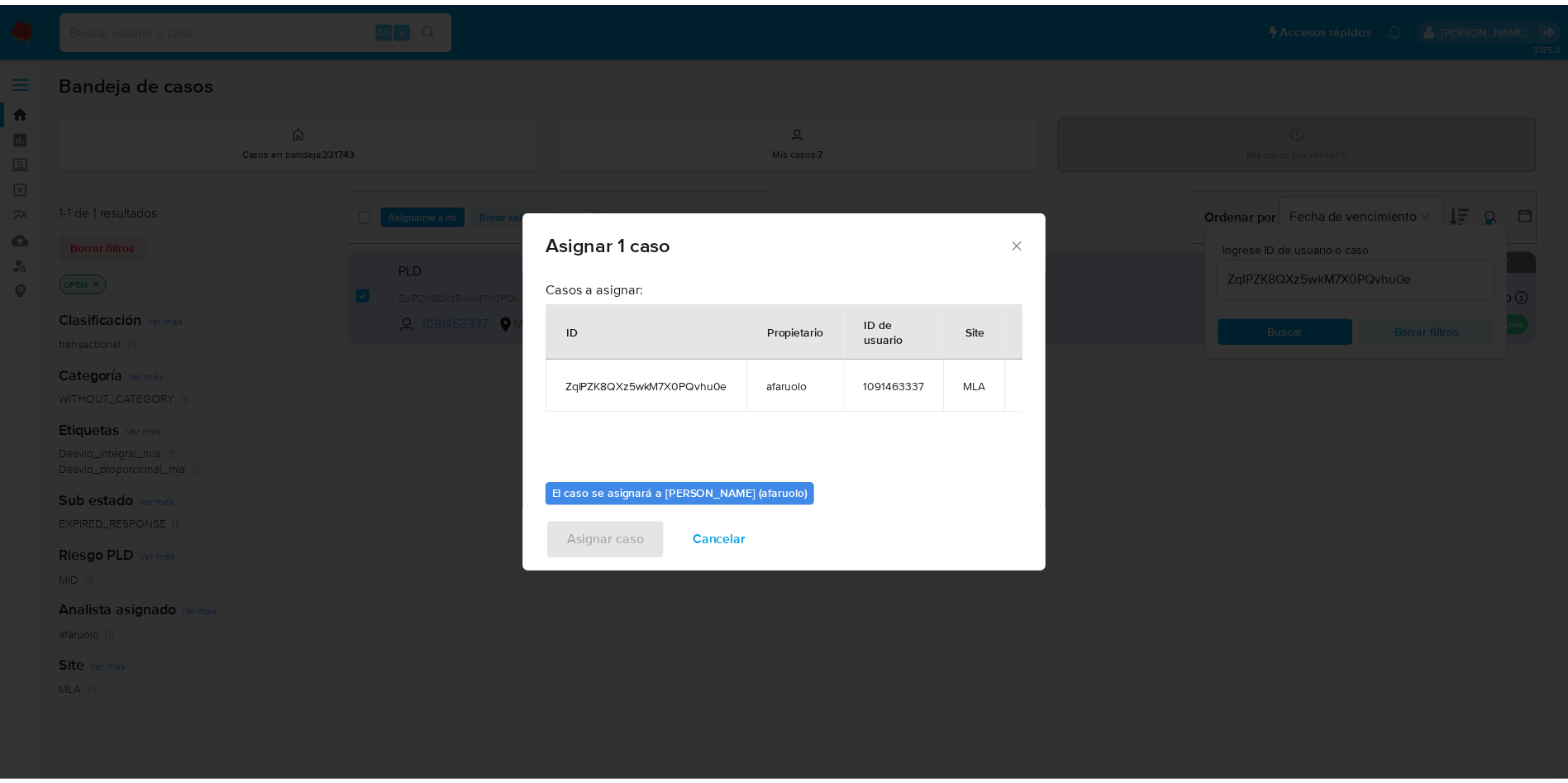
scroll to position [86, 0]
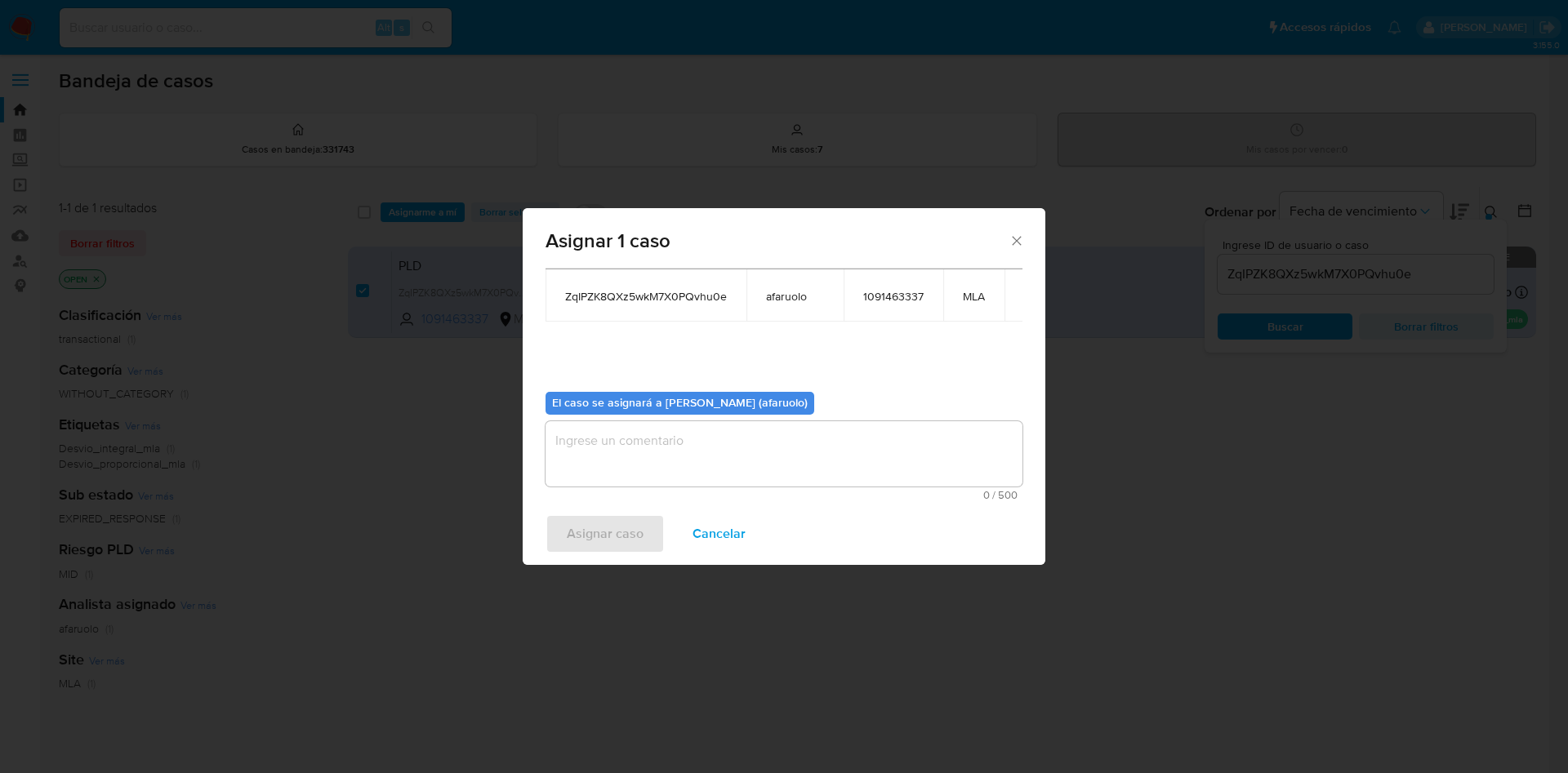
click at [774, 466] on textarea "assign-modal" at bounding box center [784, 454] width 477 height 66
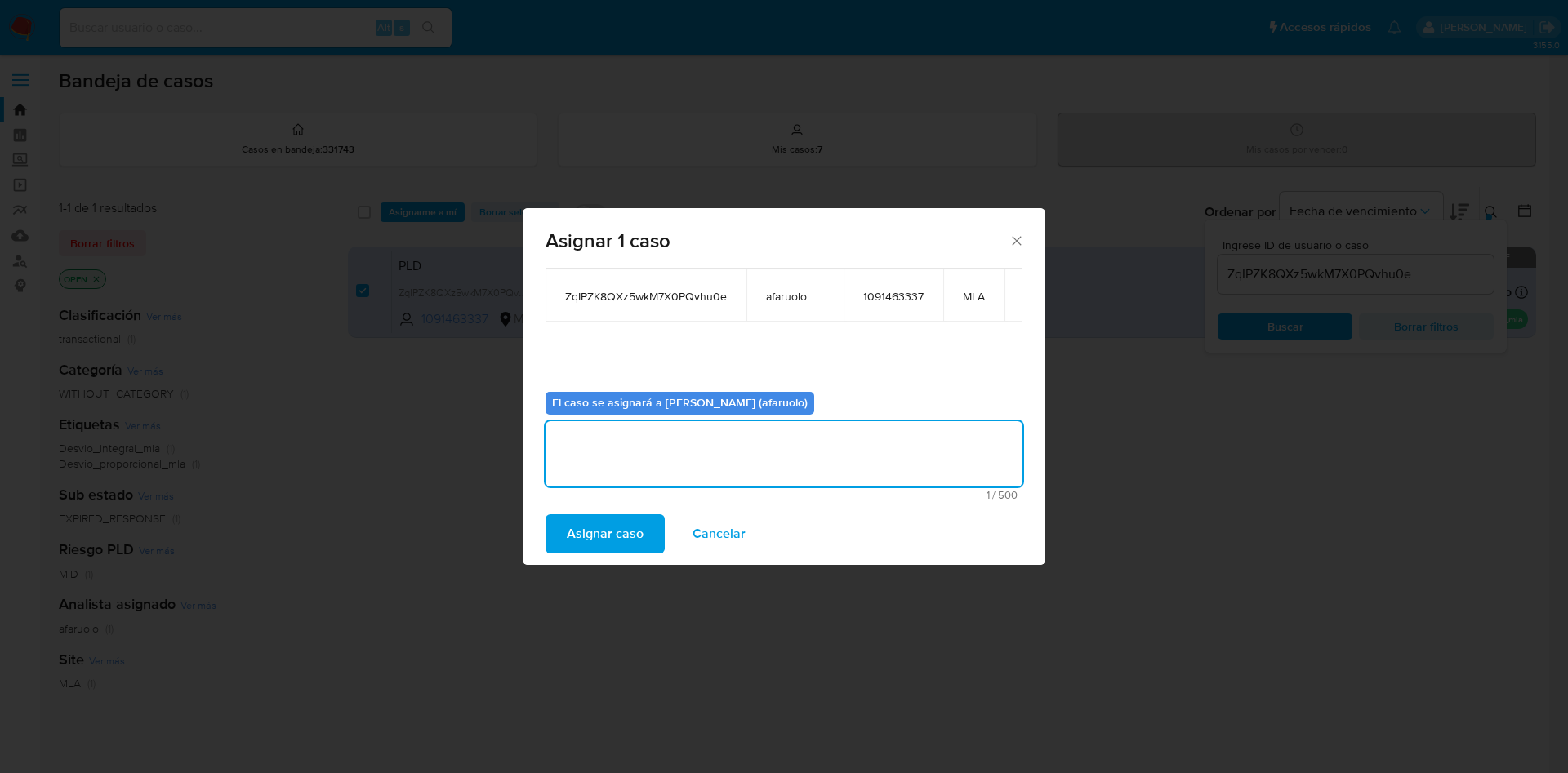
click at [628, 527] on span "Asignar caso" at bounding box center [605, 534] width 77 height 36
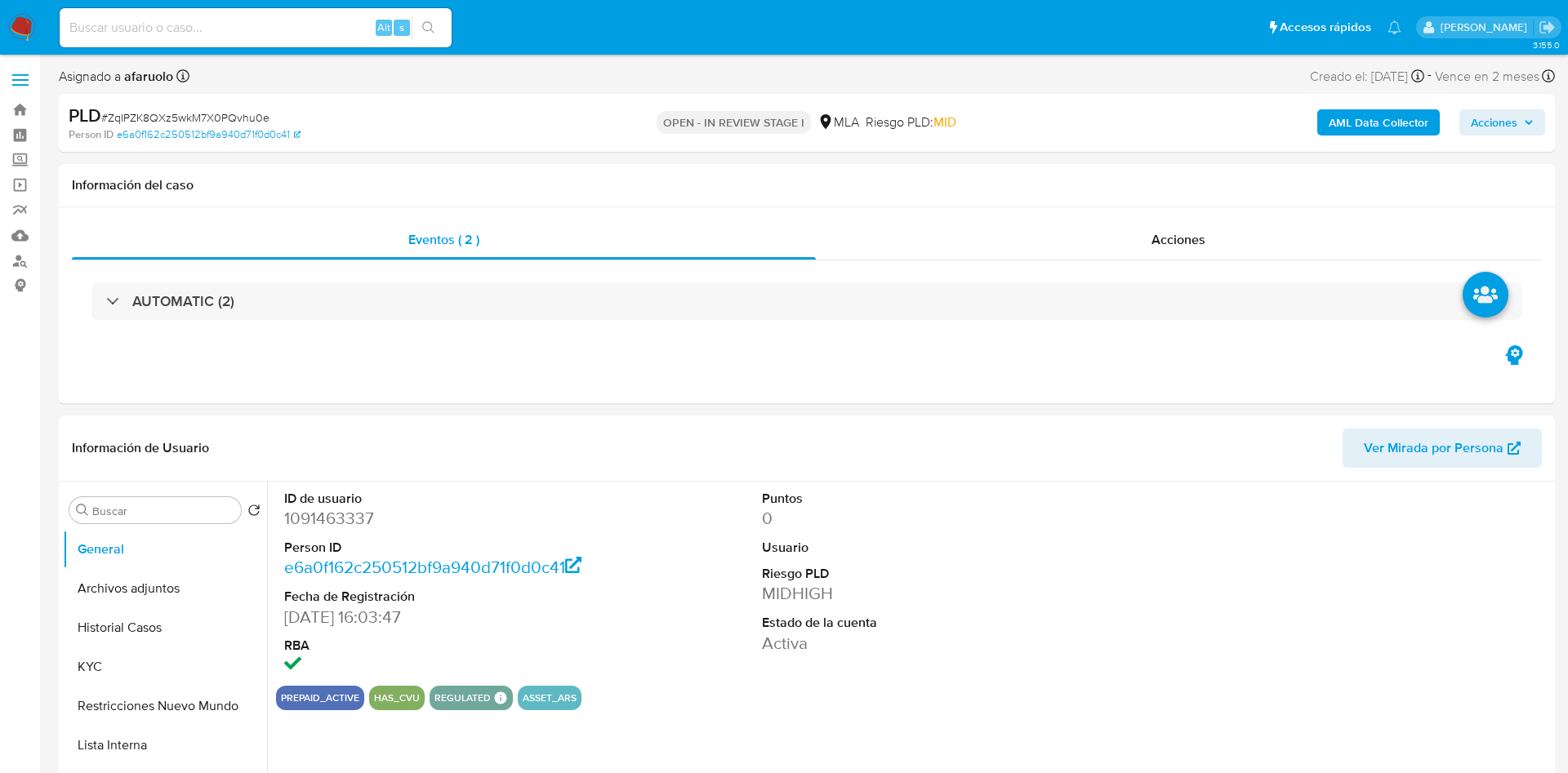
select select "10"
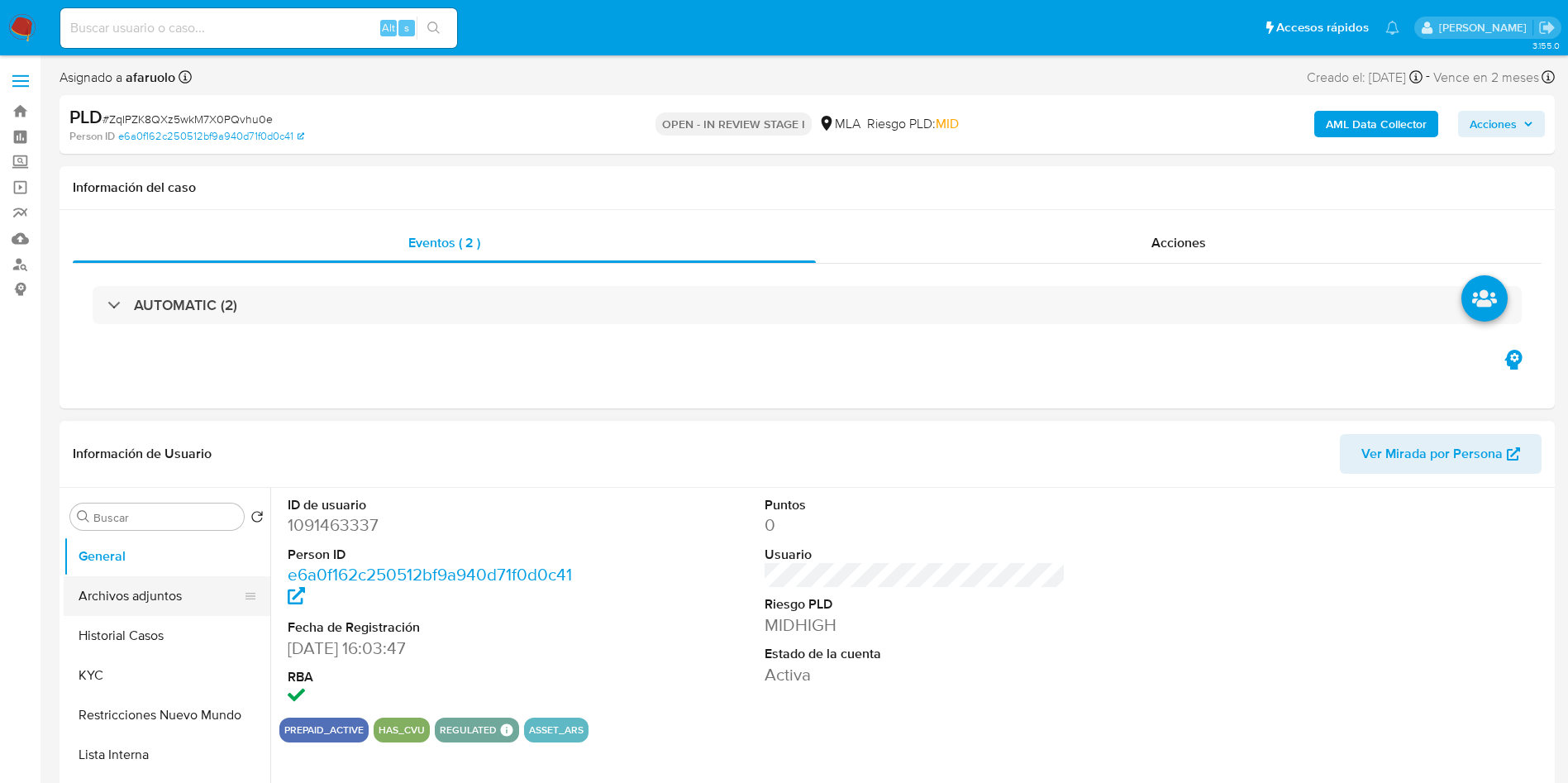
click at [133, 607] on button "Archivos adjuntos" at bounding box center [160, 596] width 193 height 40
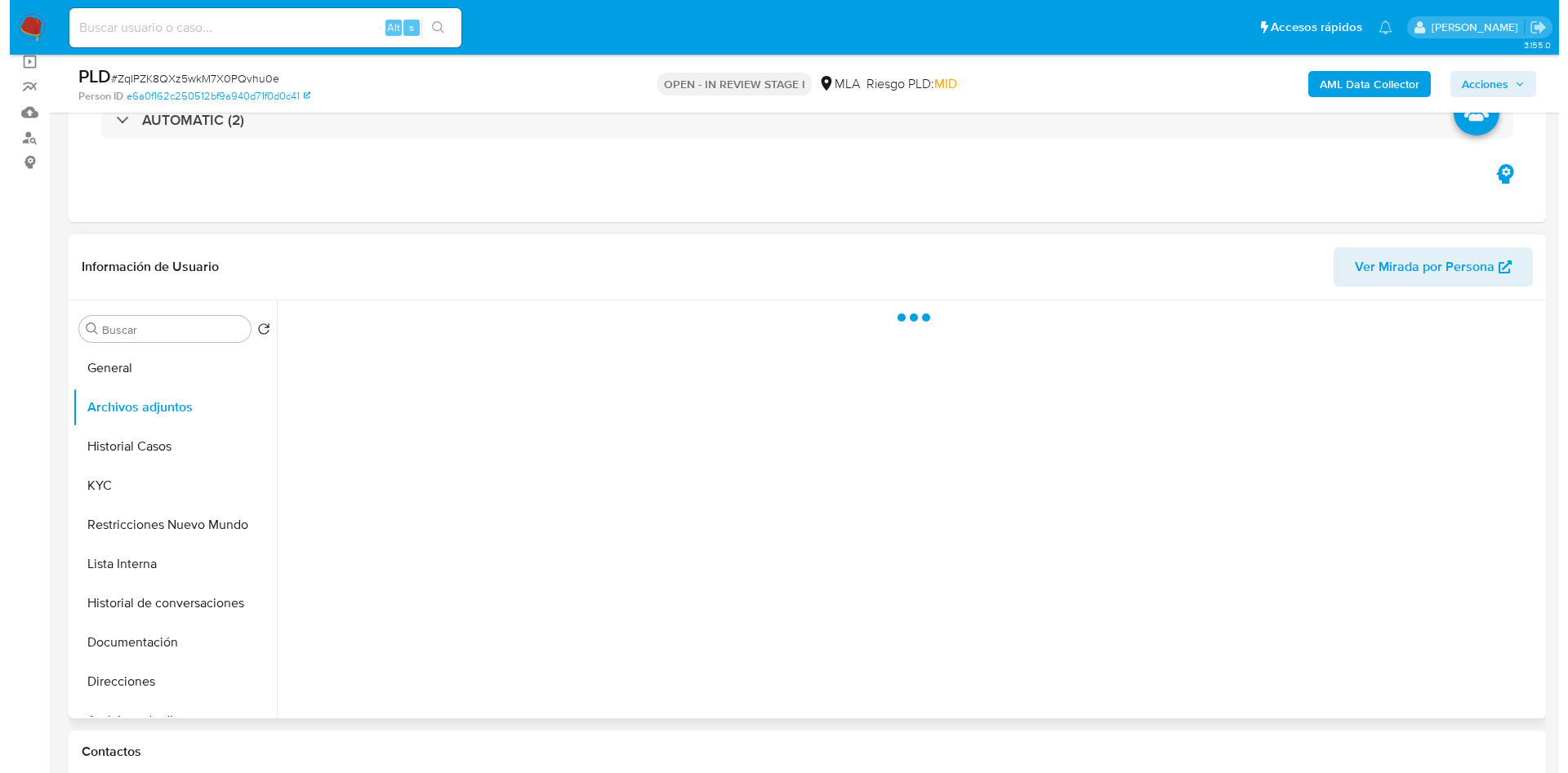
scroll to position [245, 0]
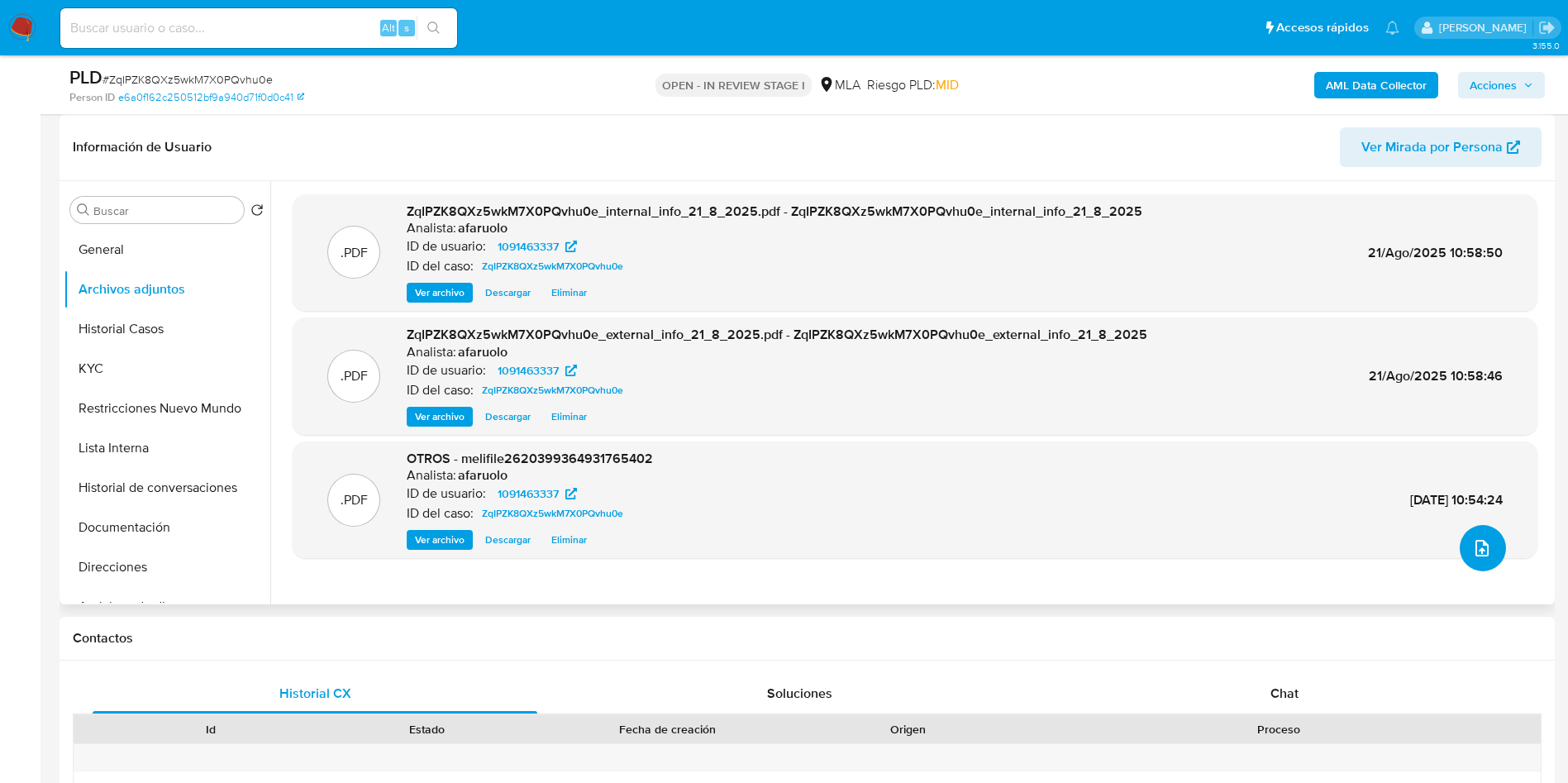
click at [1478, 558] on button "upload-file" at bounding box center [1483, 548] width 46 height 46
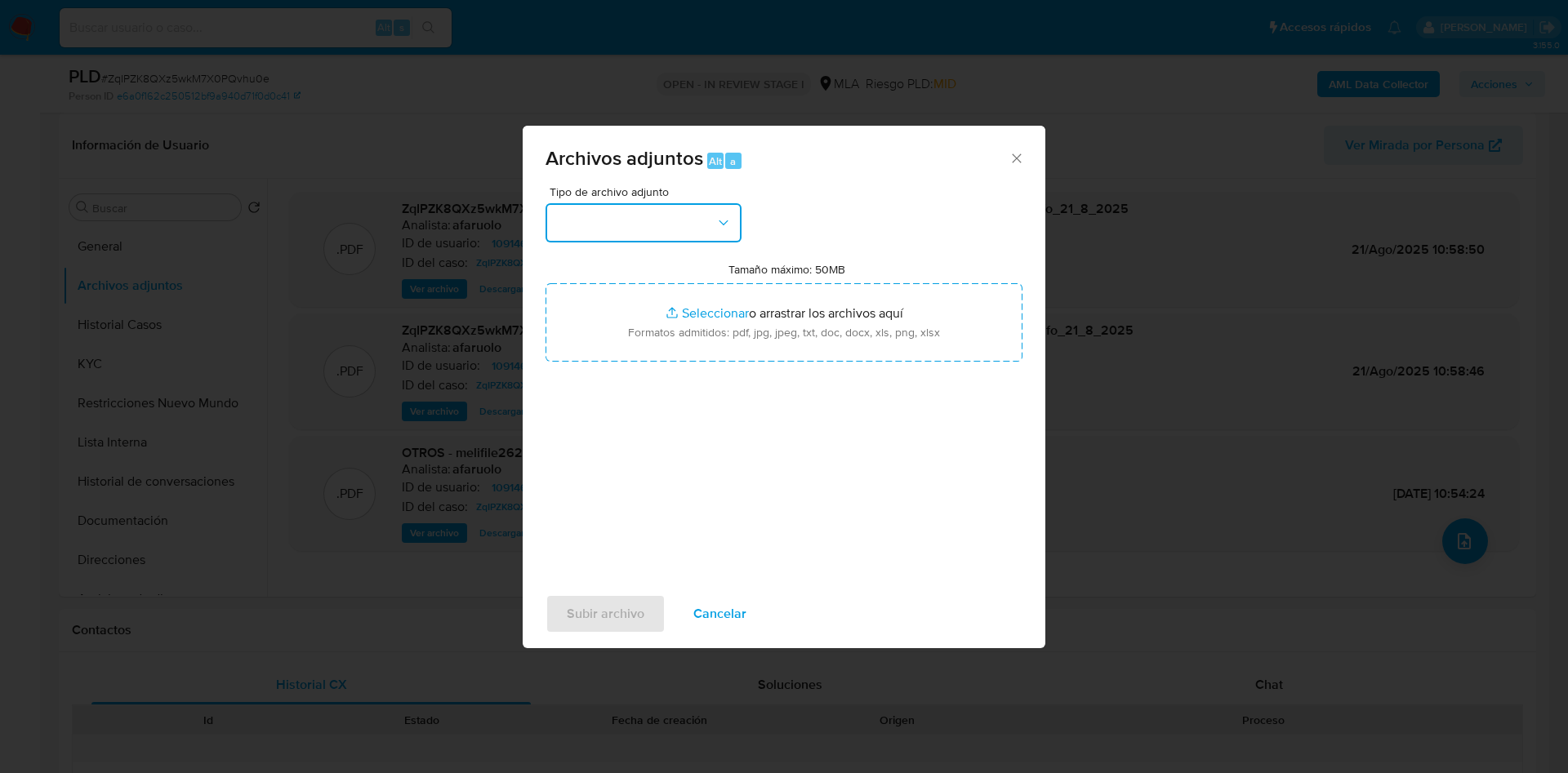
click at [696, 226] on button "button" at bounding box center [643, 223] width 196 height 39
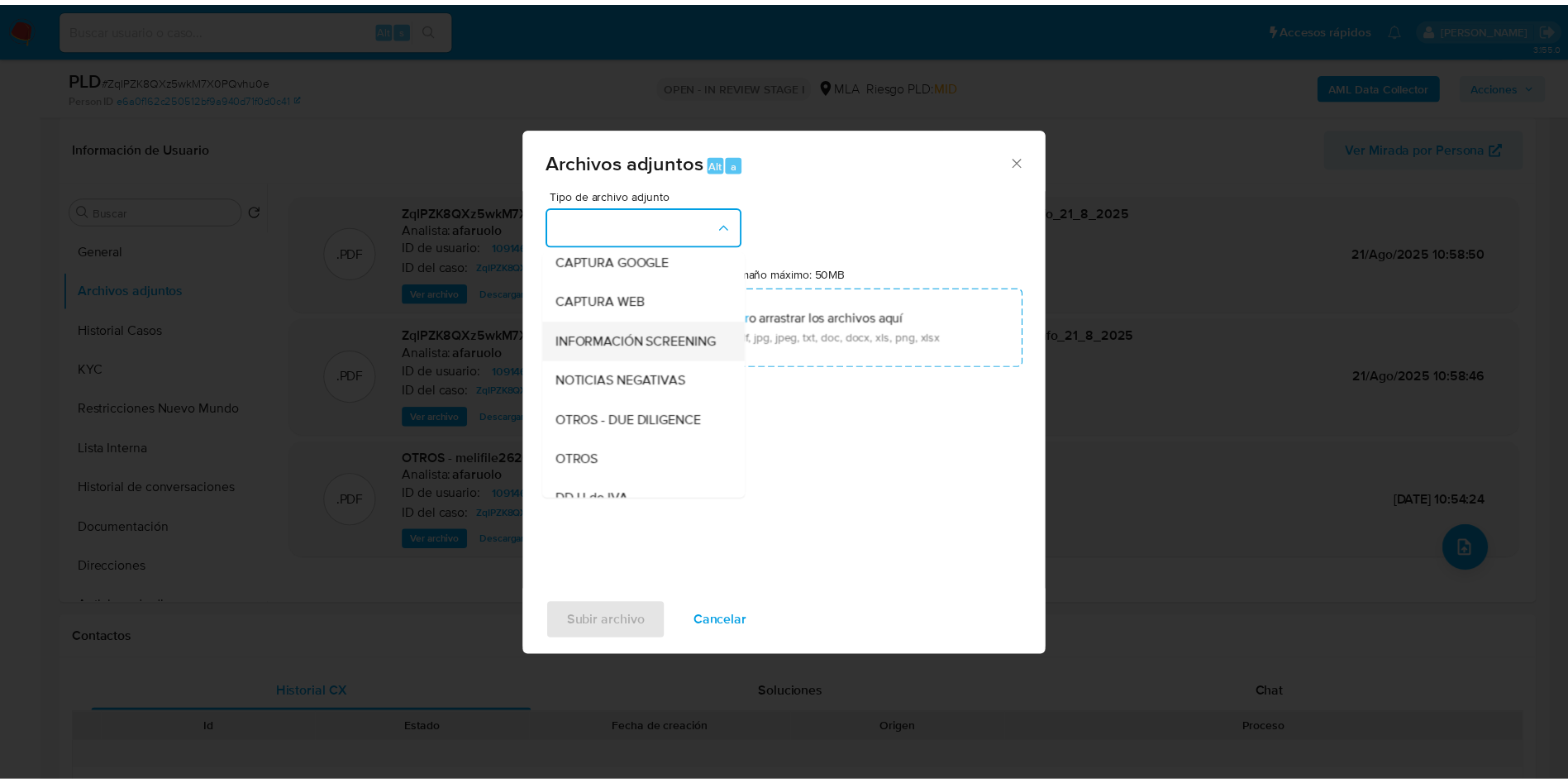
scroll to position [124, 0]
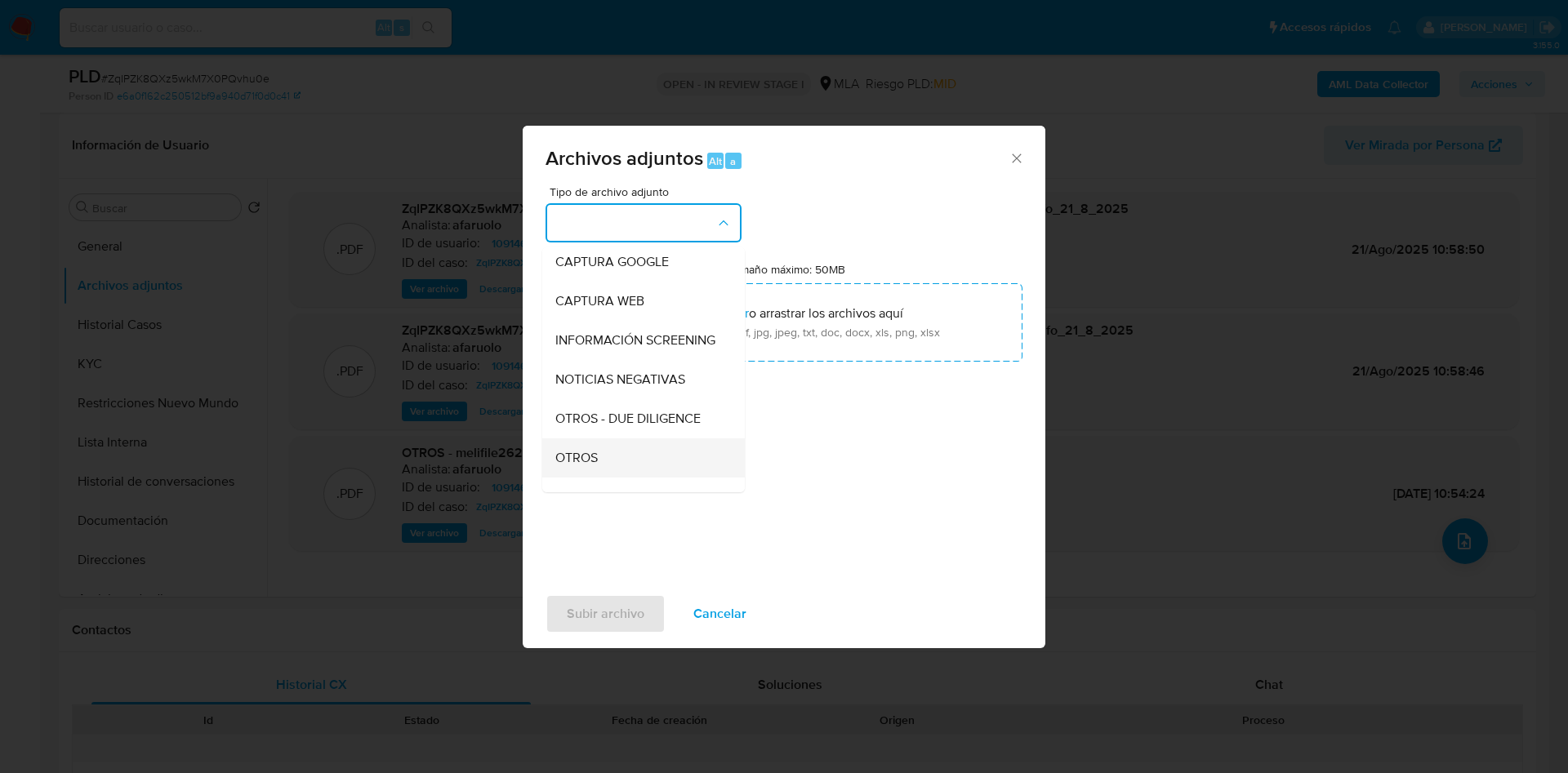
click at [617, 477] on div "OTROS" at bounding box center [638, 458] width 166 height 39
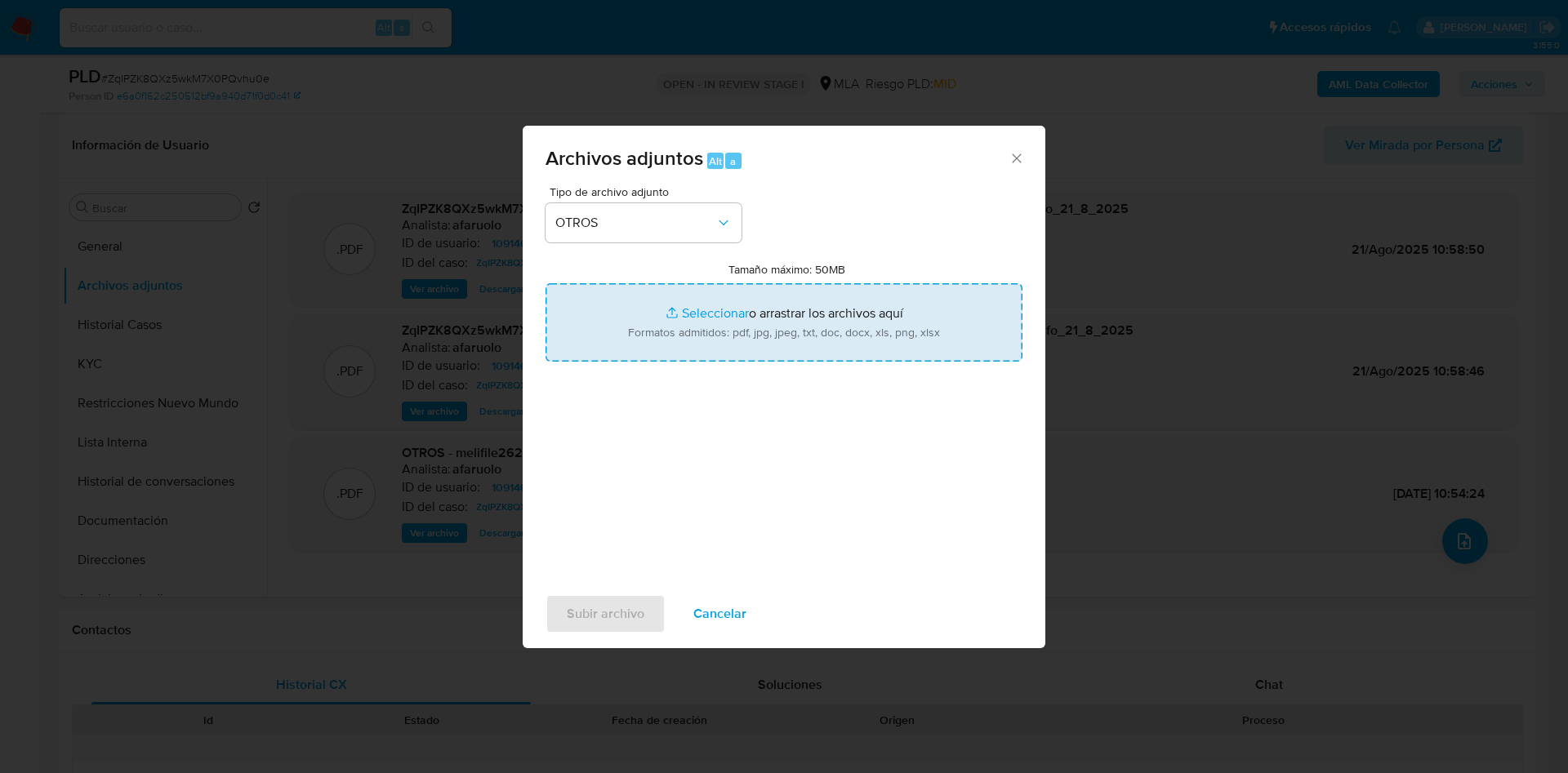
click at [768, 314] on input "Tamaño máximo: 50MB Seleccionar archivos" at bounding box center [784, 323] width 477 height 79
type input "C:\fakepath\Caselog ZqIPZK8QXz5wkM7X0PQvhu0e_2025_07_18_01_00_40.docx"
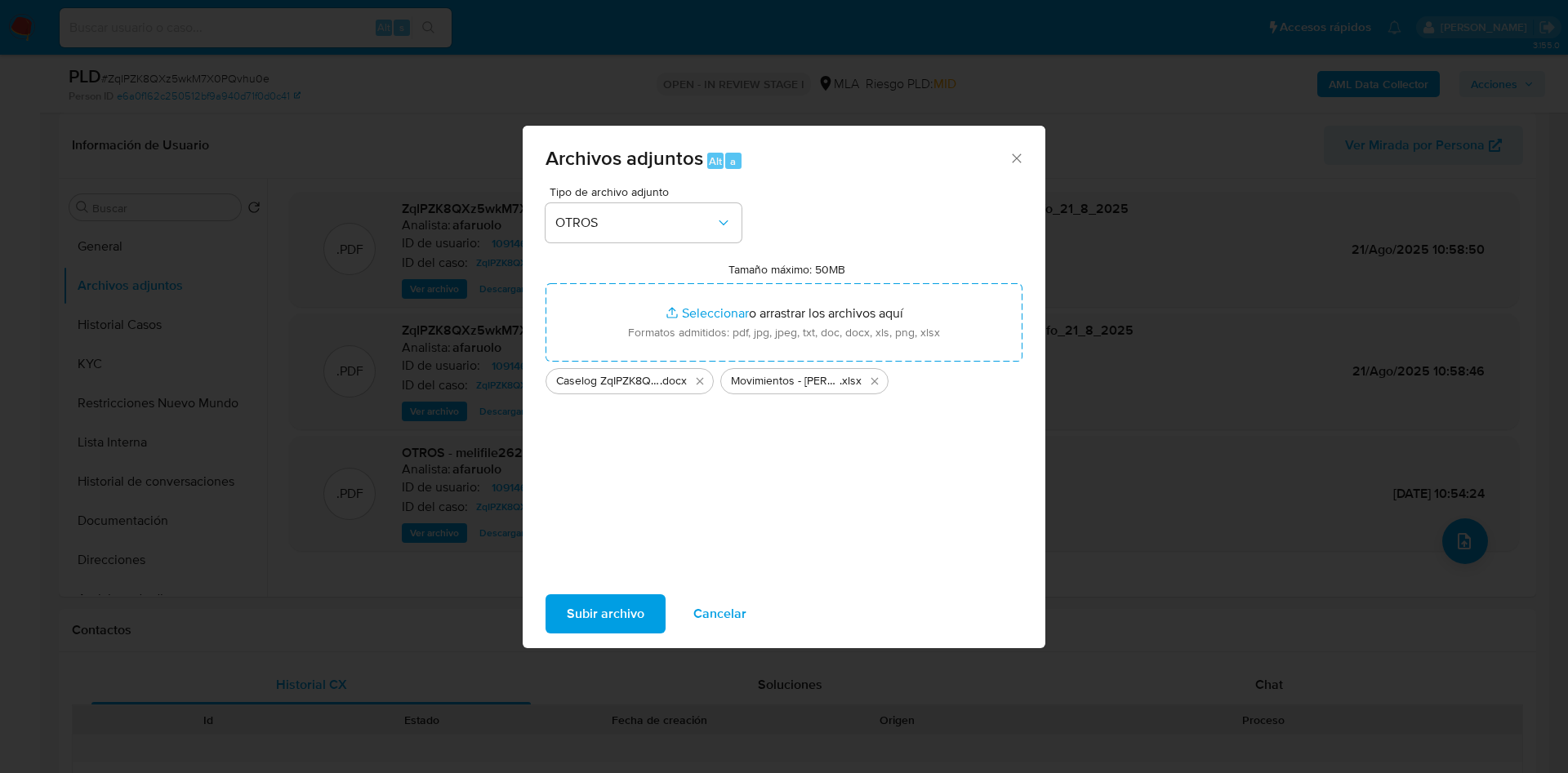
click at [612, 613] on span "Subir archivo" at bounding box center [605, 614] width 78 height 36
click at [705, 378] on icon "Eliminar Caselog ZqIPZK8QXz5wkM7X0PQvhu0e_2025_07_18_01_00_40.docx" at bounding box center [700, 382] width 13 height 13
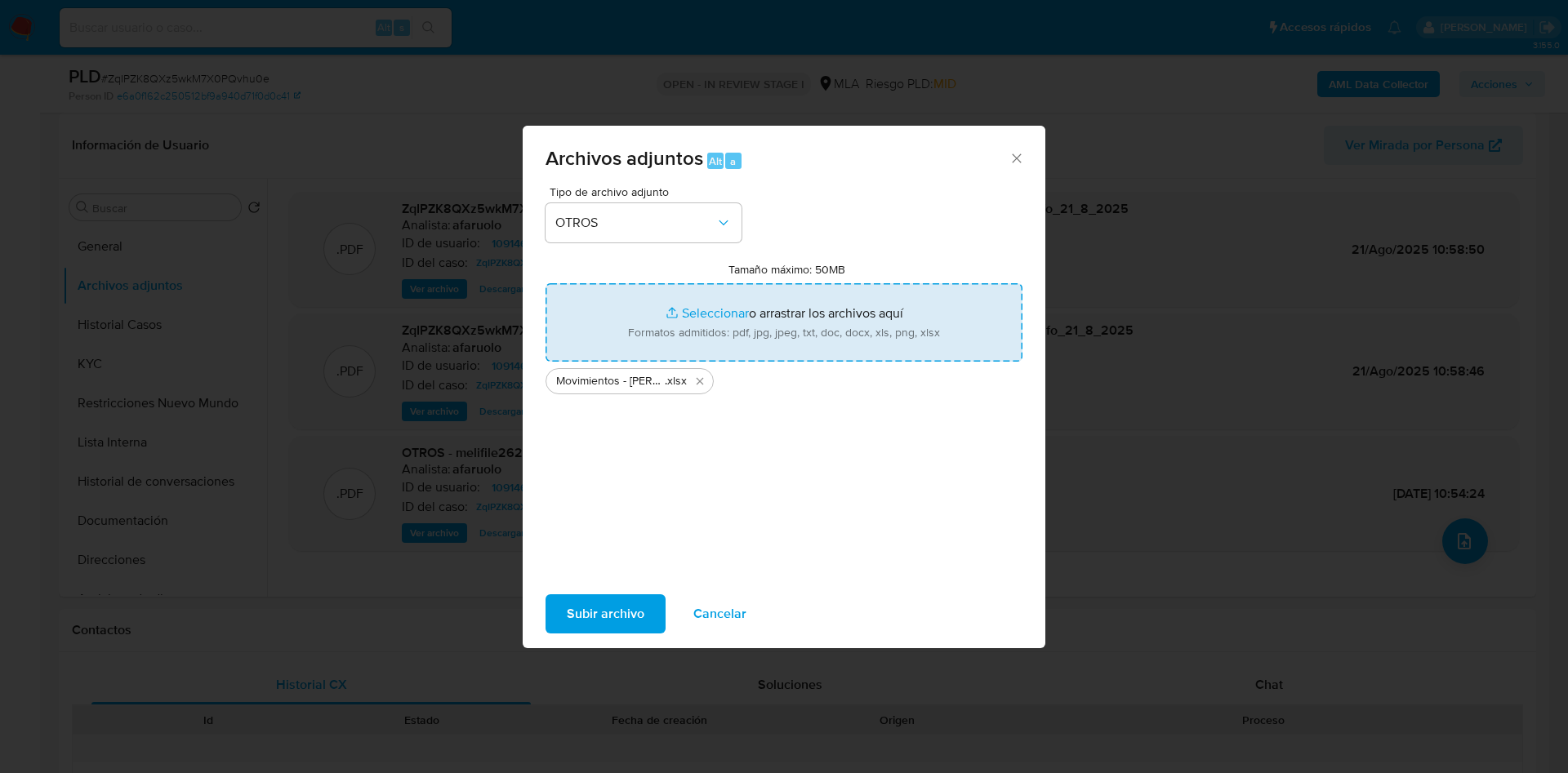
click at [656, 300] on input "Tamaño máximo: 50MB Seleccionar archivos" at bounding box center [784, 323] width 477 height 79
type input "C:\fakepath\Caselog ZqIPZK8QXz5wkM7X0PQvhu0e_2025_07_18_01_00_40.docx"
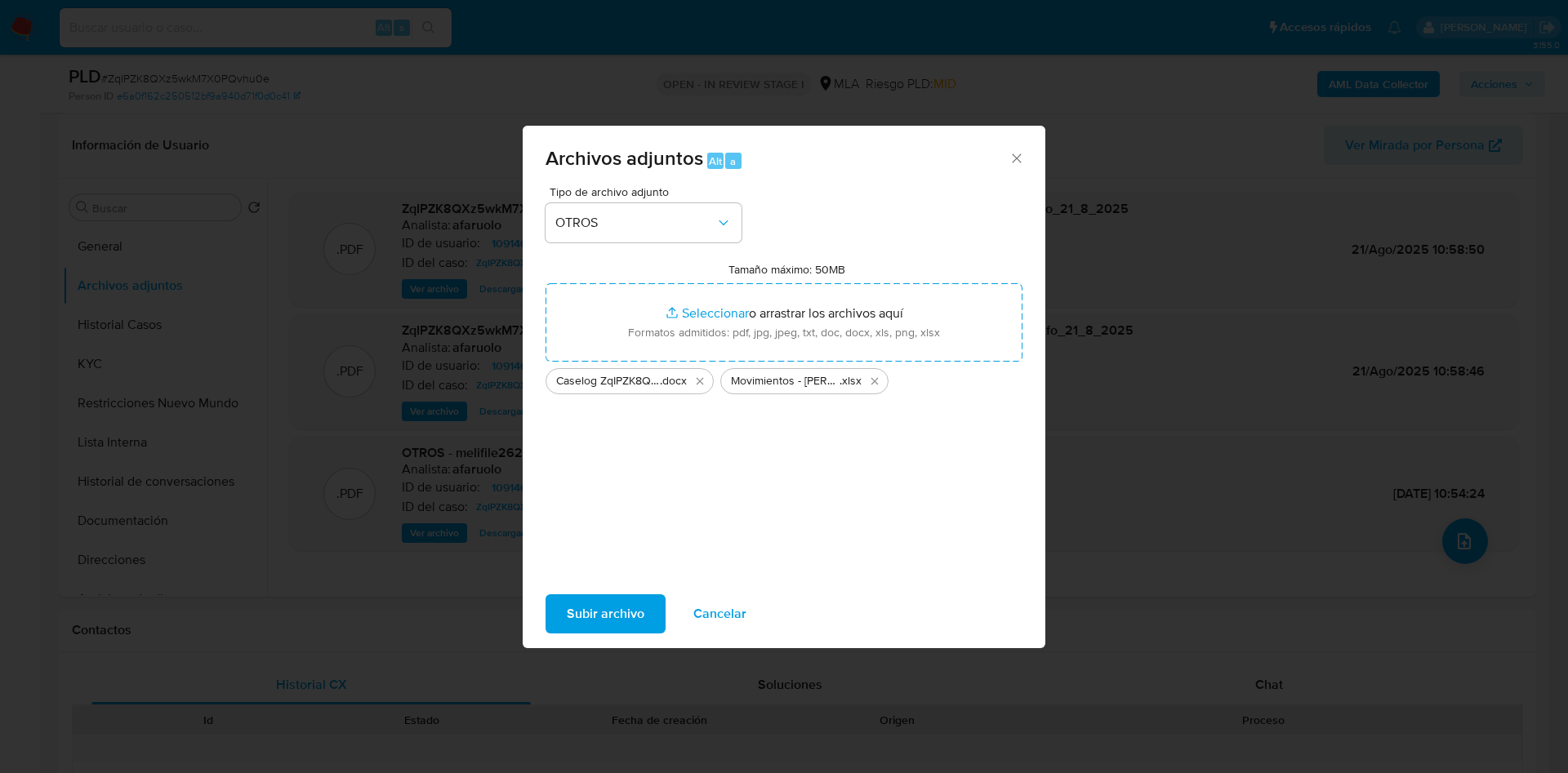
click at [632, 617] on span "Subir archivo" at bounding box center [605, 614] width 78 height 36
click at [870, 382] on icon "Eliminar Movimientos - Joel Fausto Garagarza .xlsx" at bounding box center [875, 382] width 13 height 13
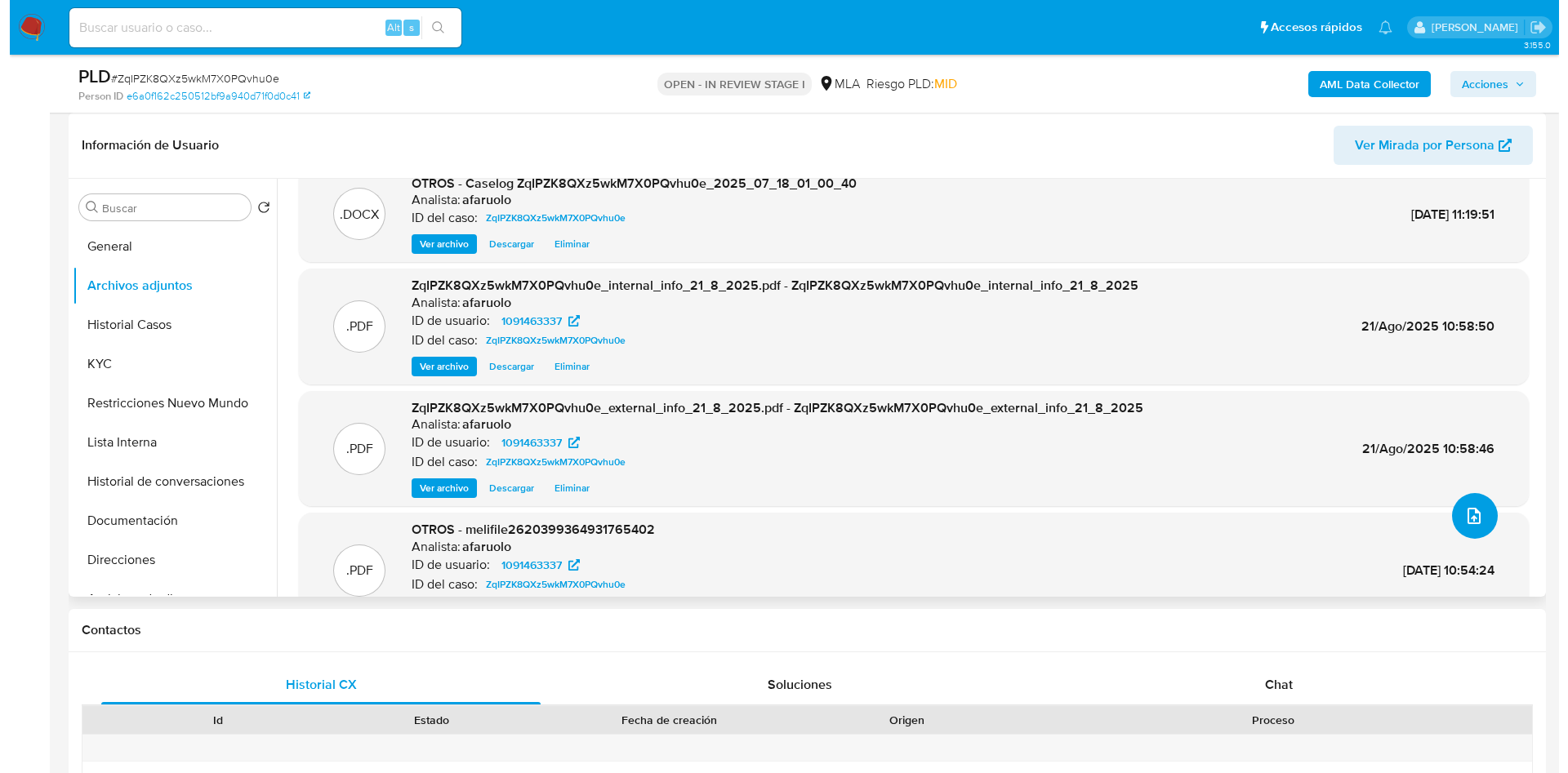
scroll to position [0, 0]
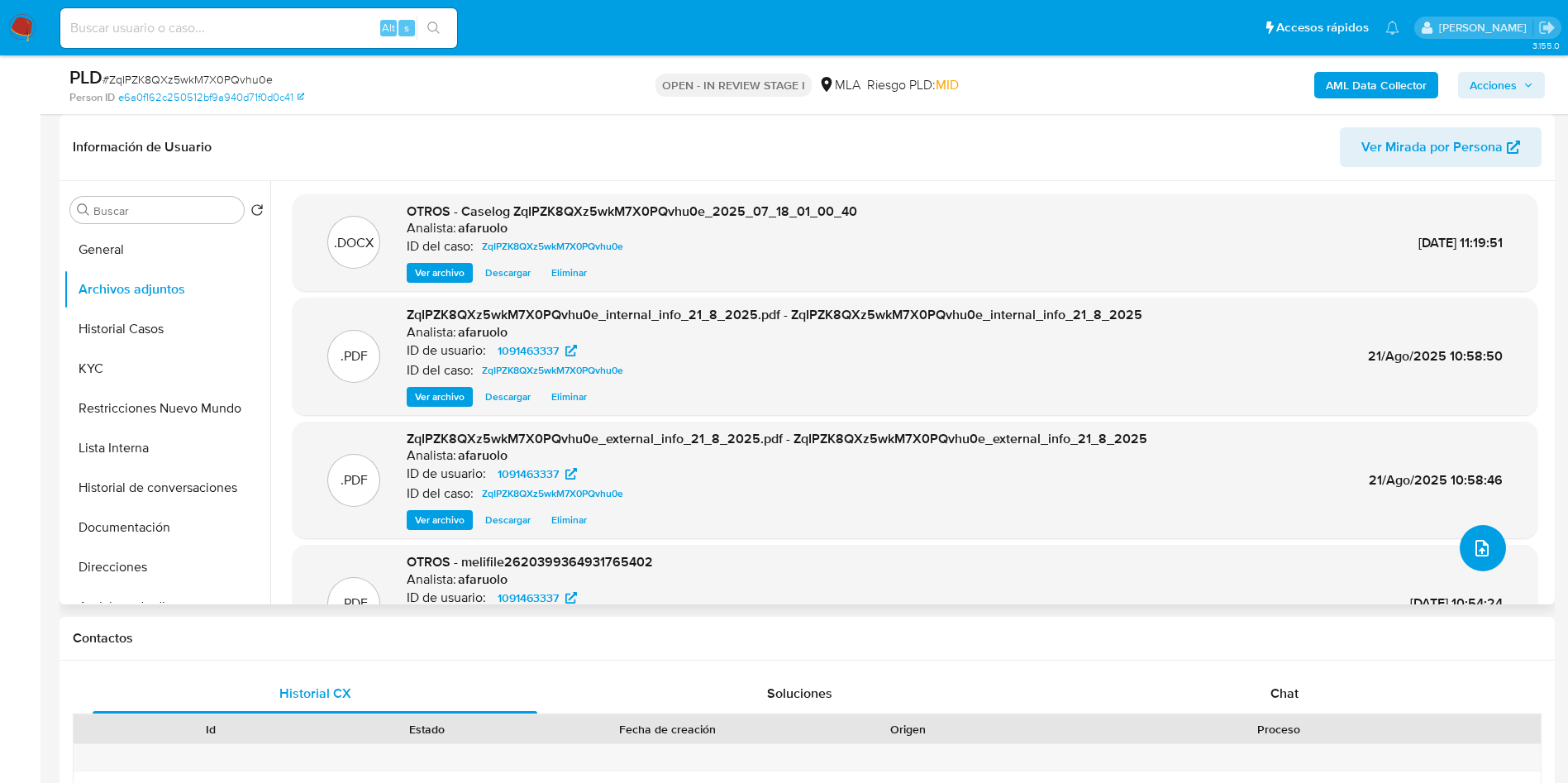
click at [1483, 561] on button "upload-file" at bounding box center [1483, 548] width 46 height 46
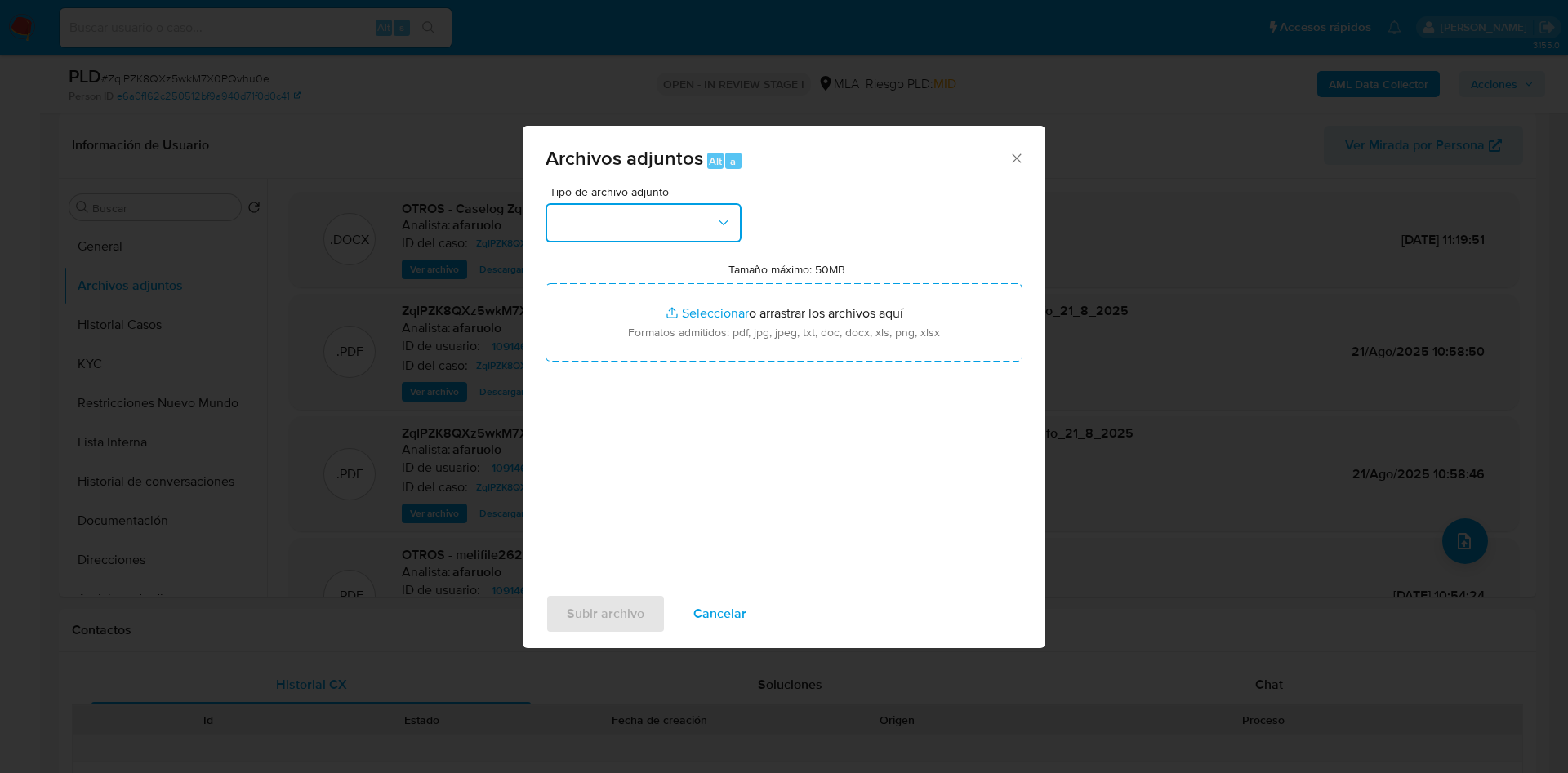
click at [670, 227] on button "button" at bounding box center [643, 223] width 196 height 39
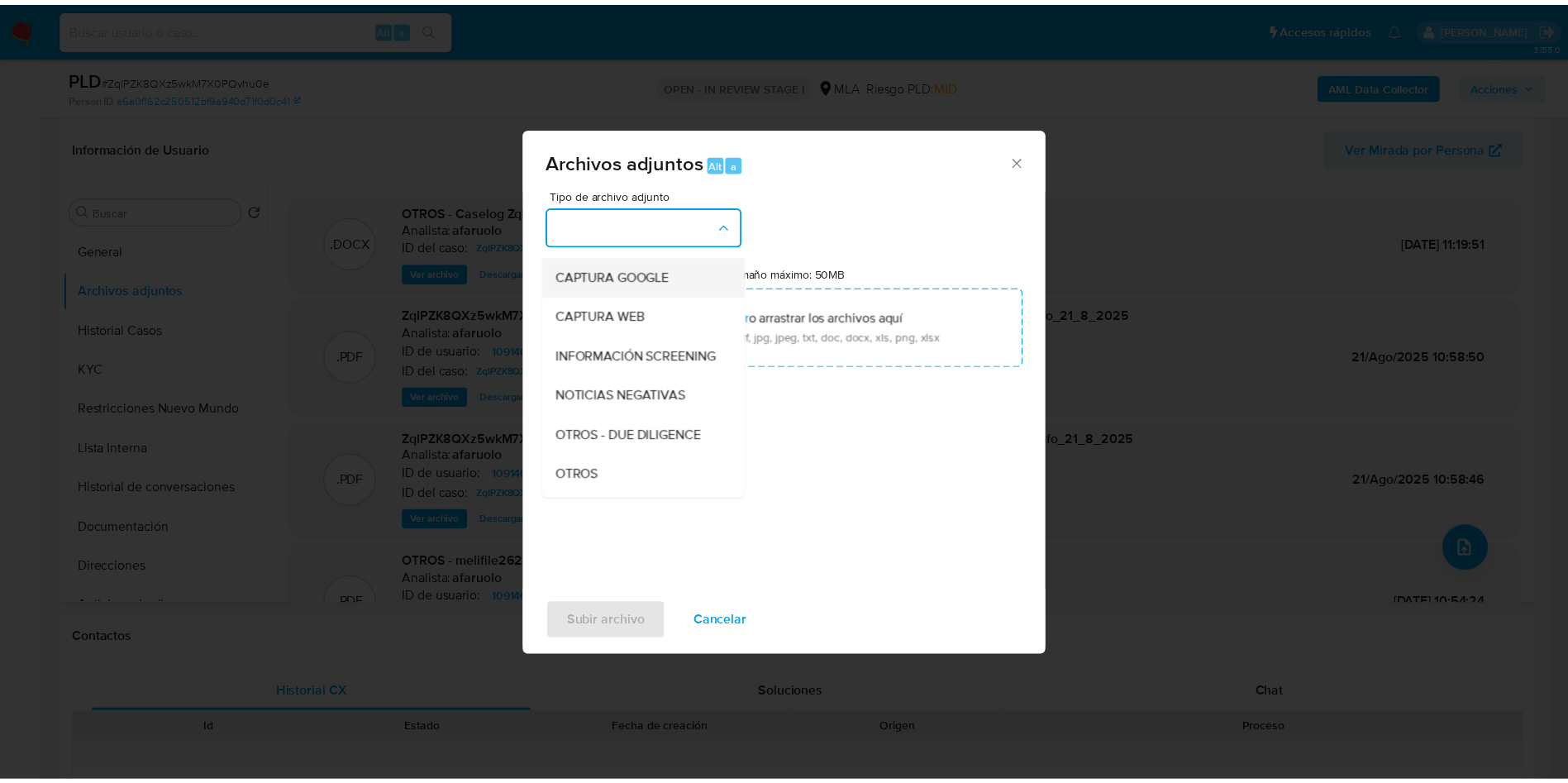
scroll to position [248, 0]
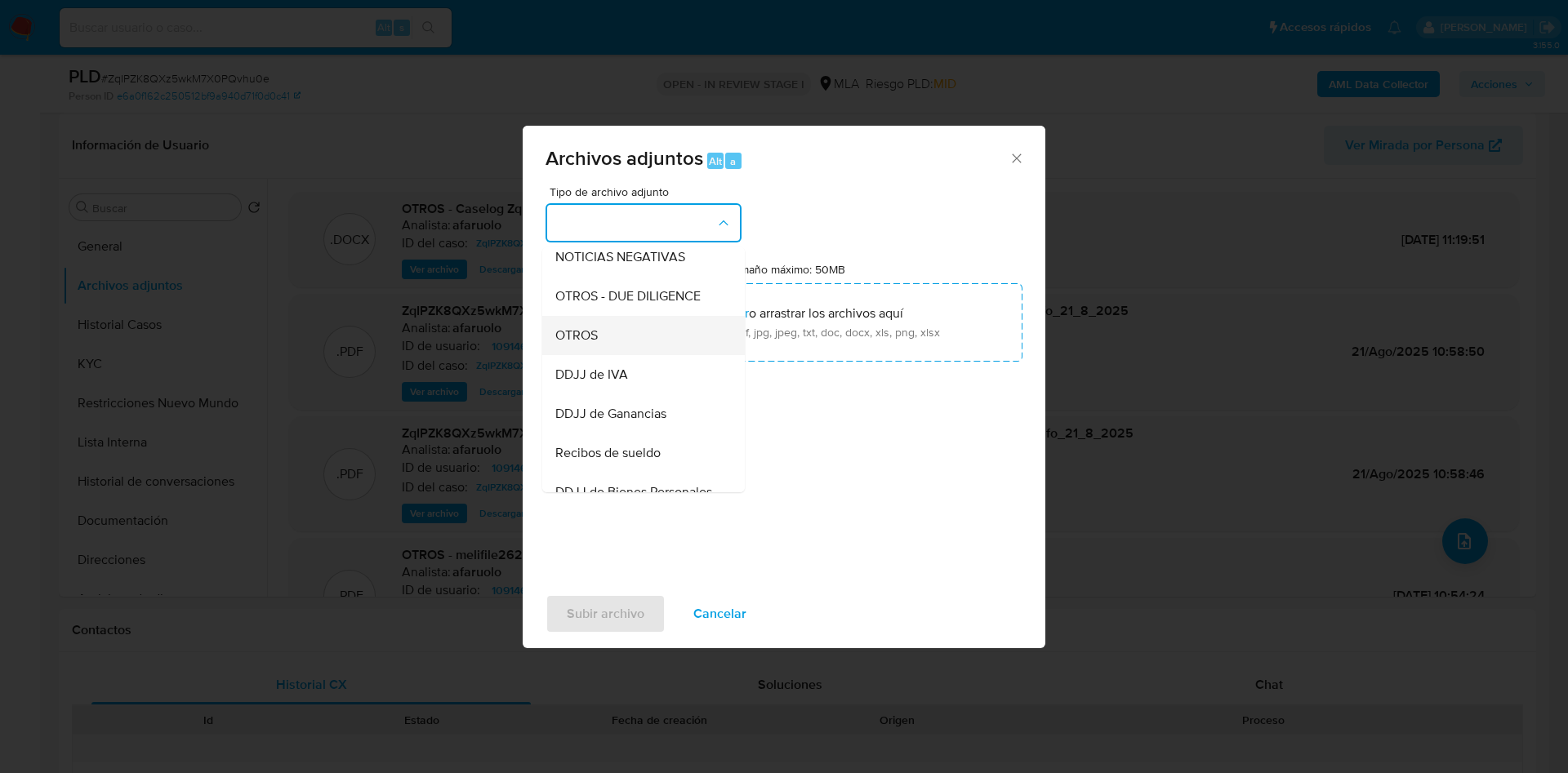
click at [629, 355] on div "OTROS" at bounding box center [638, 336] width 166 height 39
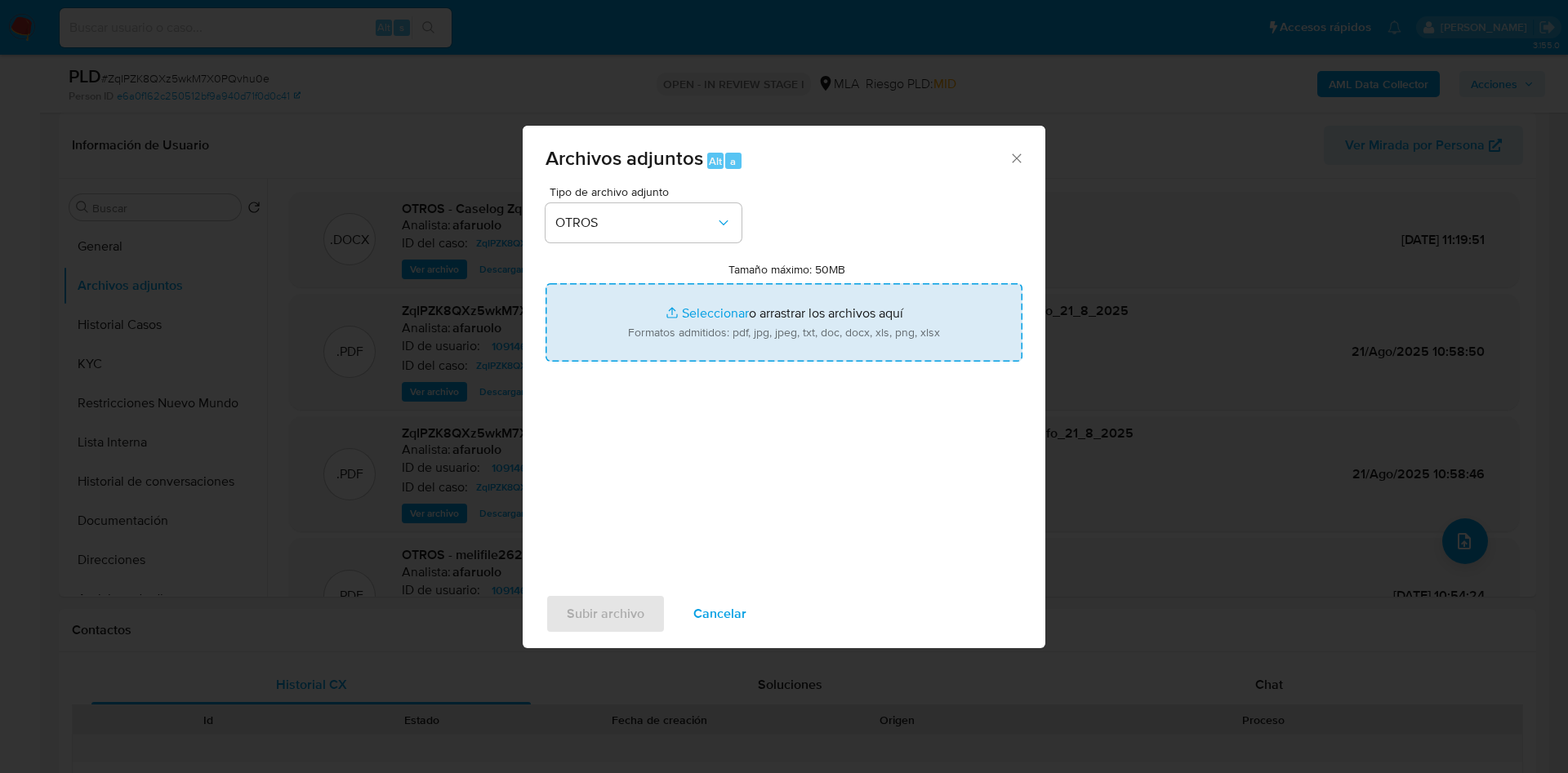
click at [730, 331] on input "Tamaño máximo: 50MB Seleccionar archivos" at bounding box center [784, 323] width 477 height 79
type input "C:\fakepath\Movimientos - Joel Fausto Garagarza .xlsx"
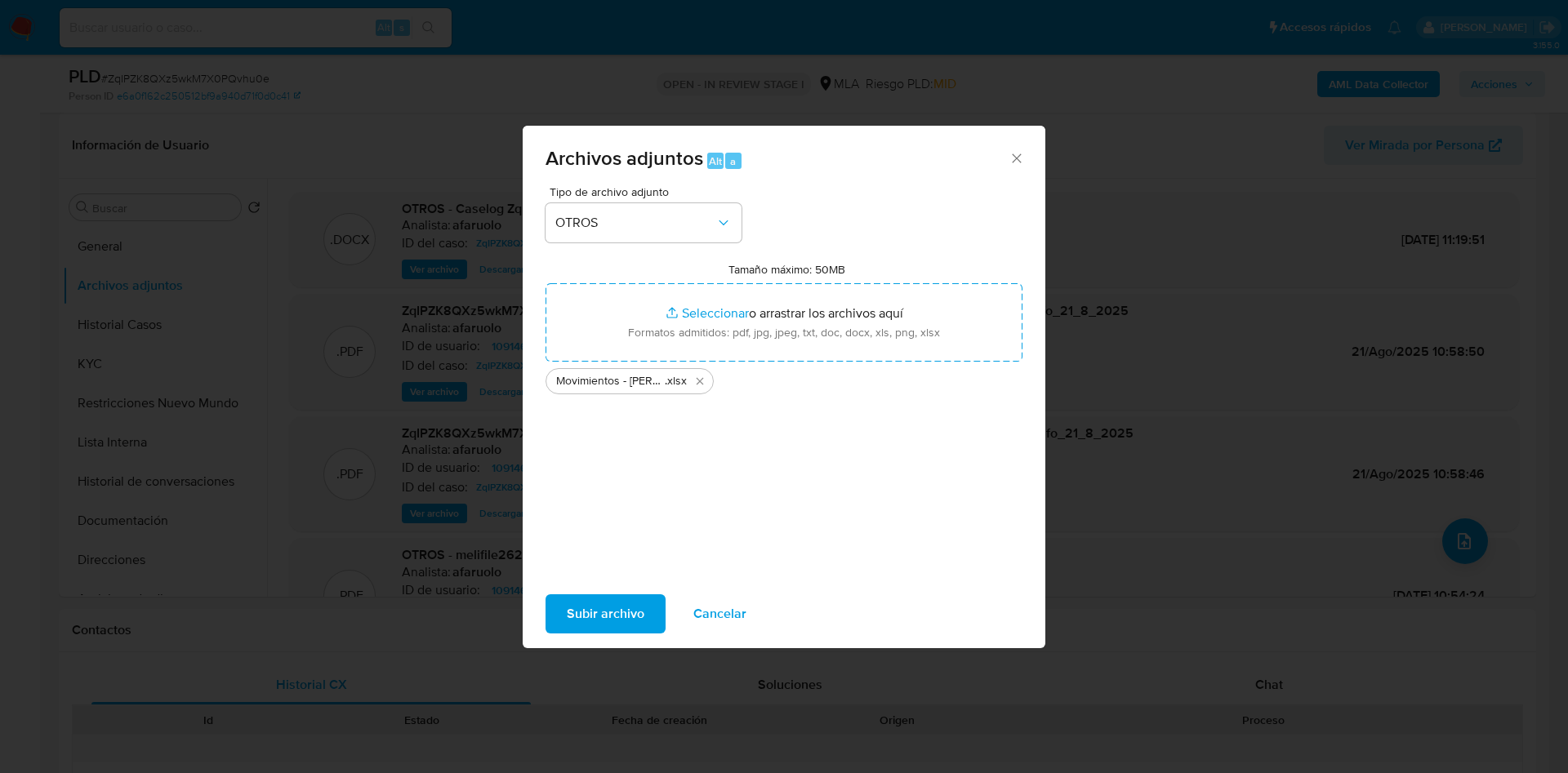
click at [613, 607] on span "Subir archivo" at bounding box center [605, 614] width 78 height 36
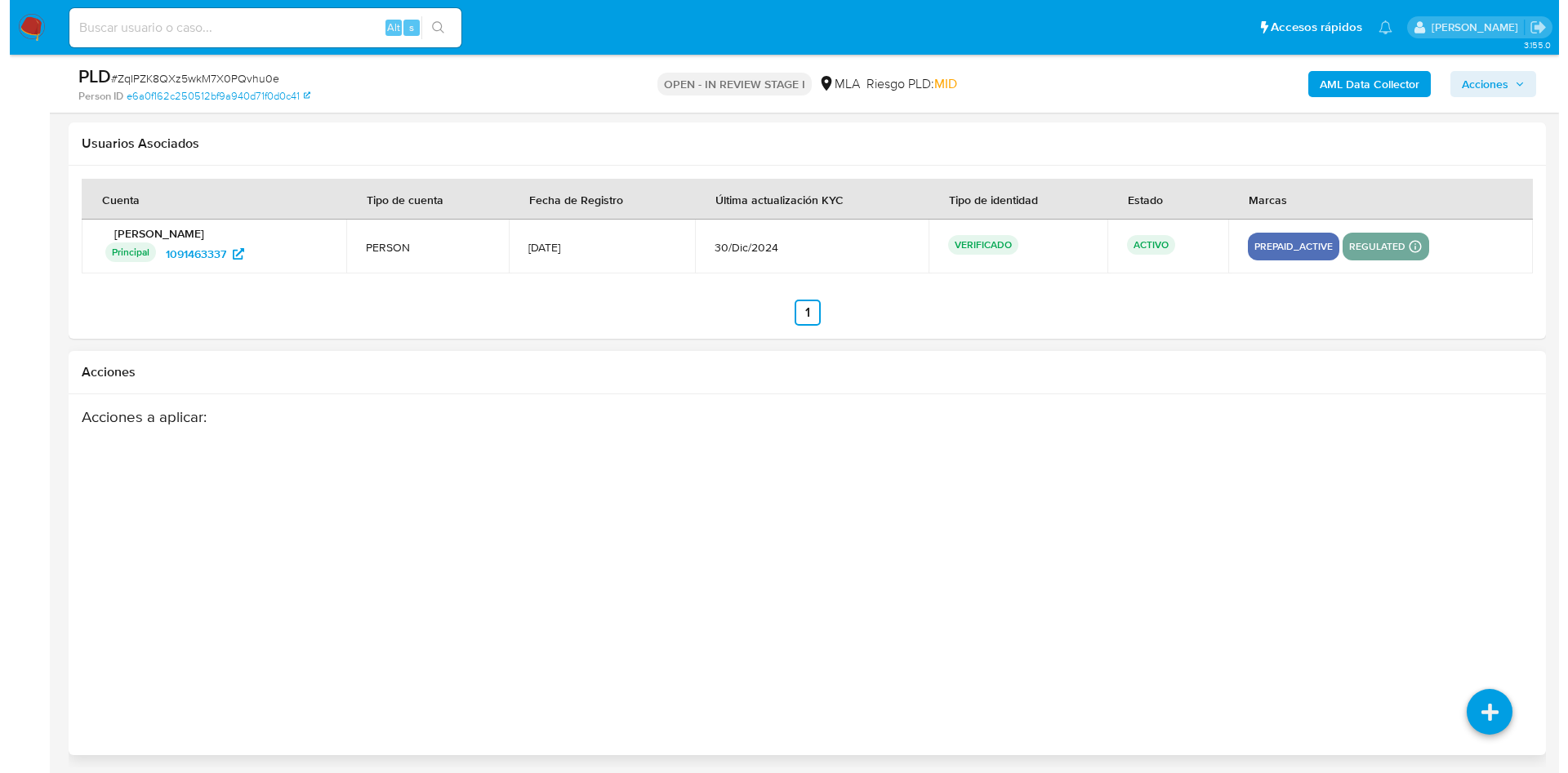
scroll to position [2471, 0]
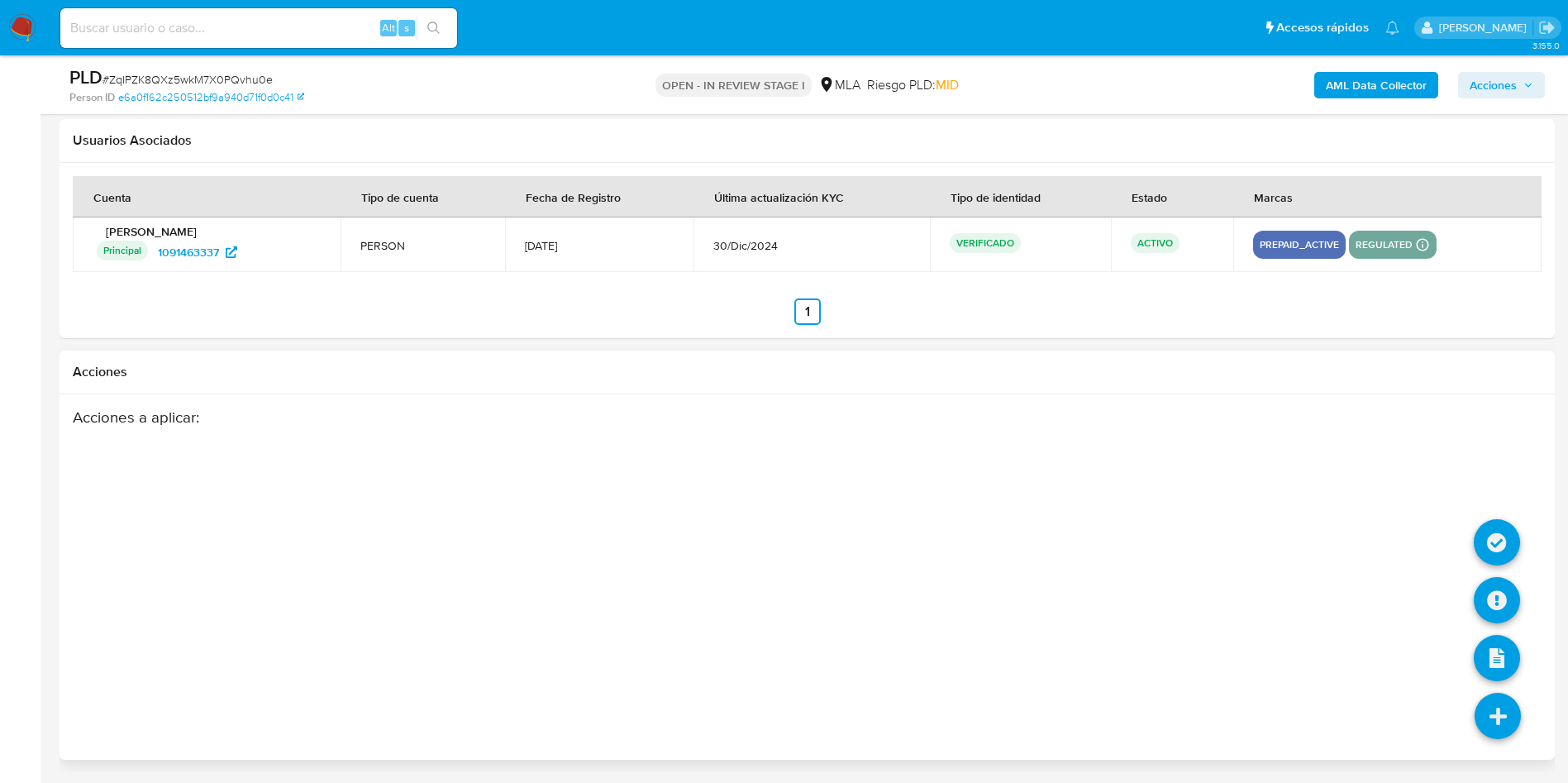
click at [1488, 698] on icon at bounding box center [1498, 716] width 46 height 46
click at [1508, 598] on icon at bounding box center [1497, 601] width 46 height 46
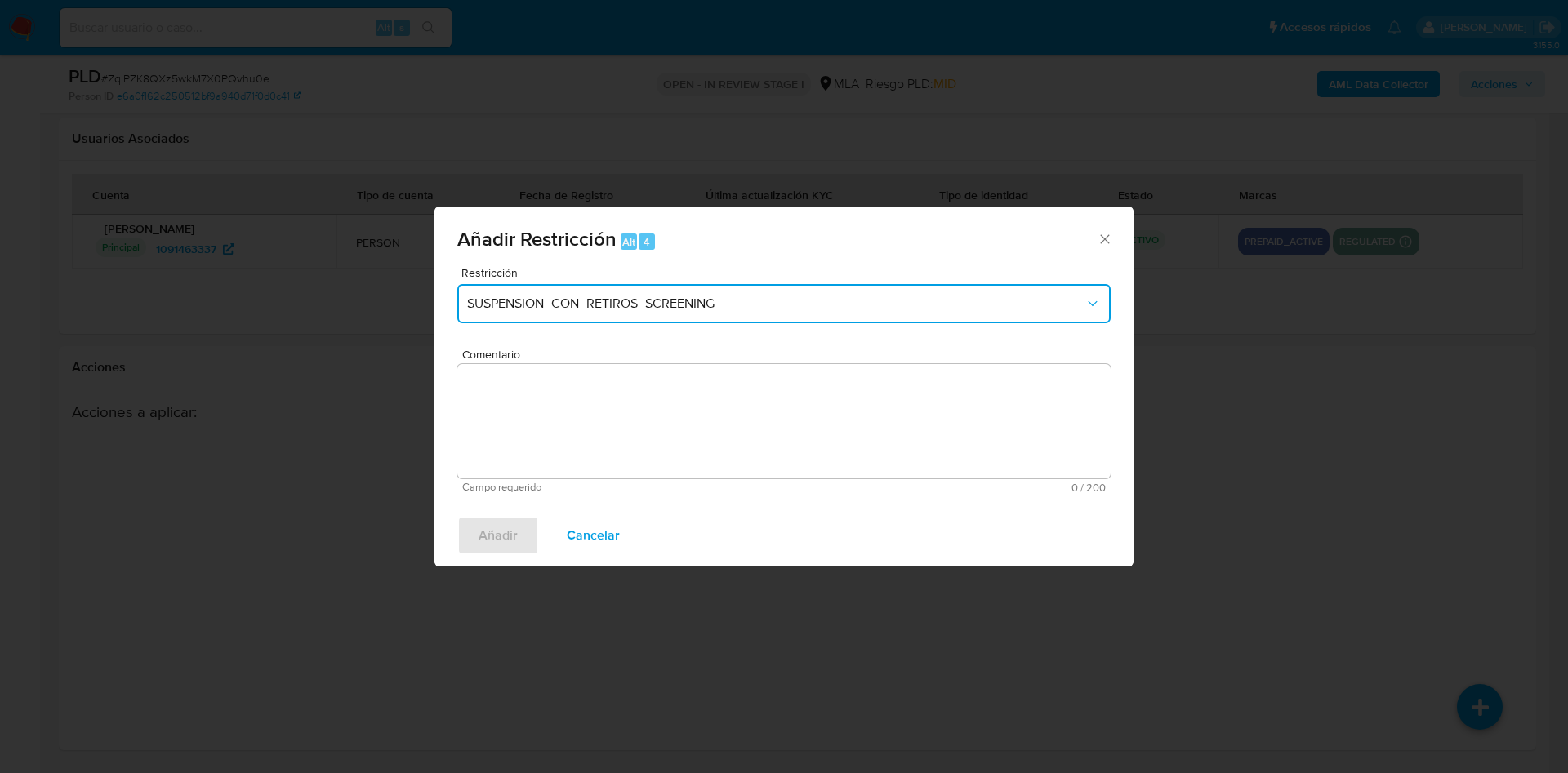
click at [740, 306] on span "SUSPENSION_CON_RETIROS_SCREENING" at bounding box center [776, 304] width 618 height 16
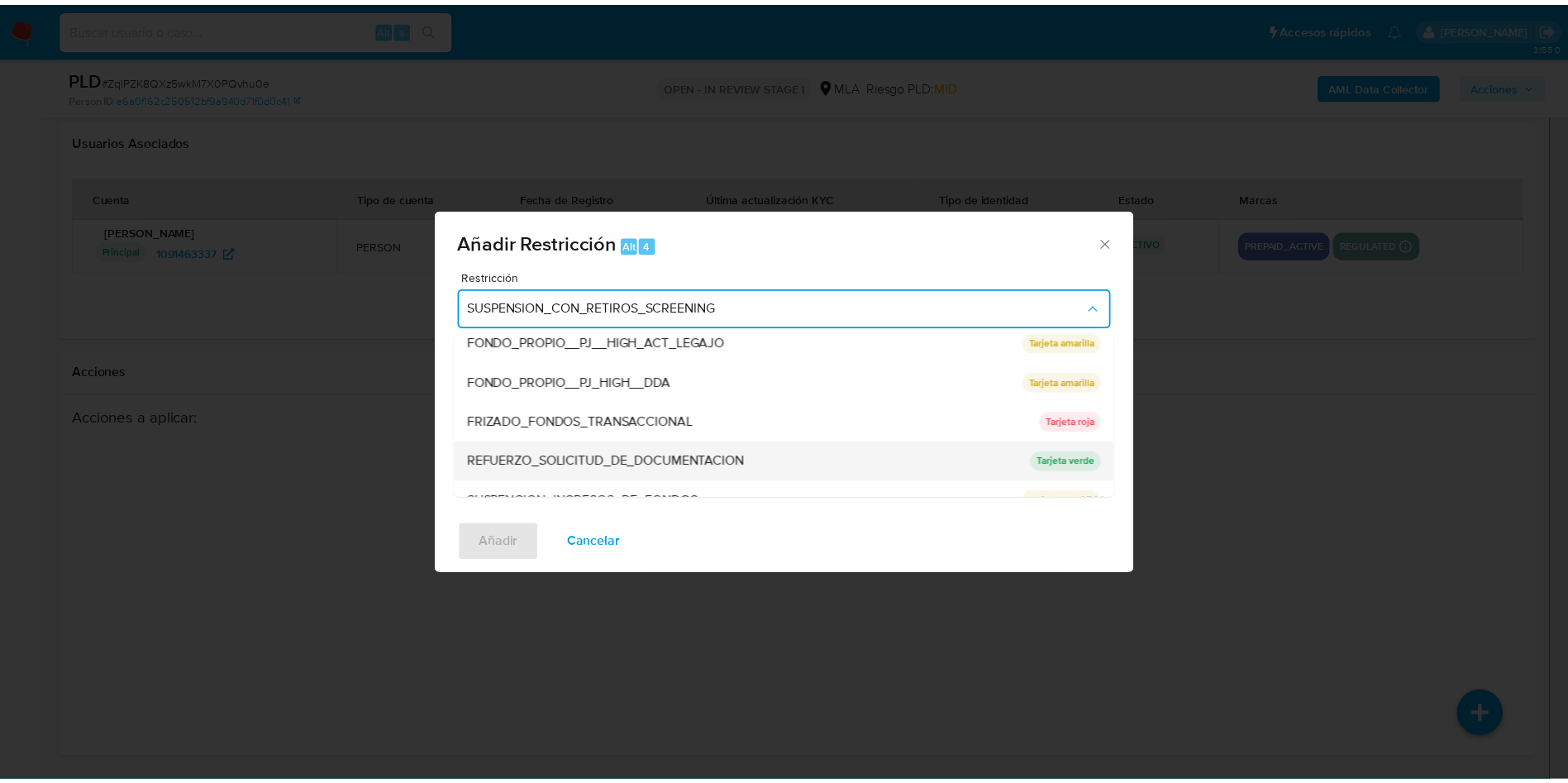
scroll to position [351, 0]
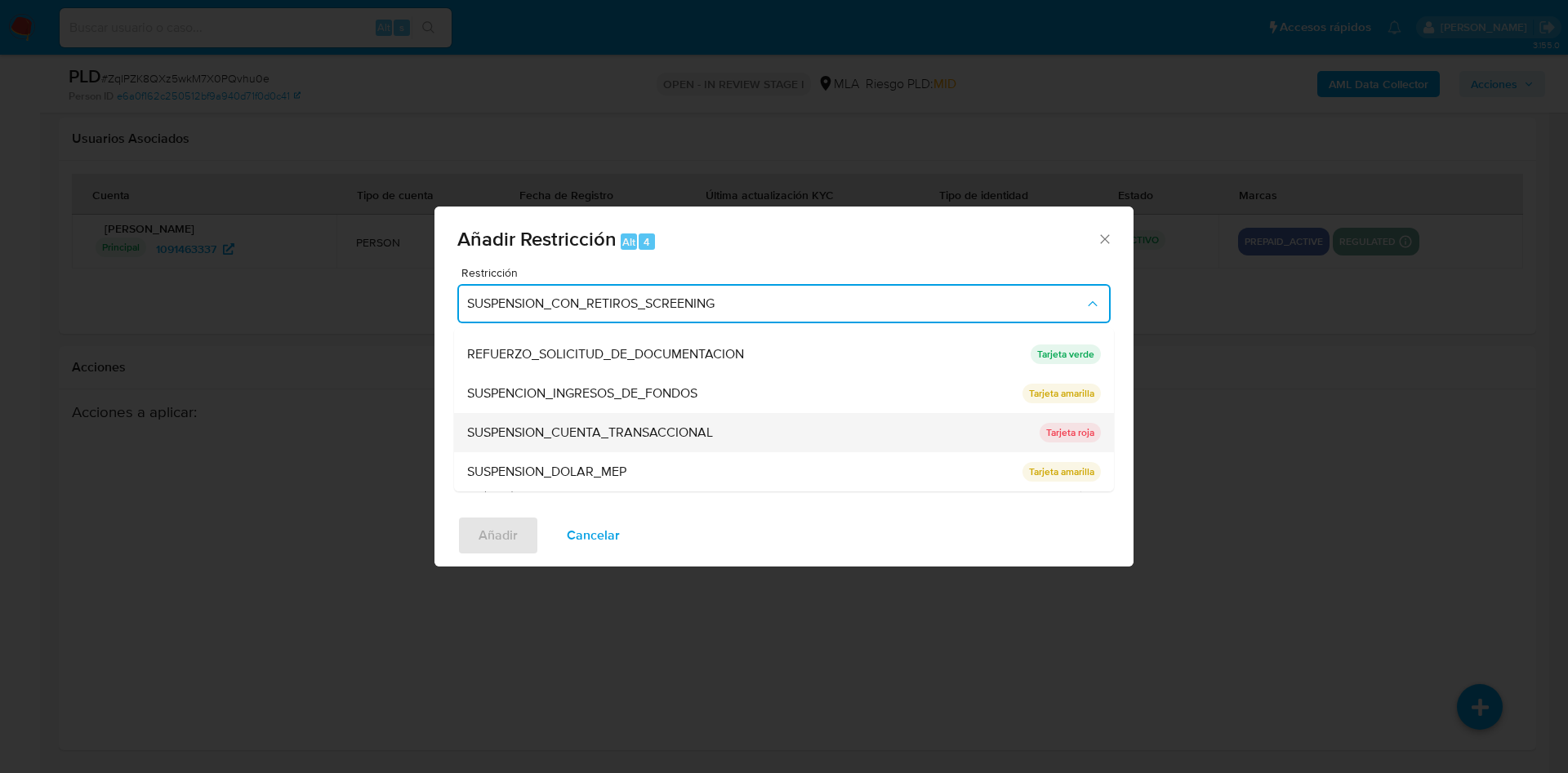
click at [694, 424] on span "SUSPENSION_CUENTA_TRANSACCIONAL" at bounding box center [590, 432] width 246 height 16
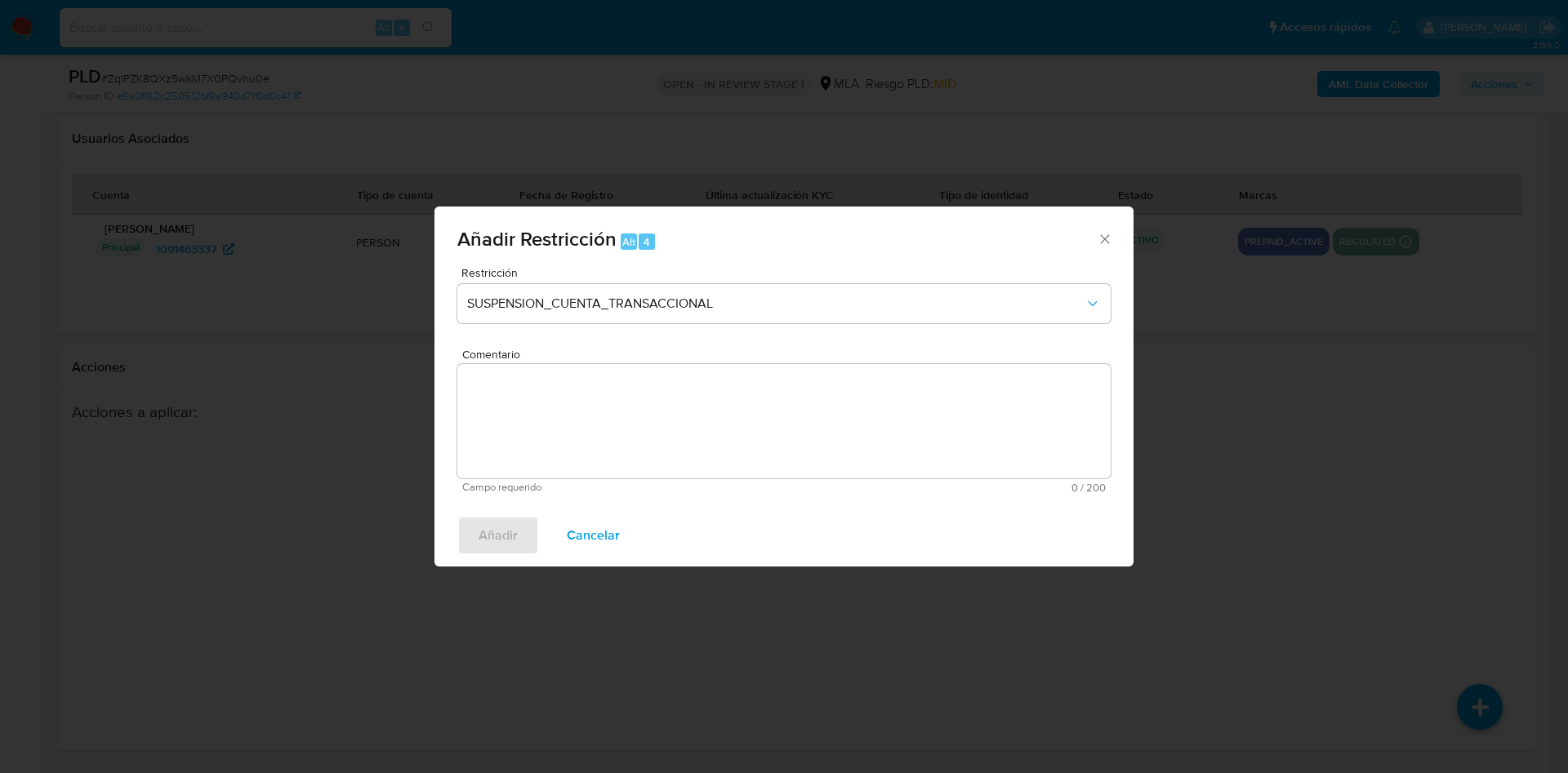
click at [642, 387] on textarea "Comentario" at bounding box center [783, 422] width 653 height 115
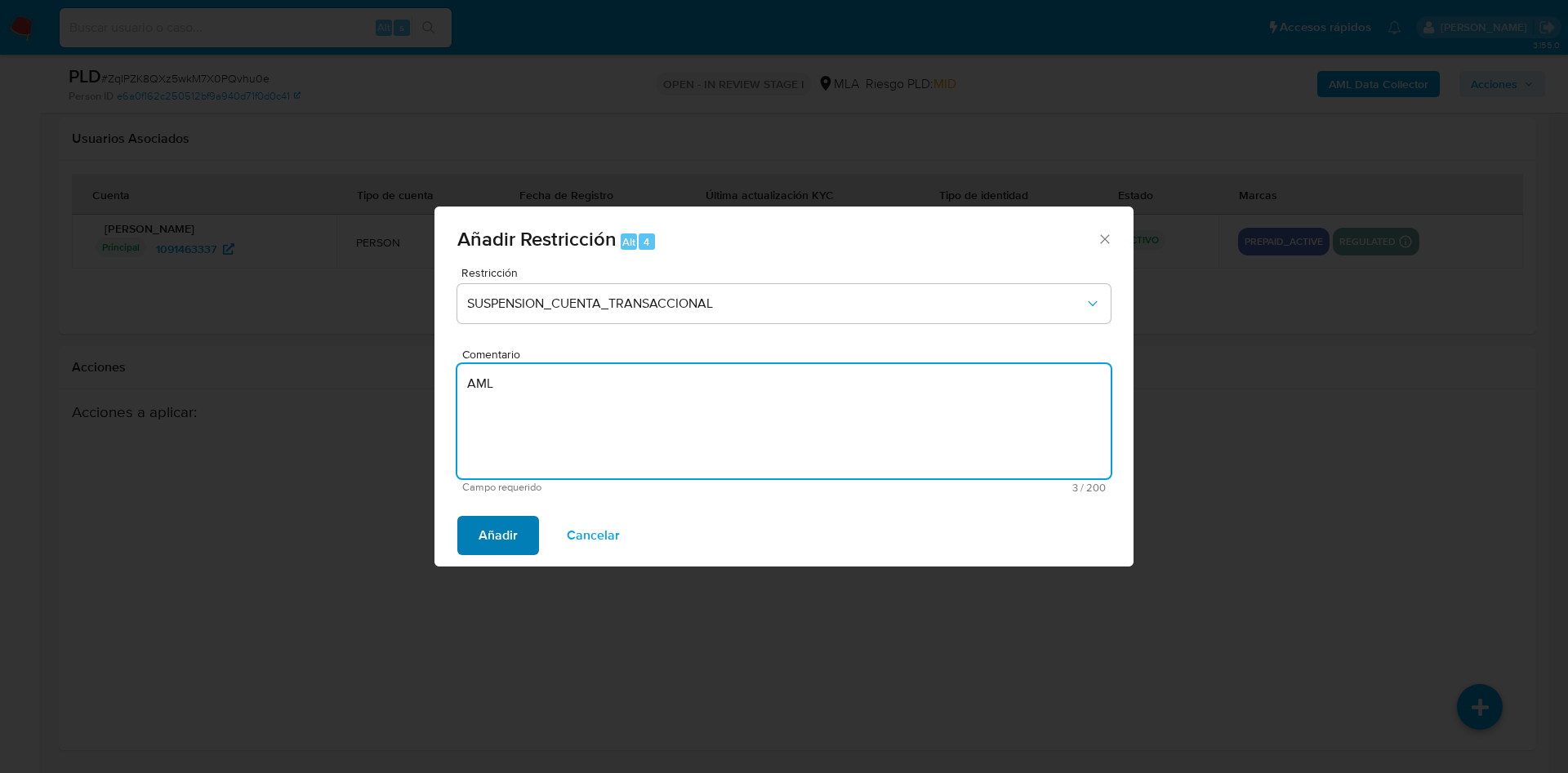
type textarea "AML"
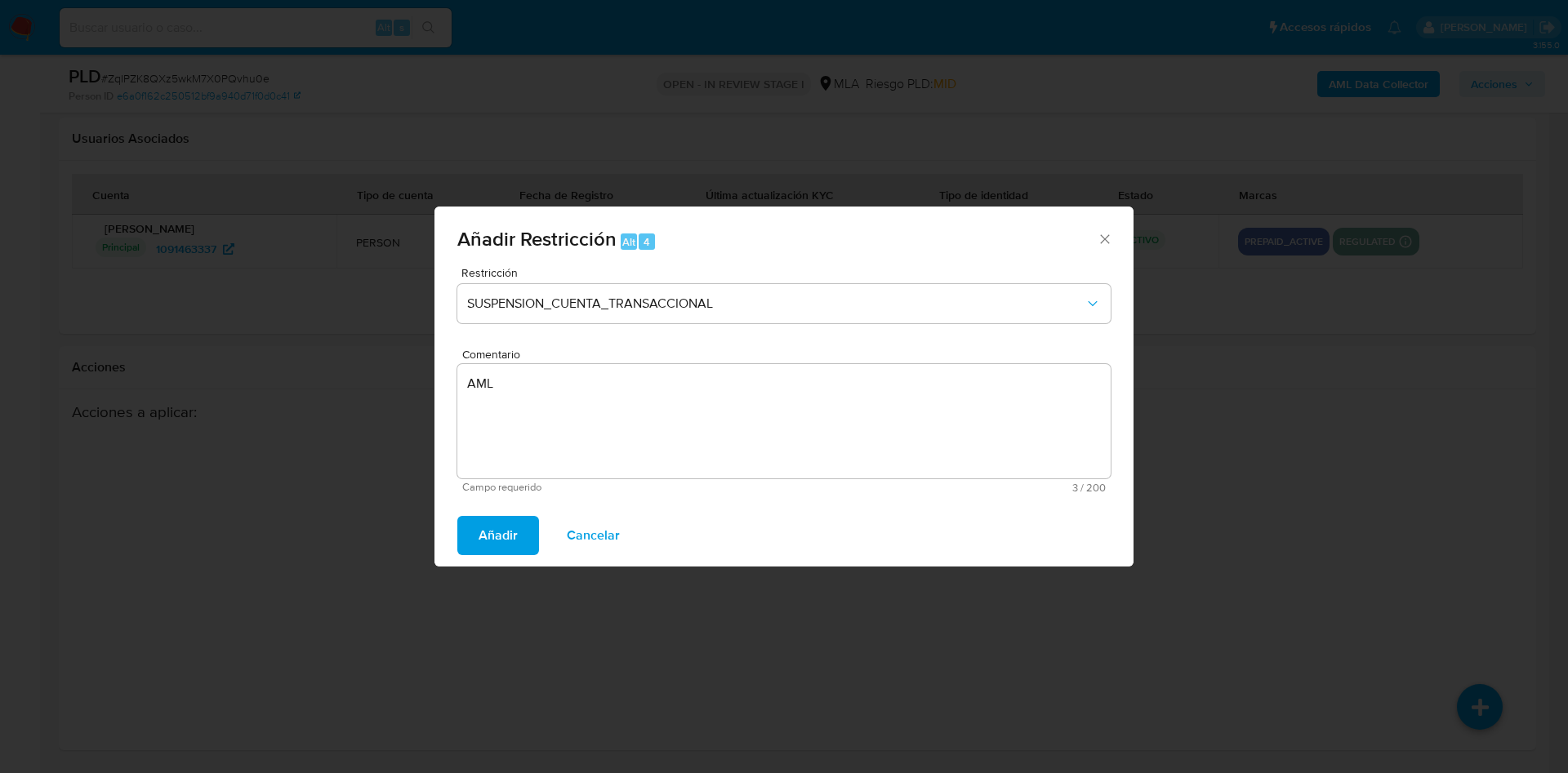
click at [530, 527] on button "Añadir" at bounding box center [498, 536] width 82 height 39
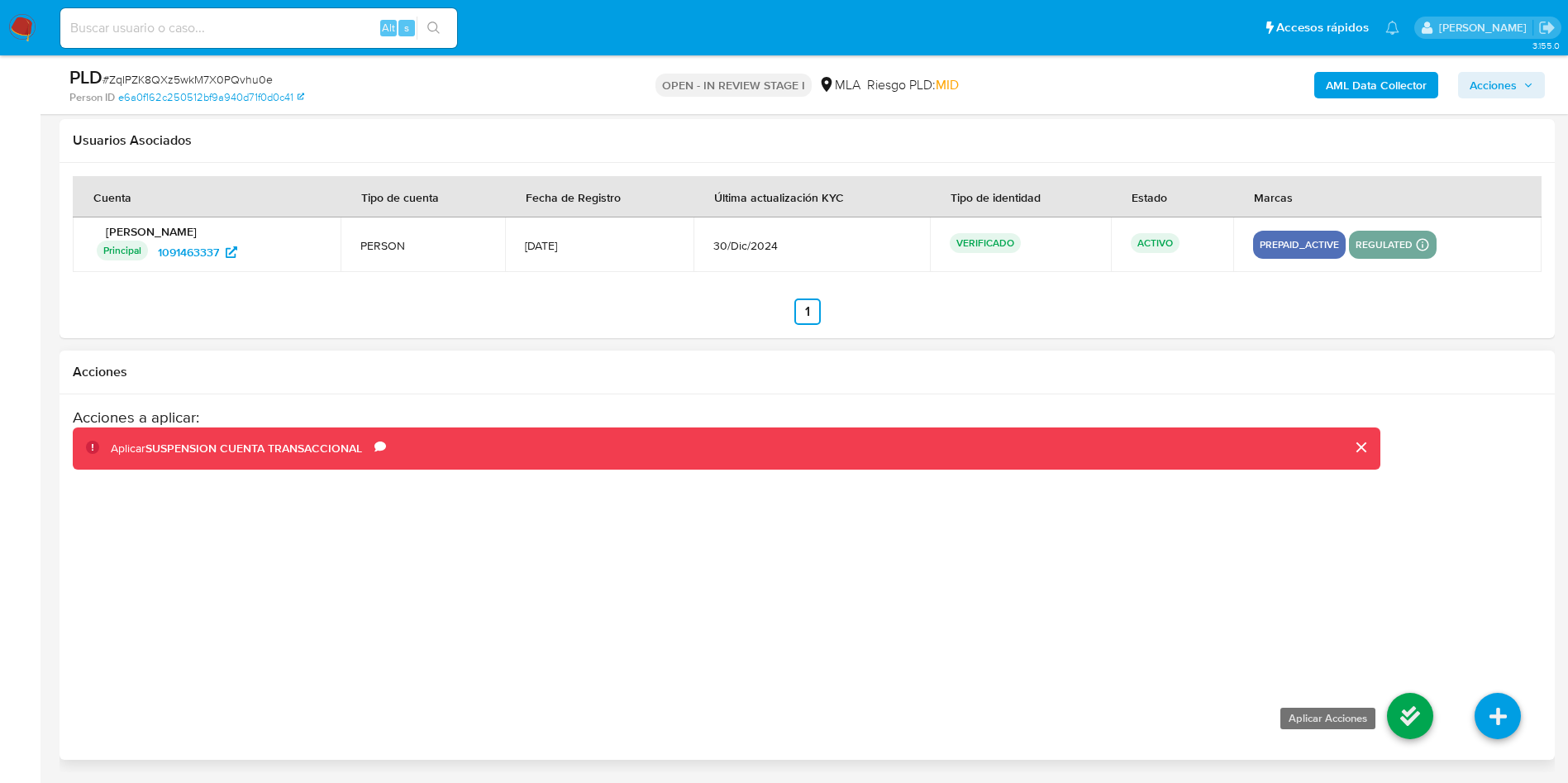
click at [1402, 712] on icon at bounding box center [1410, 716] width 46 height 46
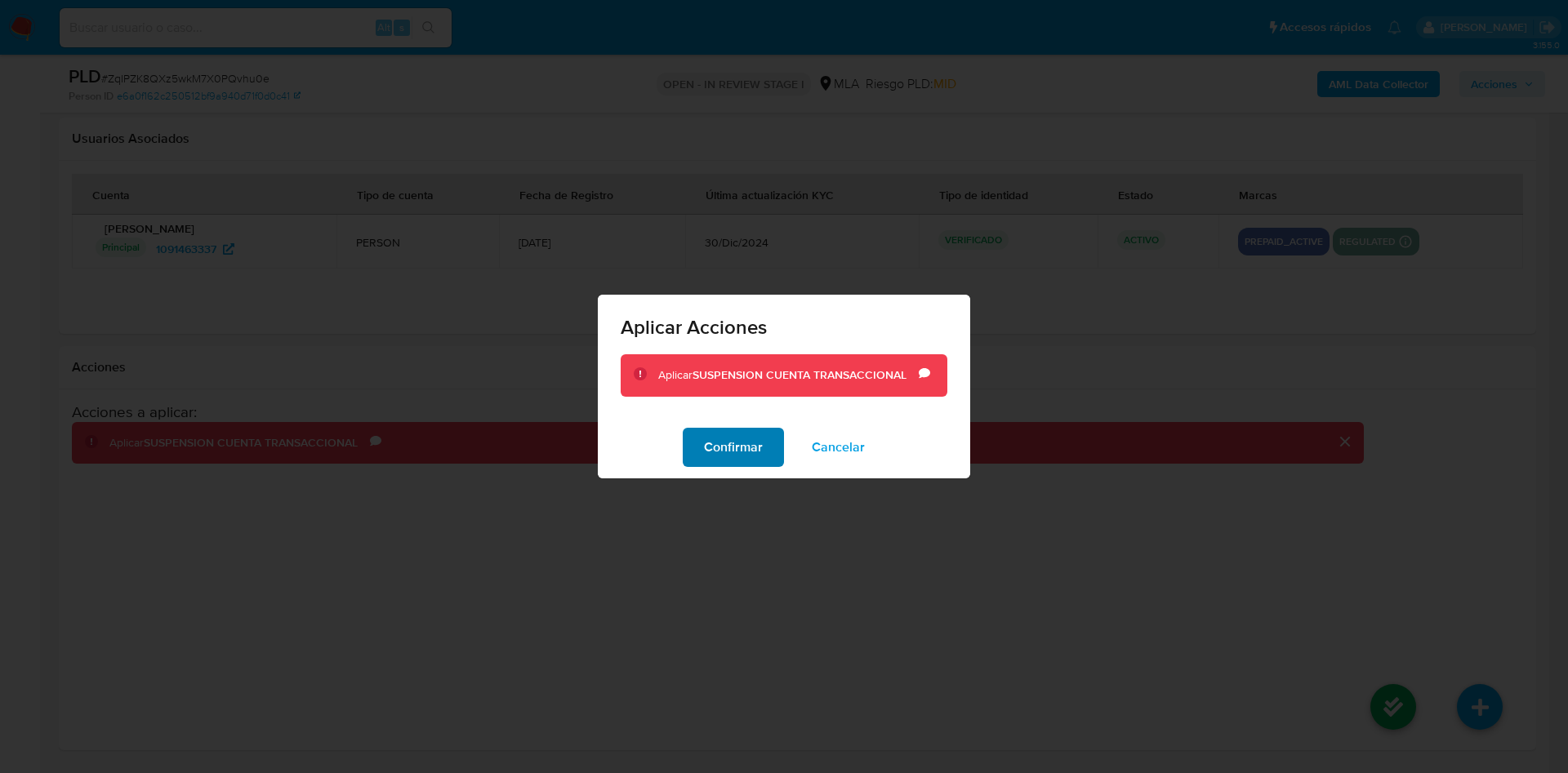
click at [722, 450] on span "Confirmar" at bounding box center [733, 447] width 59 height 36
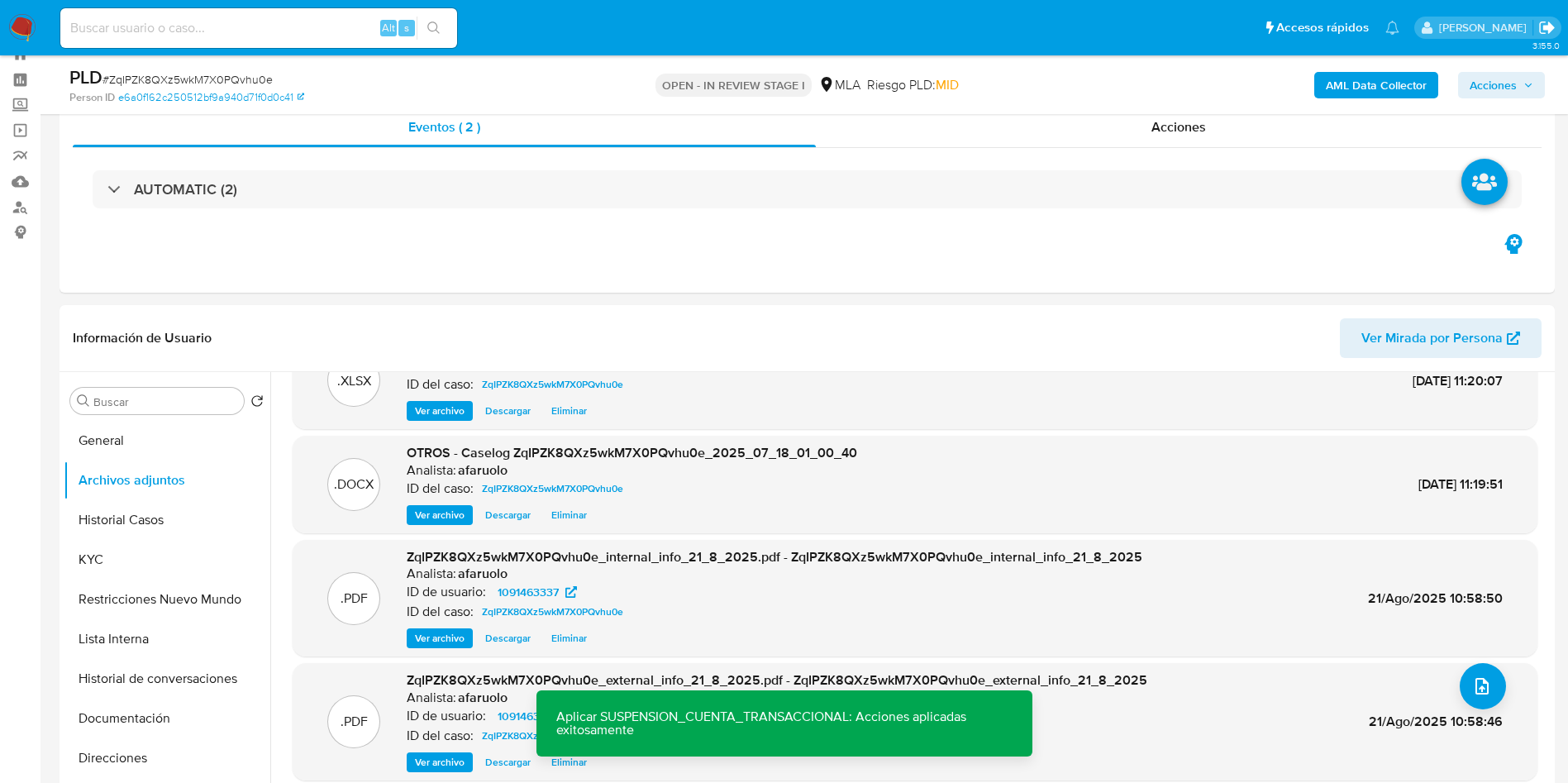
scroll to position [17, 0]
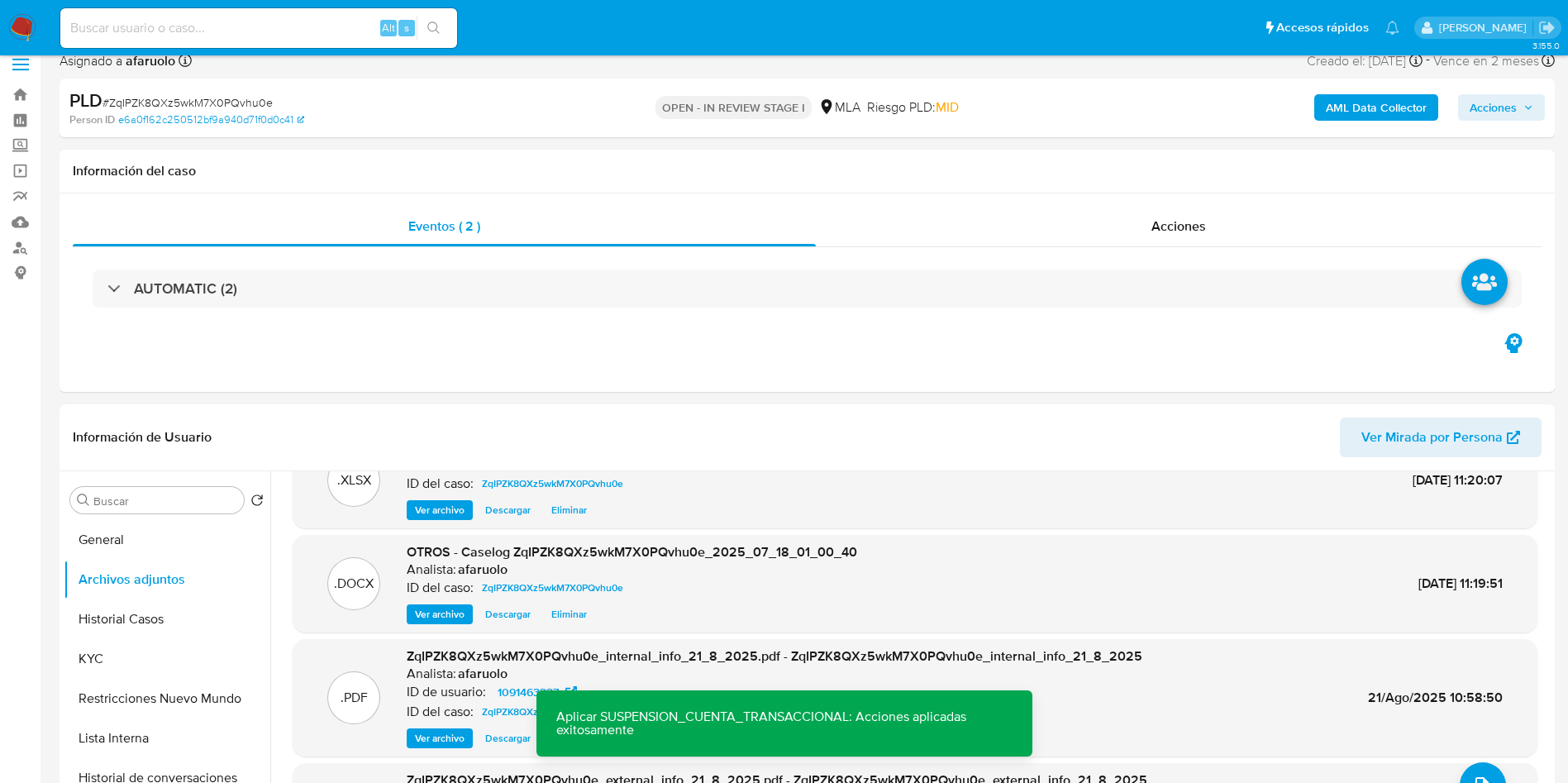
click at [1512, 95] on span "Acciones" at bounding box center [1493, 108] width 47 height 27
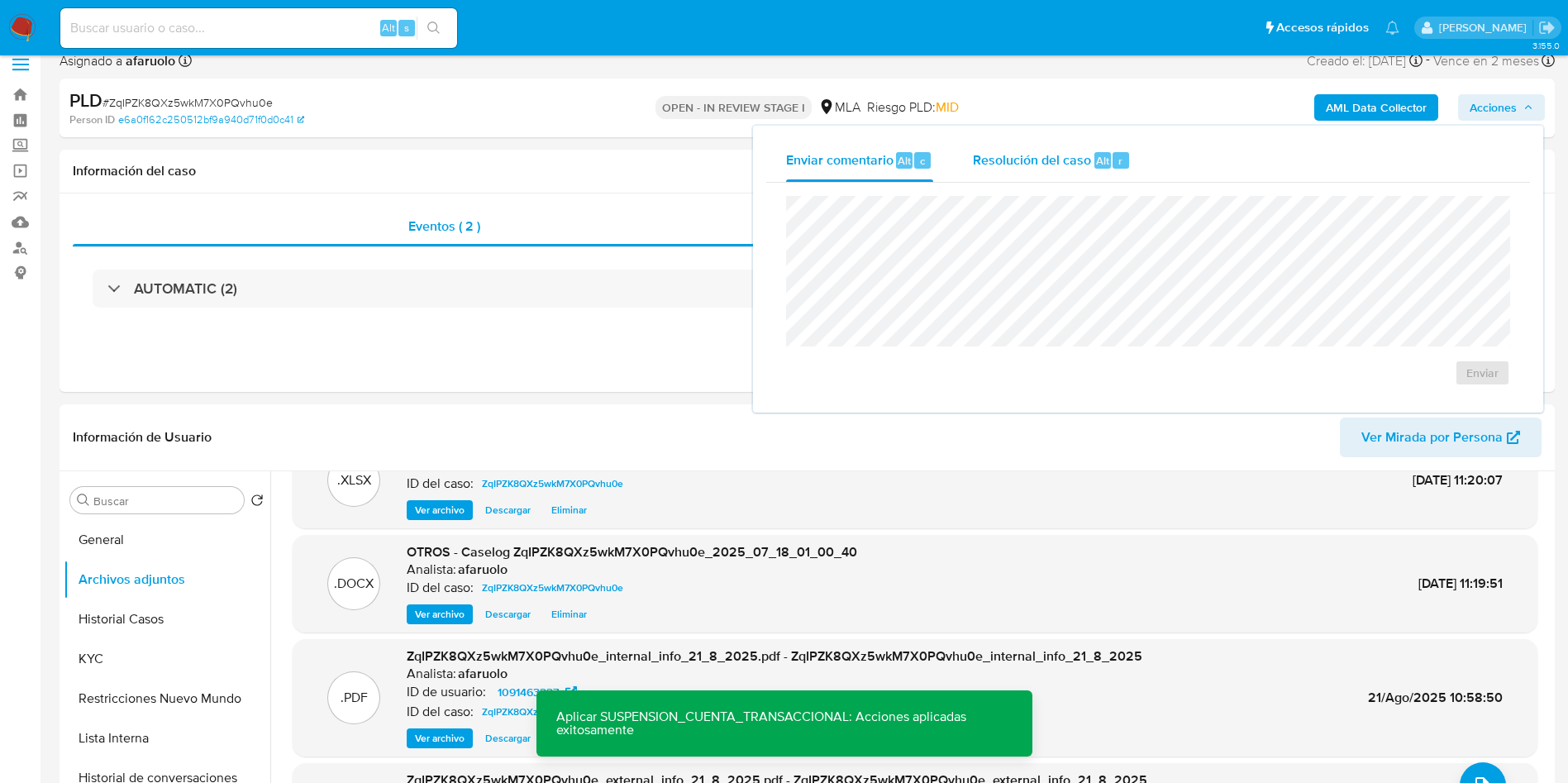
click at [1098, 165] on span "Alt" at bounding box center [1103, 160] width 13 height 16
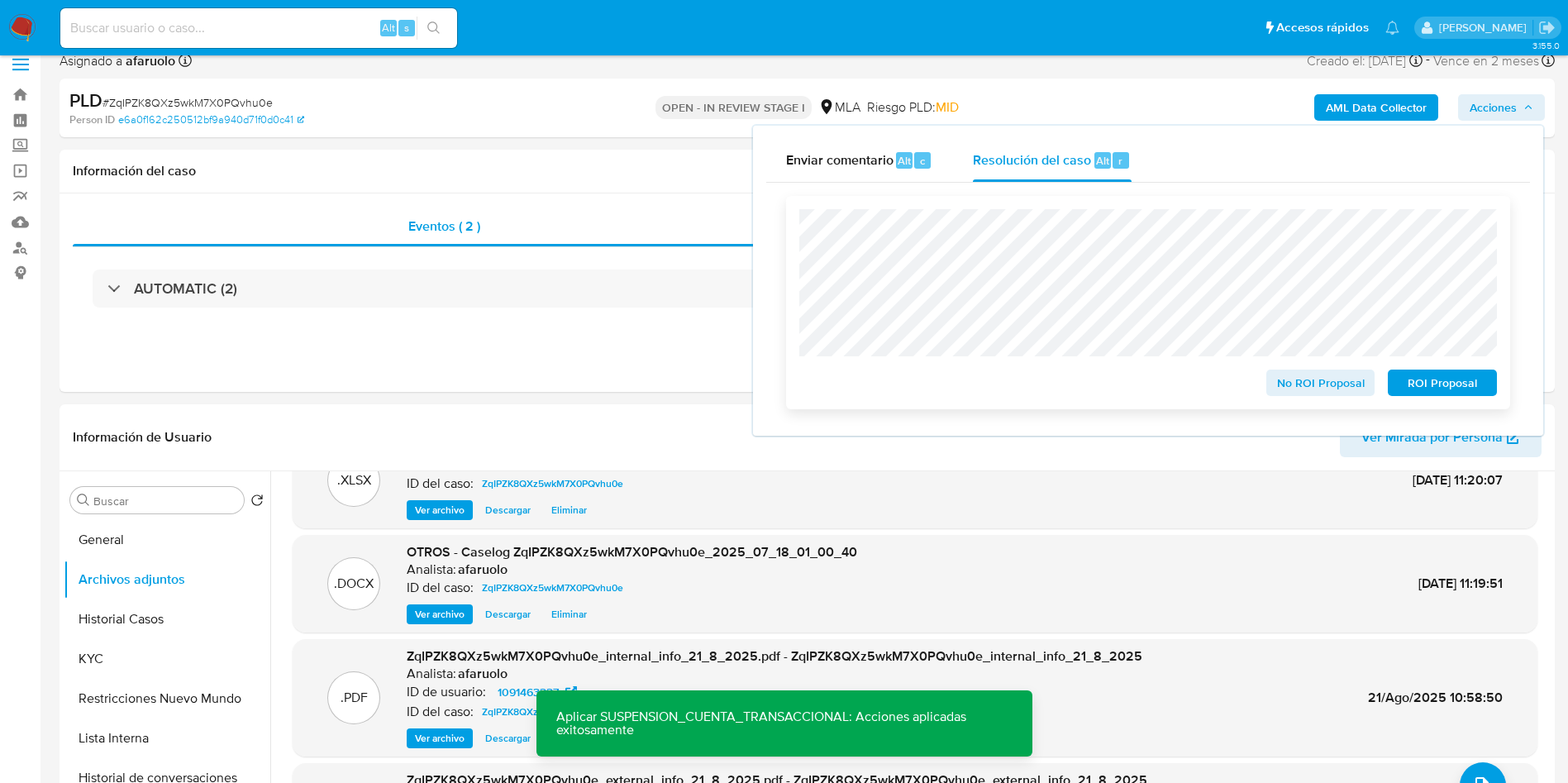
click at [1439, 378] on span "ROI Proposal" at bounding box center [1443, 383] width 86 height 23
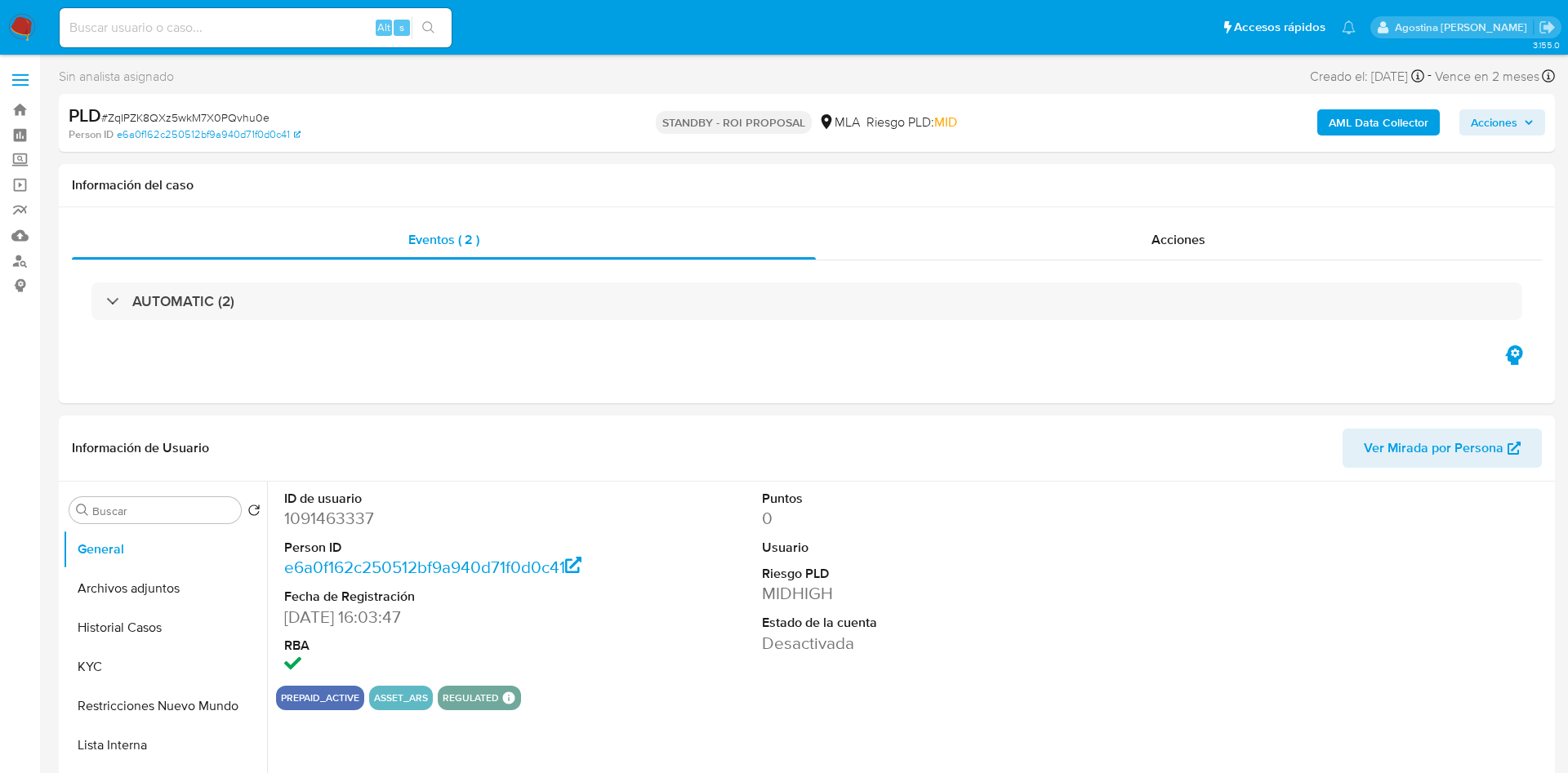
select select "10"
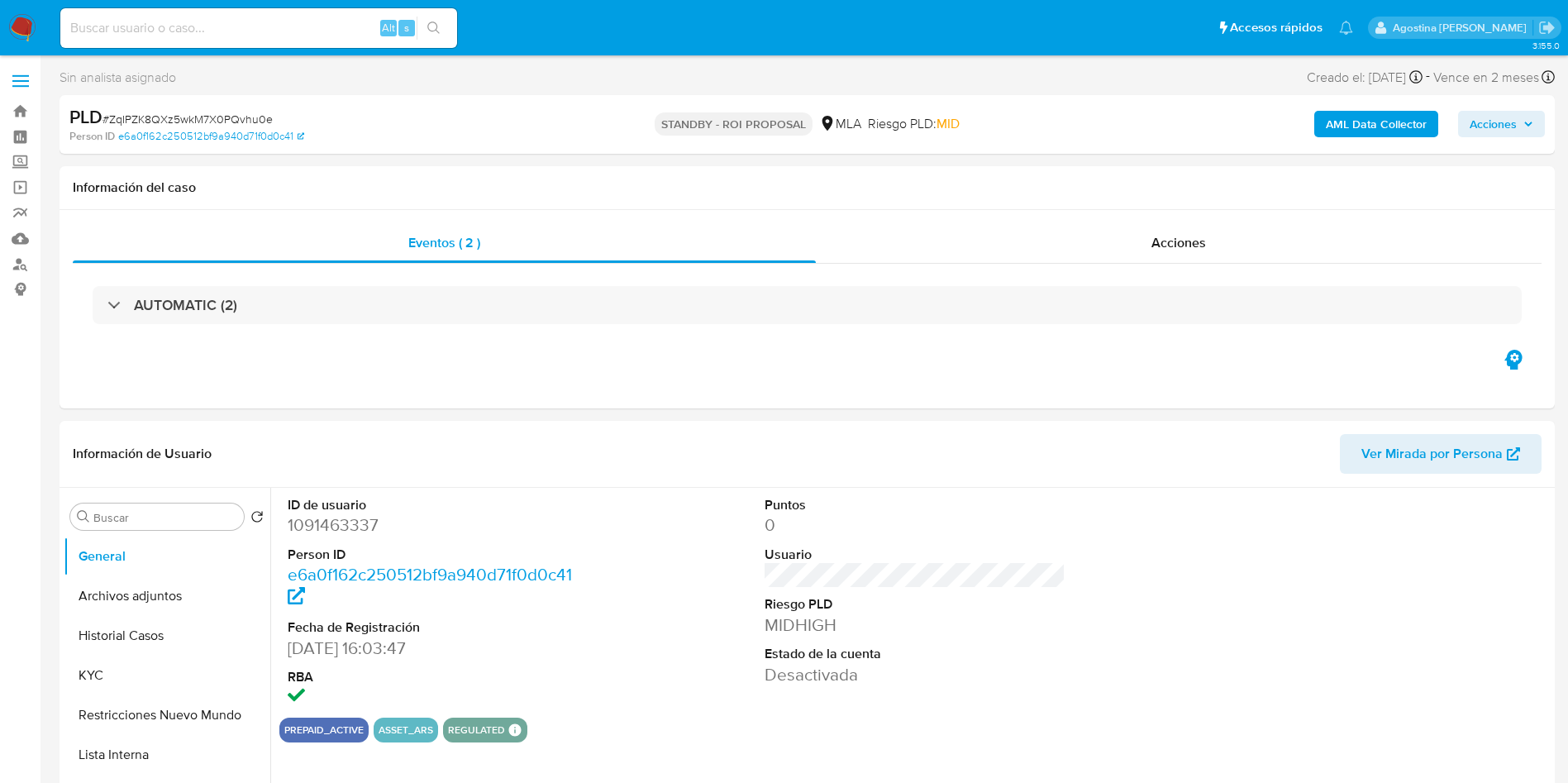
click at [319, 24] on input at bounding box center [259, 28] width 396 height 22
paste input "21968657"
type input "21968657"
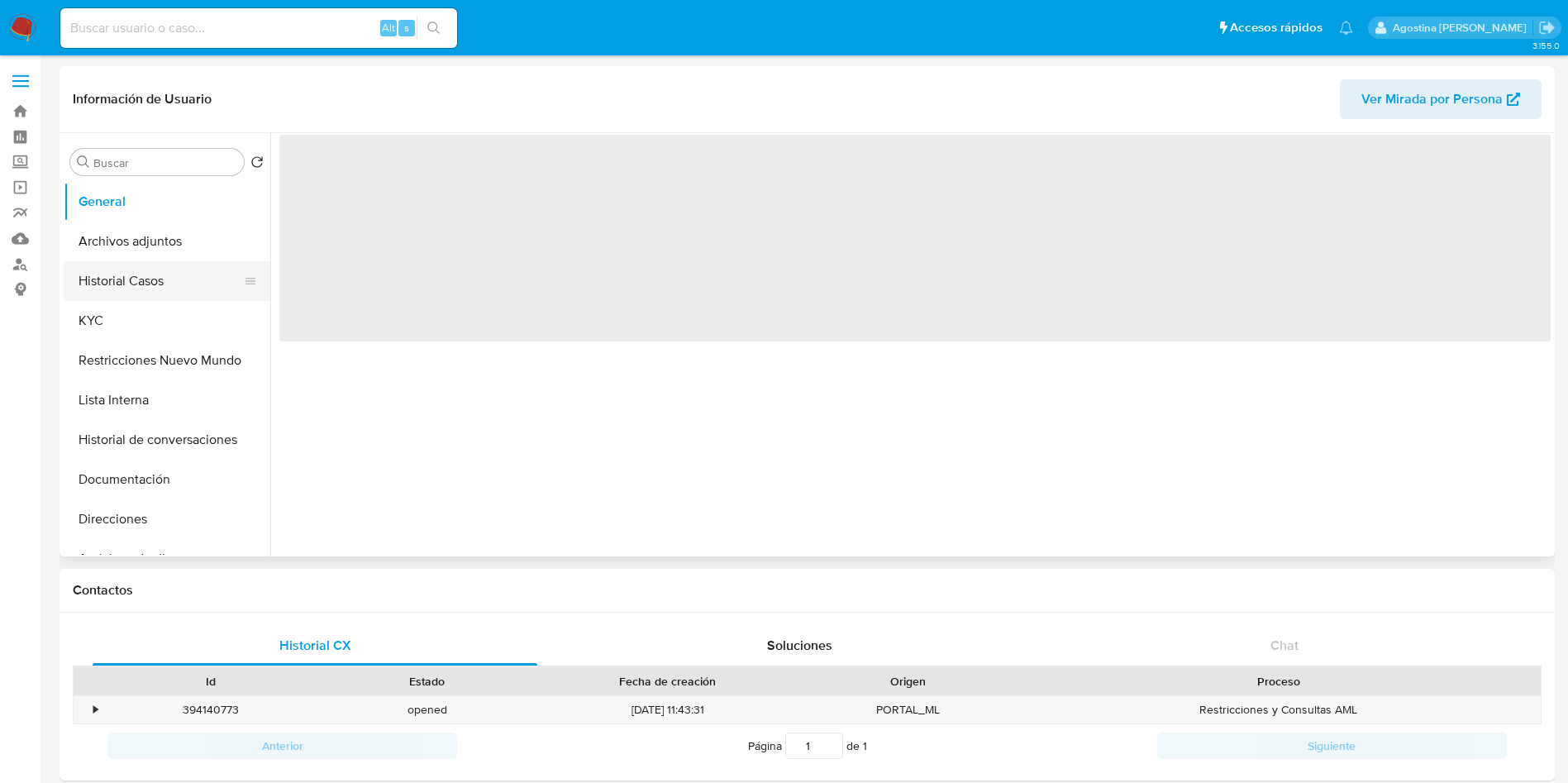
click at [166, 261] on button "Historial Casos" at bounding box center [160, 281] width 193 height 40
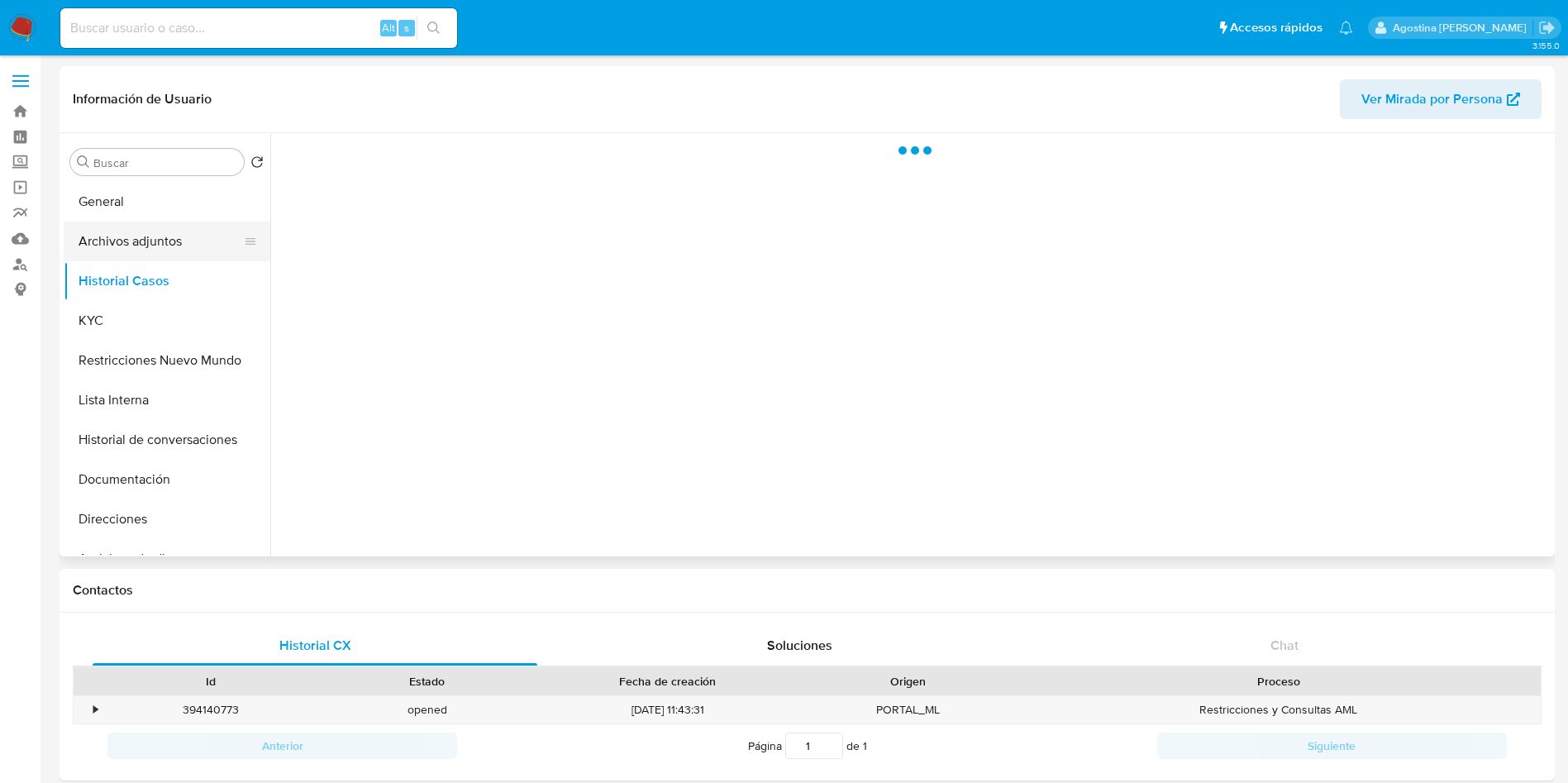
click at [157, 246] on button "Archivos adjuntos" at bounding box center [160, 241] width 193 height 40
select select "10"
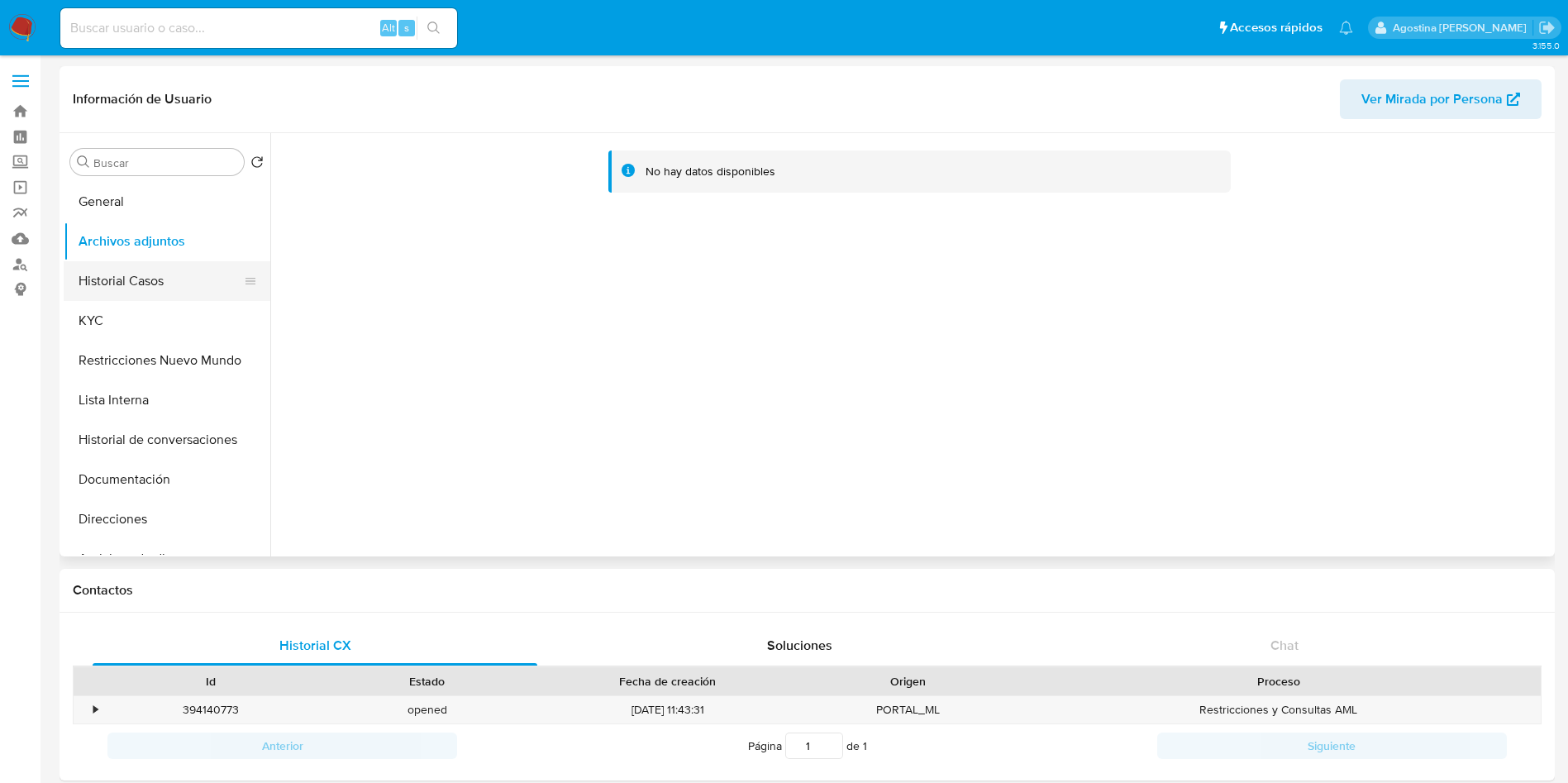
click at [129, 274] on button "Historial Casos" at bounding box center [160, 281] width 193 height 40
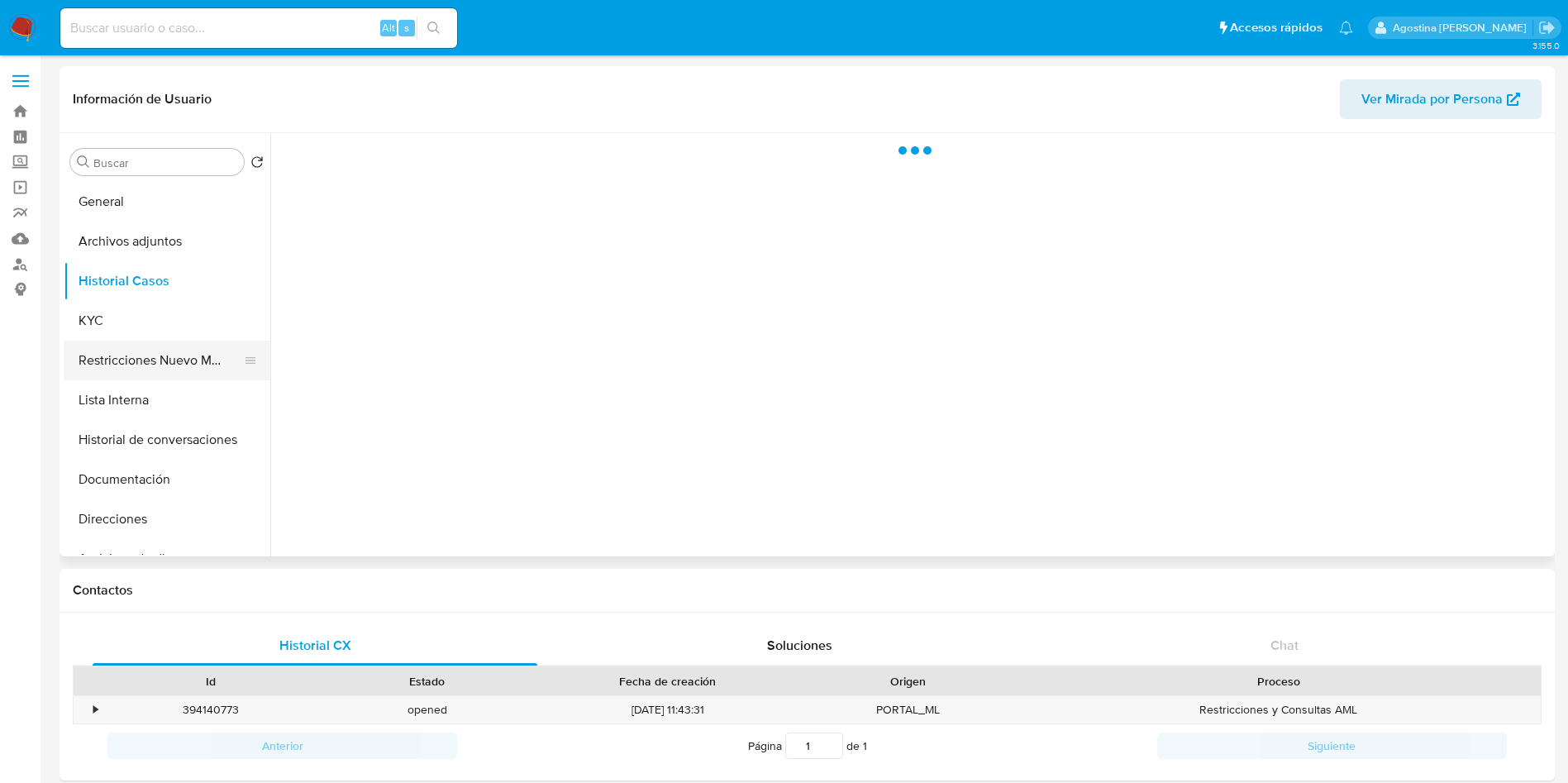
click at [181, 372] on button "Restricciones Nuevo Mundo" at bounding box center [160, 361] width 193 height 40
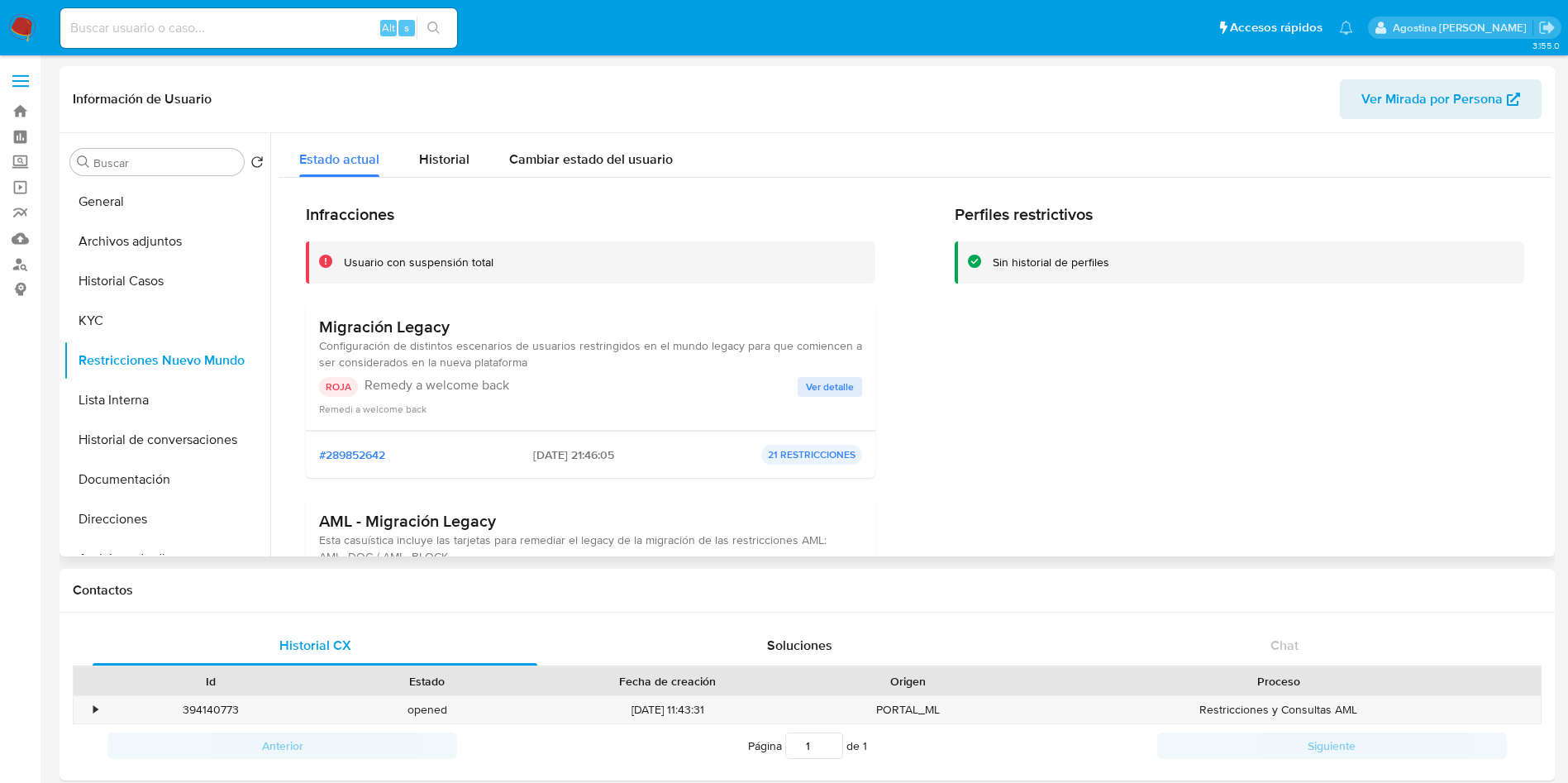
click at [815, 384] on span "Ver detalle" at bounding box center [830, 387] width 48 height 17
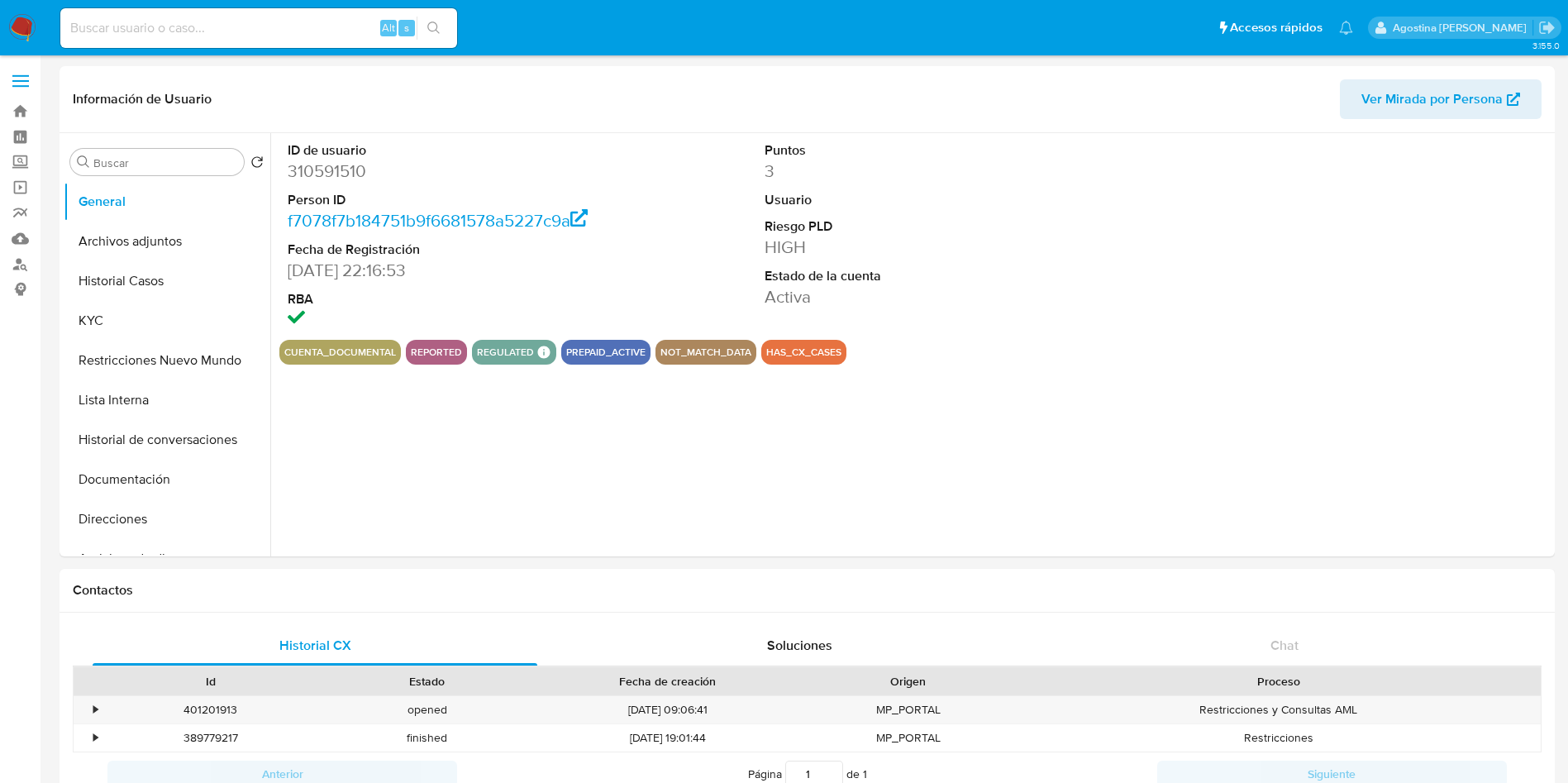
select select "10"
